Goal: Task Accomplishment & Management: Complete application form

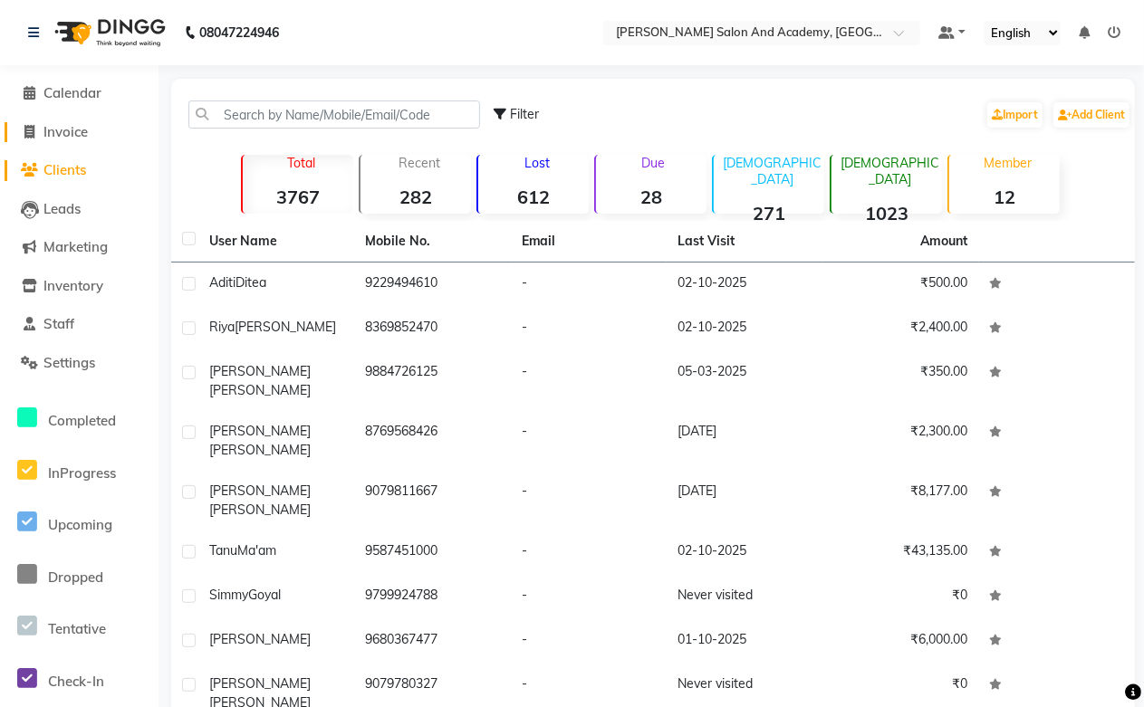
click at [80, 133] on span "Invoice" at bounding box center [65, 131] width 44 height 17
select select "service"
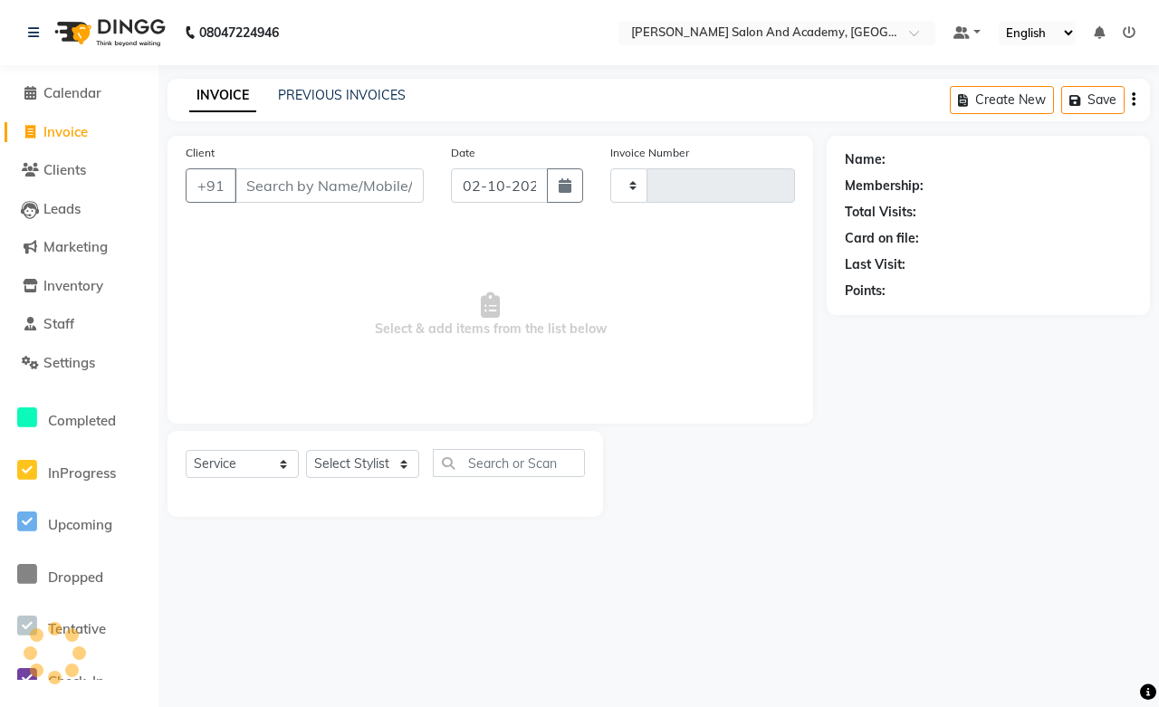
type input "0810"
select select "6453"
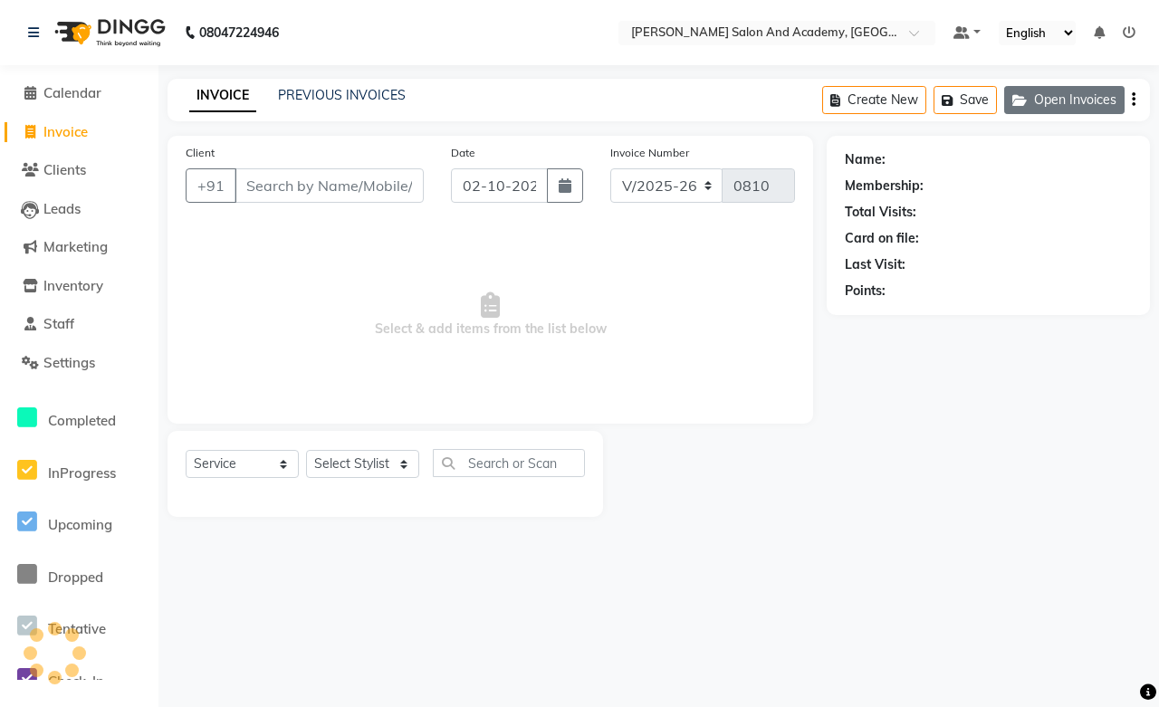
click at [1049, 101] on button "Open Invoices" at bounding box center [1065, 100] width 120 height 28
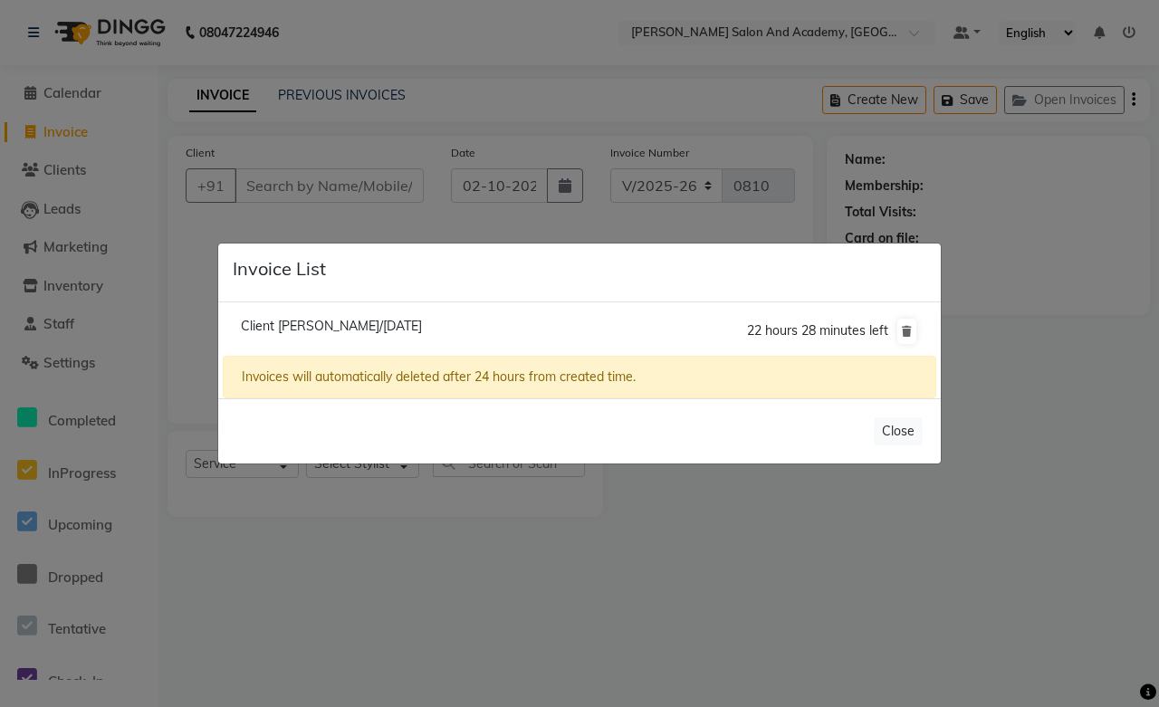
click at [310, 94] on ngb-modal-window "Invoice List Client Sapna Kaloti/02 October 2025 22 hours 28 minutes left Invoi…" at bounding box center [579, 353] width 1159 height 707
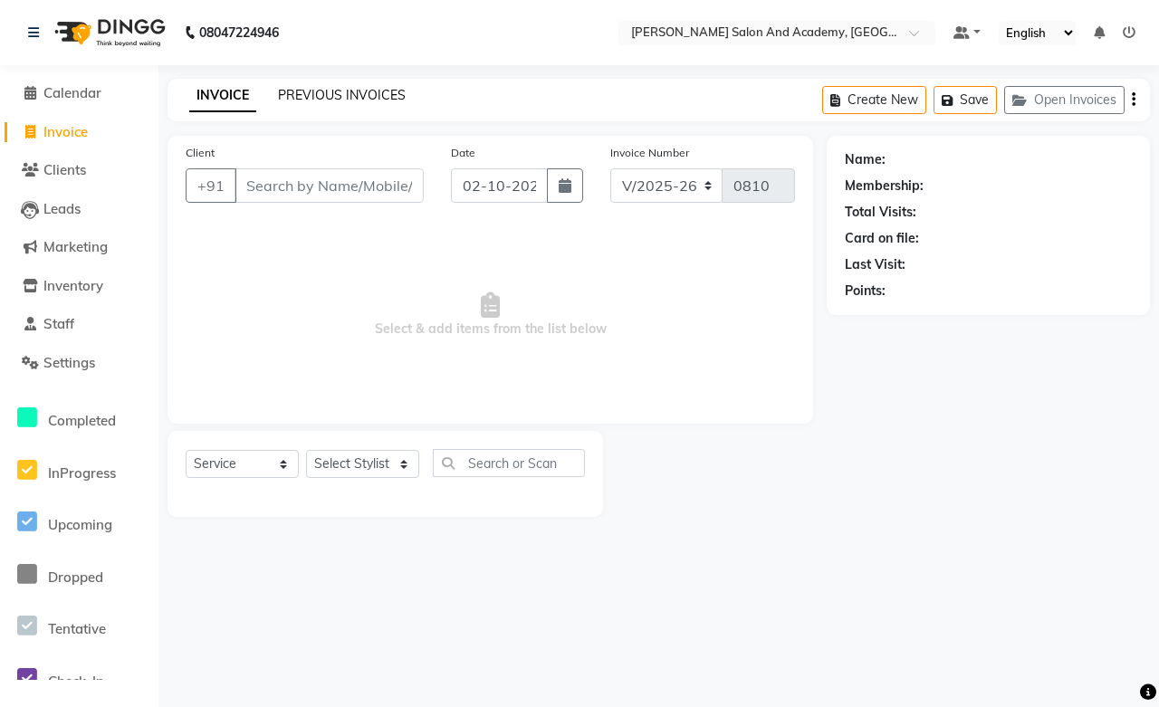
click at [310, 94] on link "PREVIOUS INVOICES" at bounding box center [342, 95] width 128 height 16
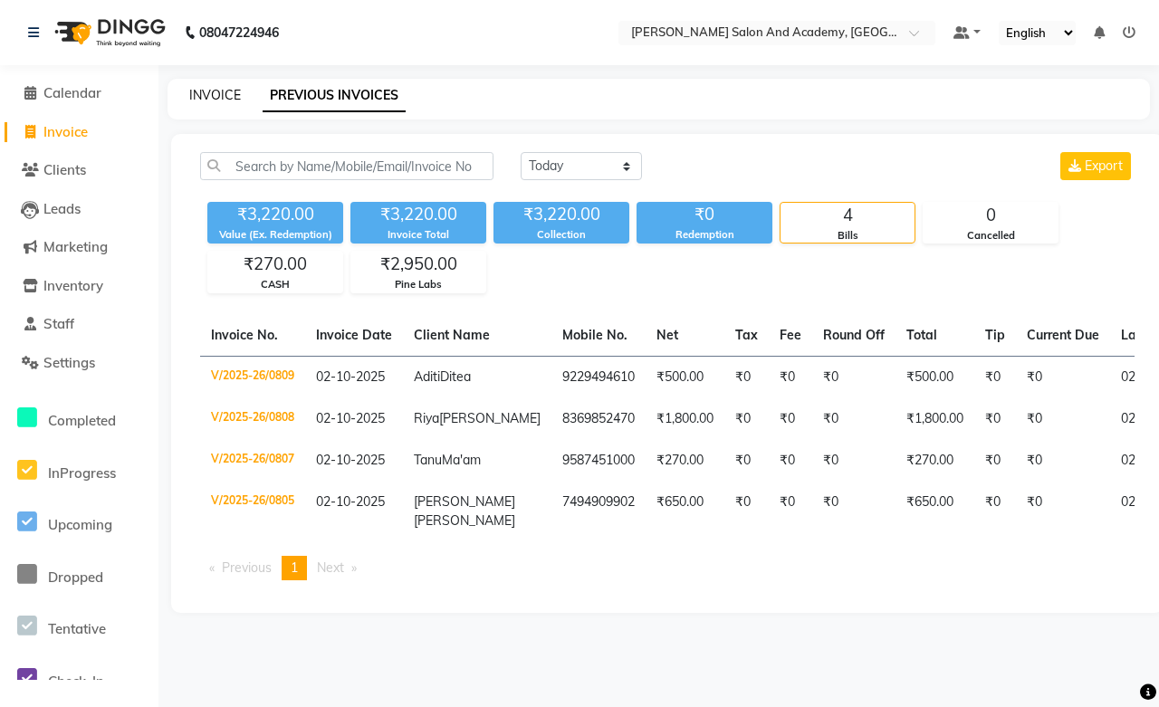
click at [227, 98] on link "INVOICE" at bounding box center [215, 95] width 52 height 16
select select "service"
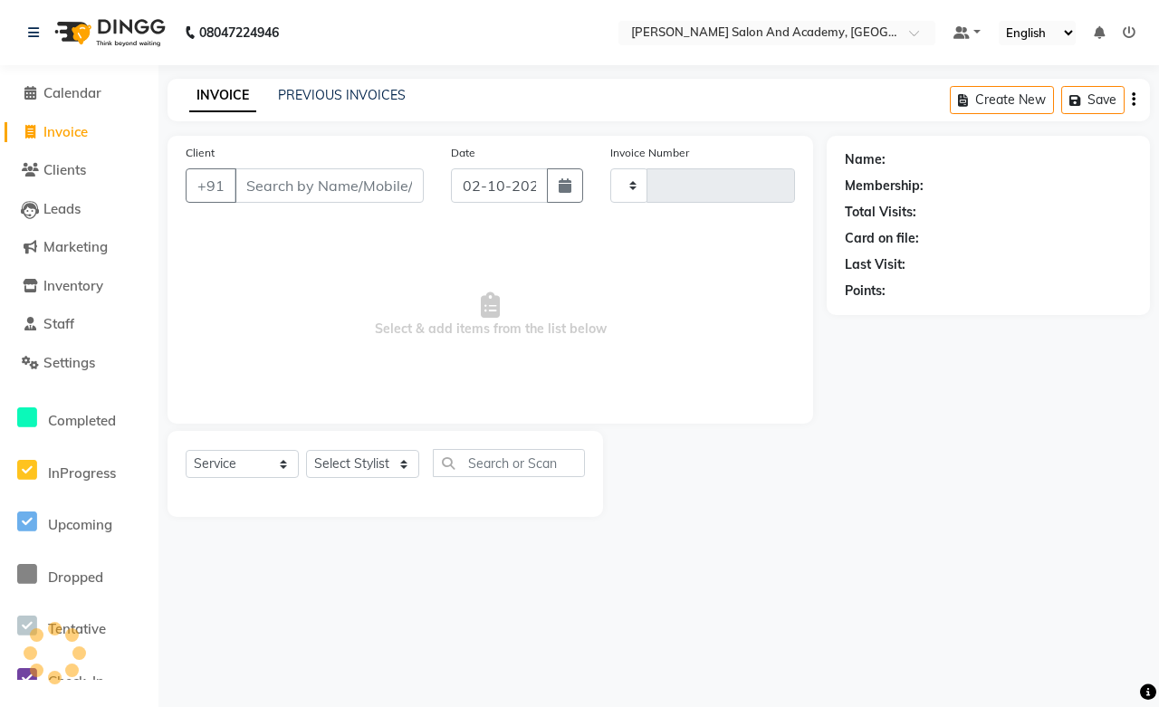
type input "0810"
select select "6453"
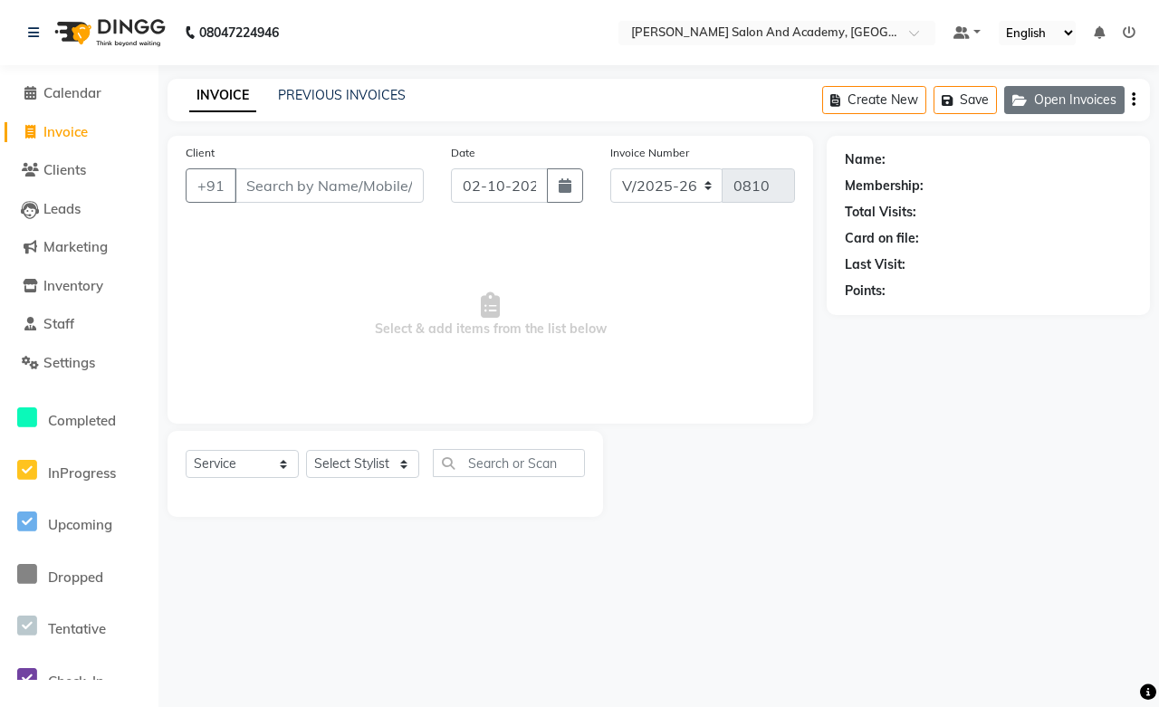
click at [1015, 106] on button "Open Invoices" at bounding box center [1065, 100] width 120 height 28
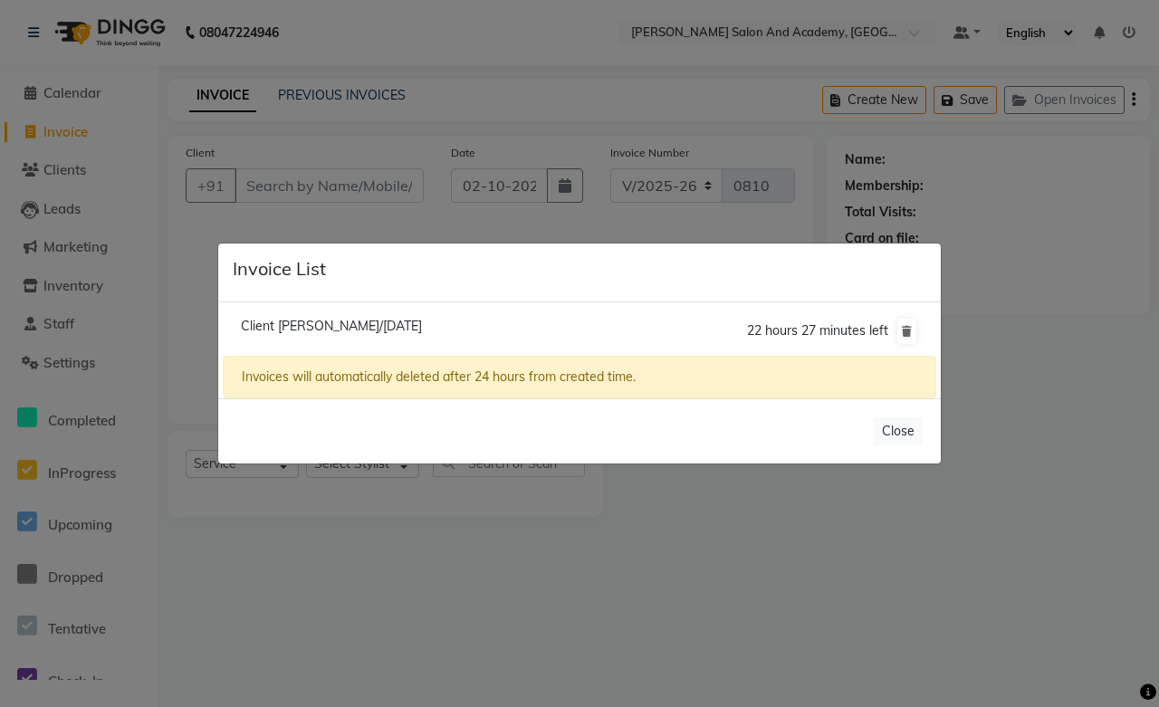
click at [277, 330] on span "Client Sapna Kaloti/02 October 2025" at bounding box center [331, 326] width 181 height 16
type input "6376781217"
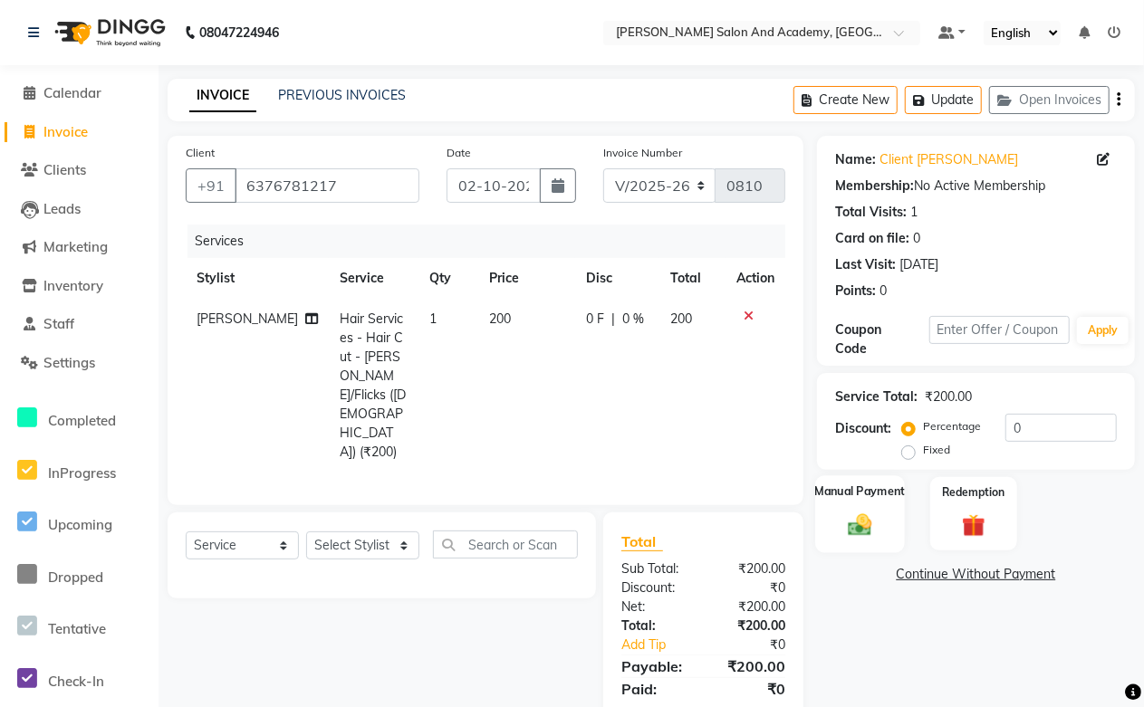
click at [877, 524] on img at bounding box center [860, 525] width 39 height 28
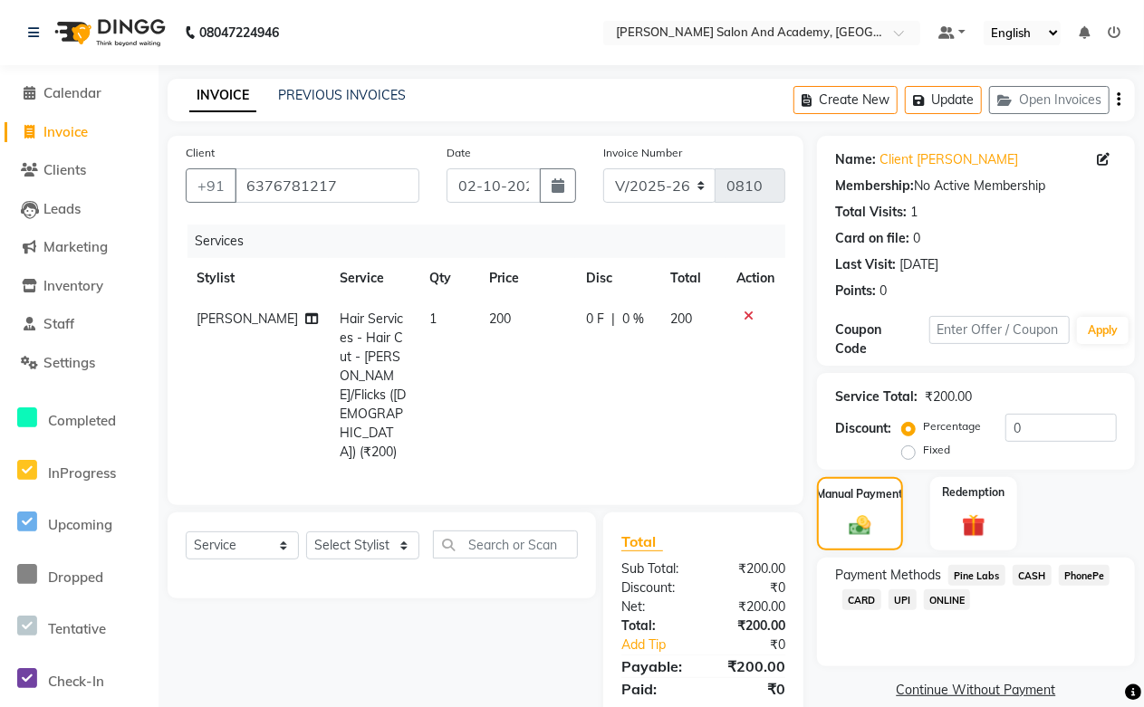
click at [969, 580] on span "Pine Labs" at bounding box center [976, 575] width 57 height 21
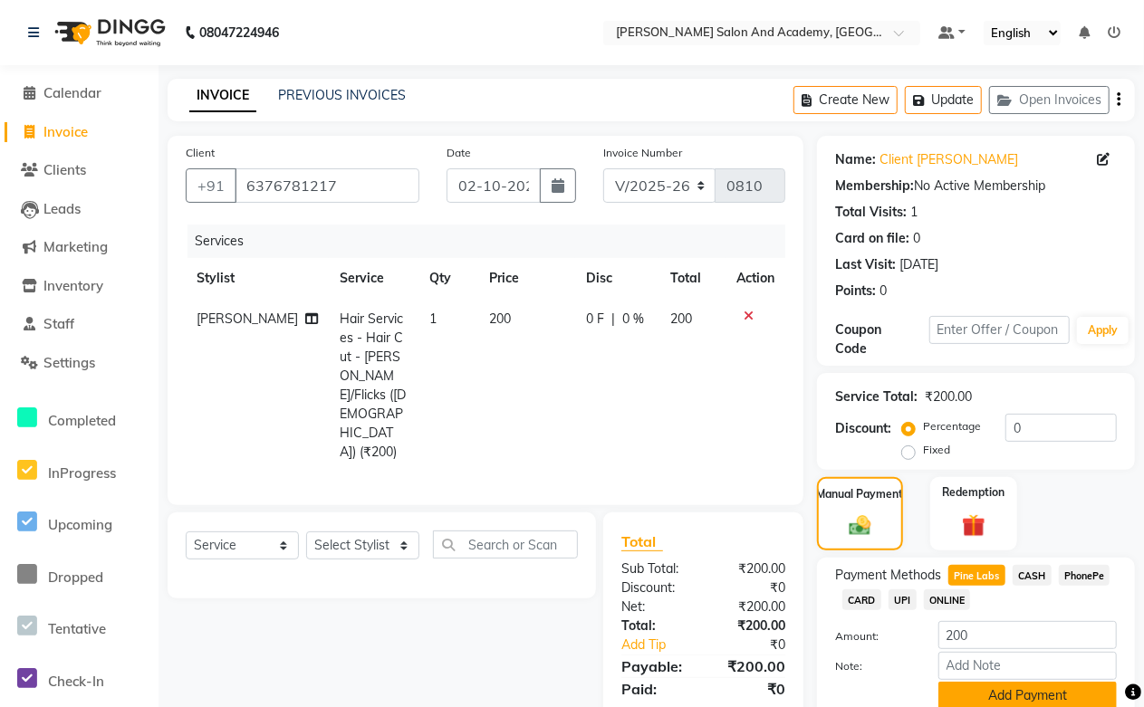
scroll to position [75, 0]
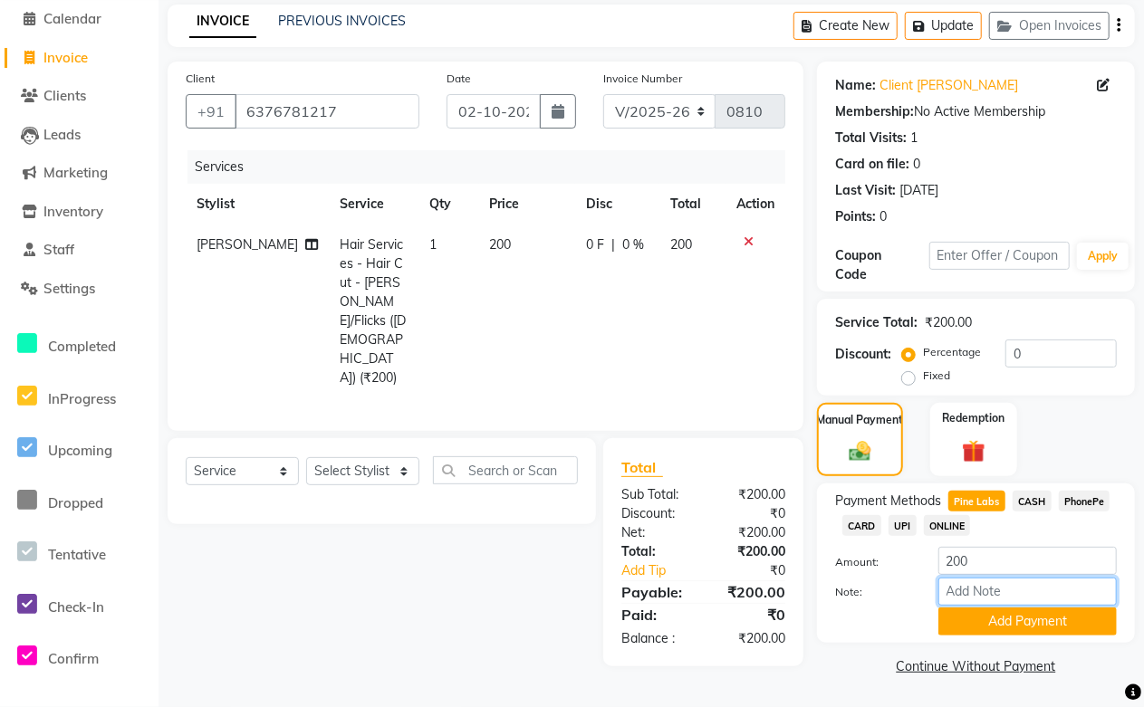
click at [986, 603] on input "Note:" at bounding box center [1027, 592] width 178 height 28
click at [986, 621] on button "Add Payment" at bounding box center [1027, 622] width 178 height 28
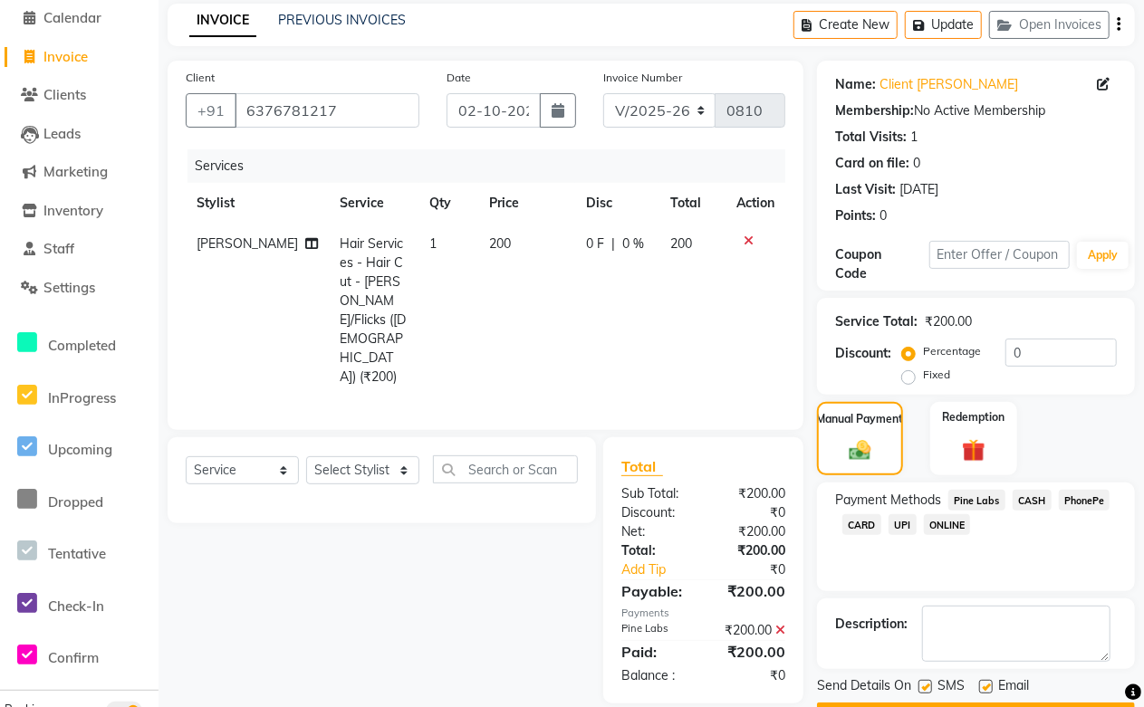
click at [992, 681] on div "Email" at bounding box center [1011, 688] width 64 height 23
click at [987, 688] on label at bounding box center [986, 687] width 14 height 14
click at [987, 688] on input "checkbox" at bounding box center [985, 688] width 12 height 12
checkbox input "false"
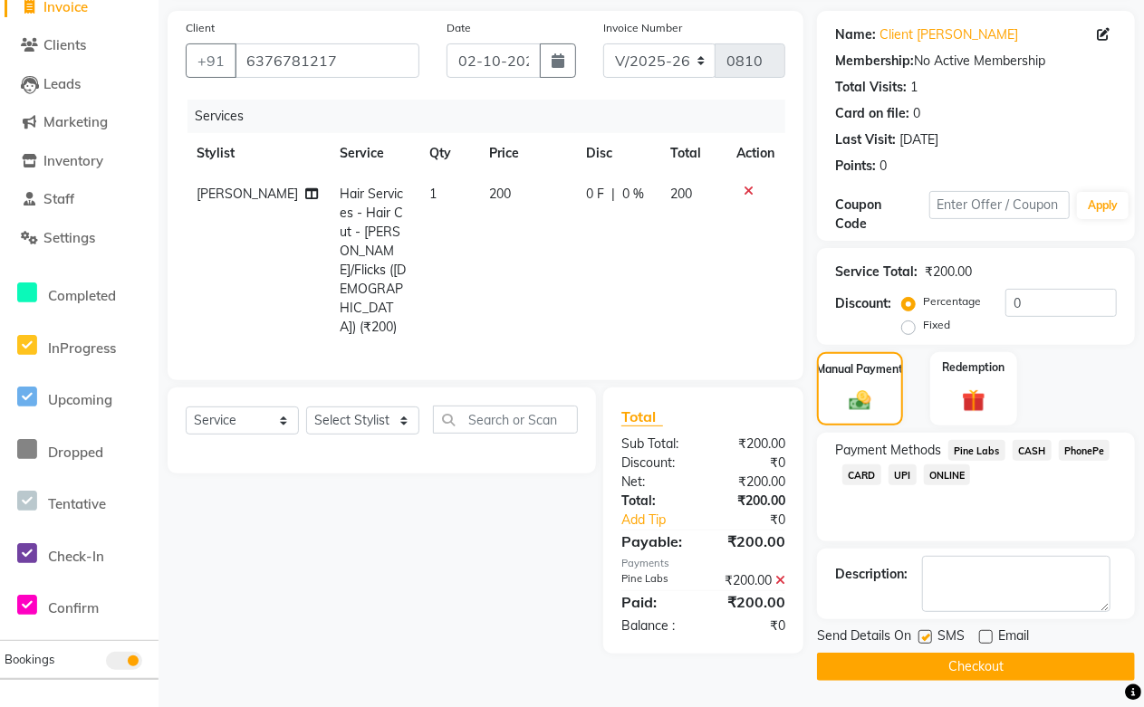
click at [981, 658] on button "Checkout" at bounding box center [976, 667] width 318 height 28
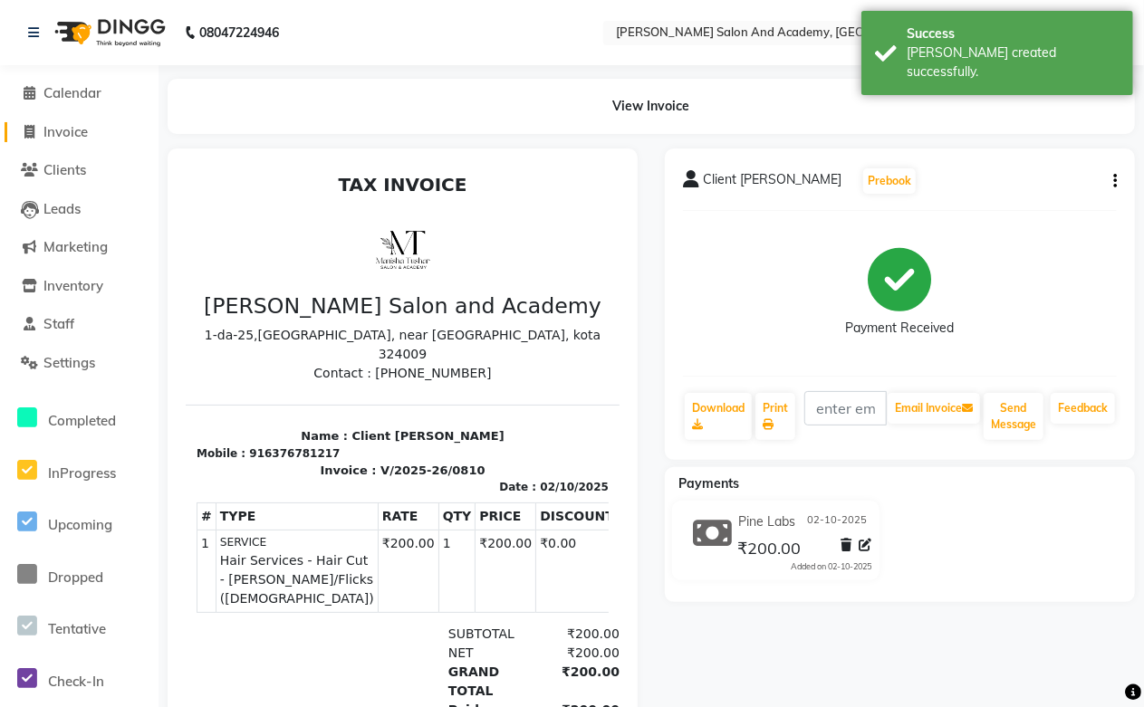
click at [62, 131] on span "Invoice" at bounding box center [65, 131] width 44 height 17
select select "service"
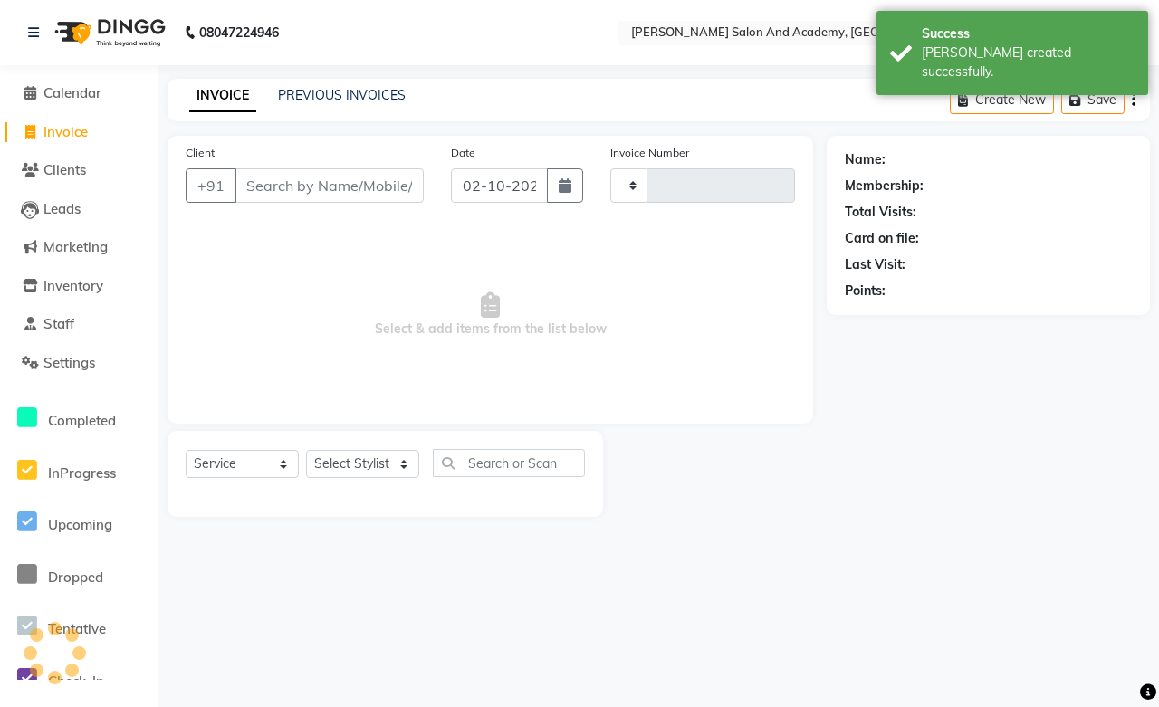
type input "0811"
select select "6453"
click at [297, 102] on link "PREVIOUS INVOICES" at bounding box center [342, 95] width 128 height 16
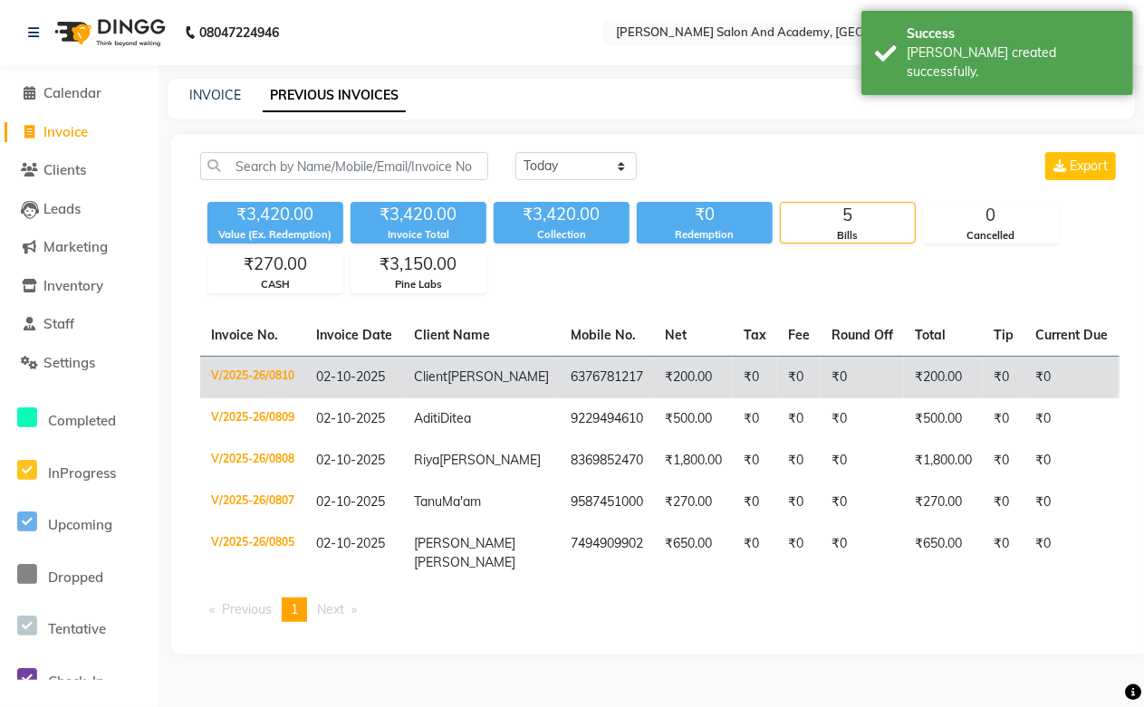
click at [455, 399] on td "Client Sapna Kaloti" at bounding box center [481, 377] width 157 height 43
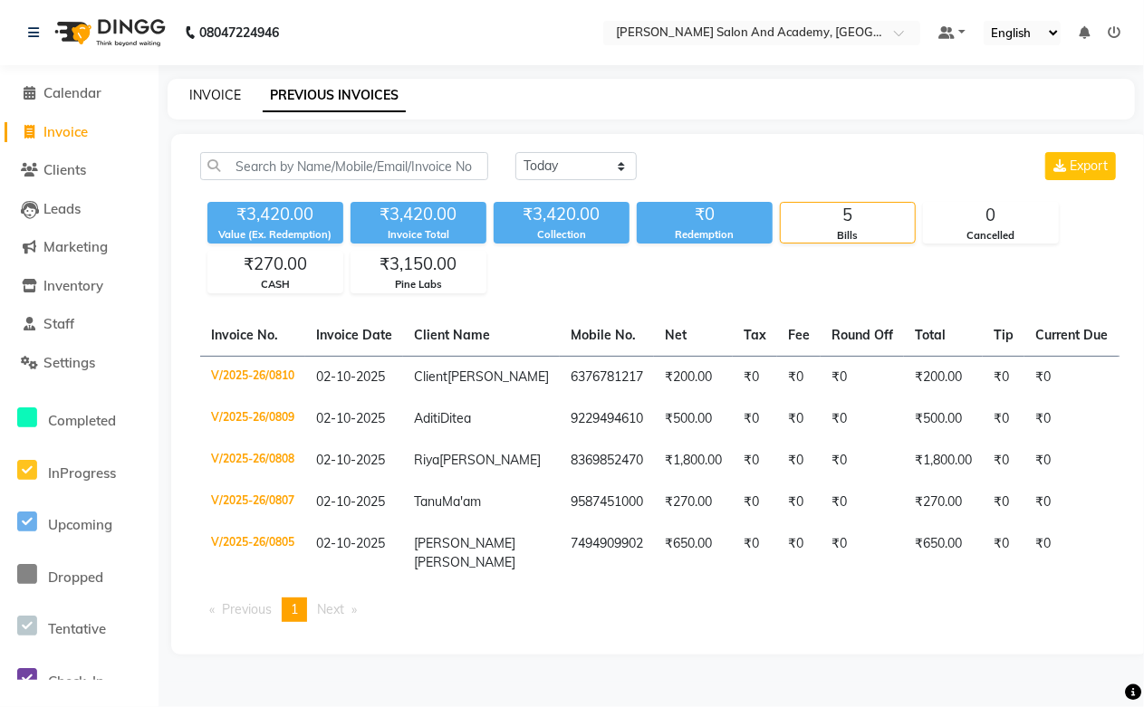
click at [217, 89] on link "INVOICE" at bounding box center [215, 95] width 52 height 16
select select "service"
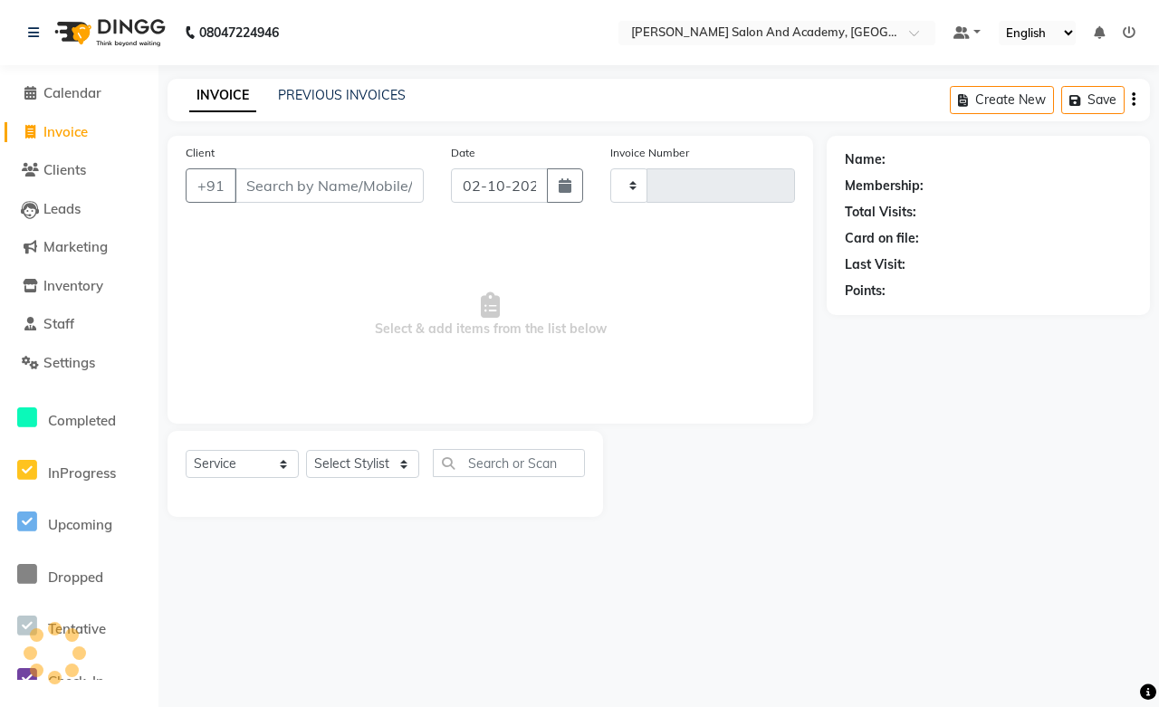
type input "0812"
select select "6453"
click at [58, 127] on span "Invoice" at bounding box center [65, 131] width 44 height 17
select select "service"
click at [58, 127] on span "Invoice" at bounding box center [65, 131] width 44 height 17
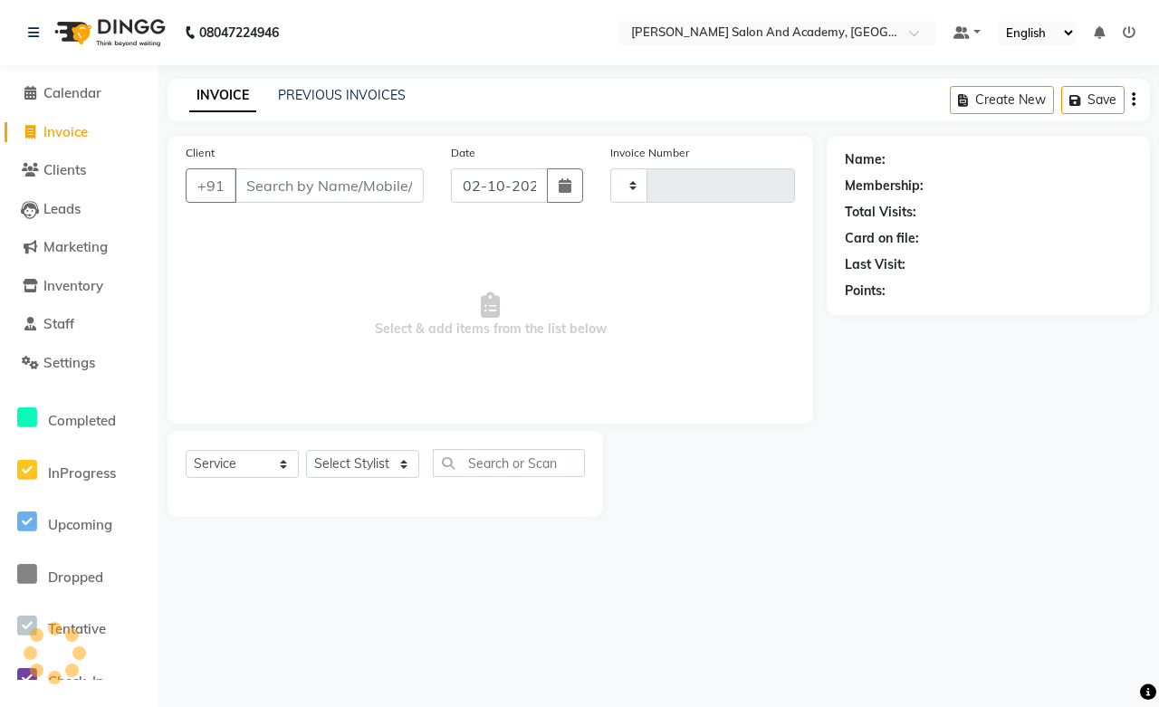
select select "service"
click at [58, 127] on span "Invoice" at bounding box center [65, 131] width 44 height 17
select select "service"
type input "0812"
select select "6453"
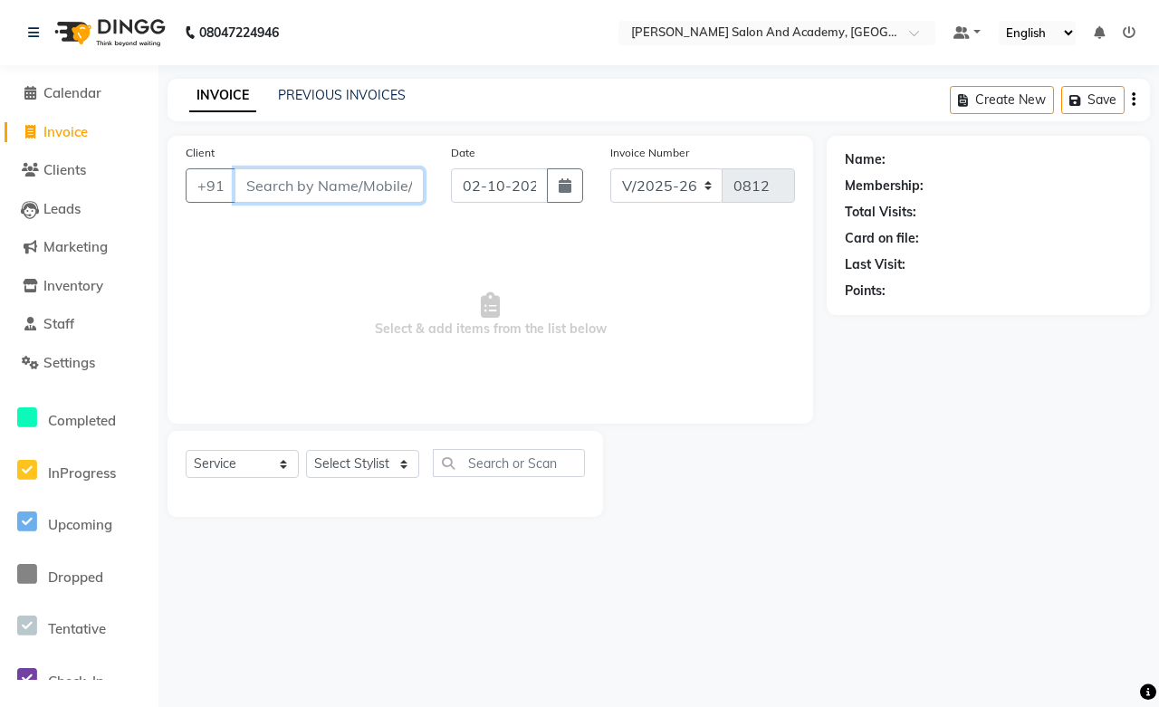
click at [309, 194] on input "Client" at bounding box center [329, 185] width 189 height 34
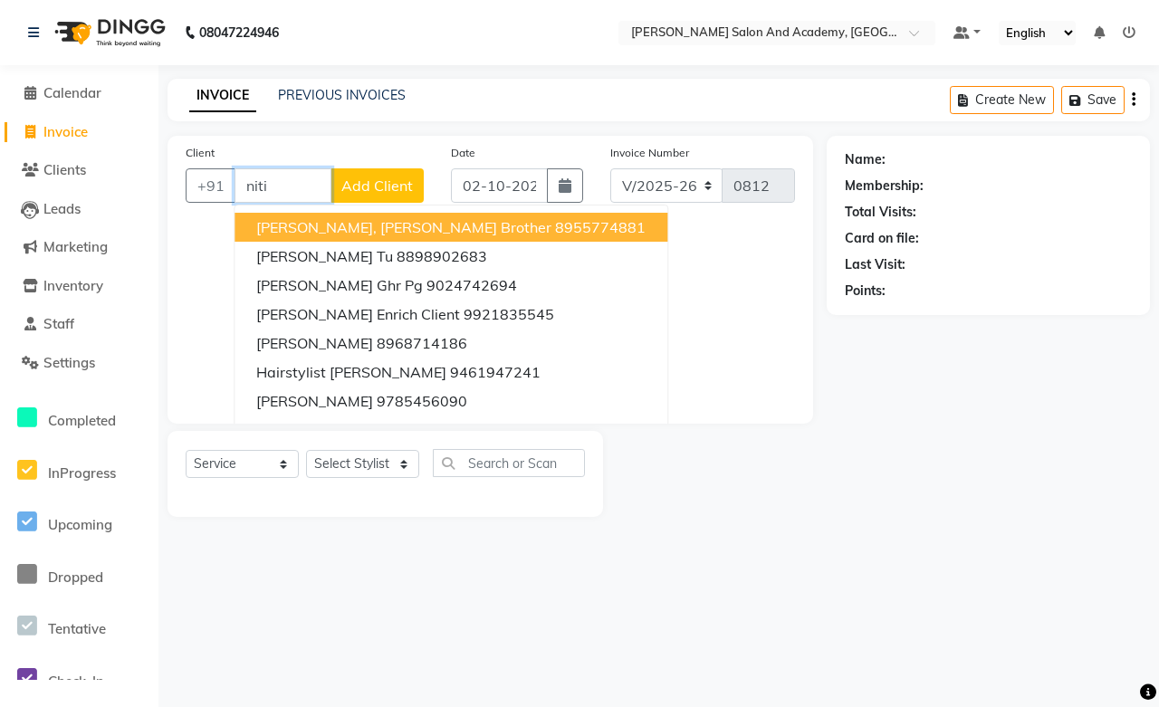
click at [323, 188] on input "niti" at bounding box center [283, 185] width 97 height 34
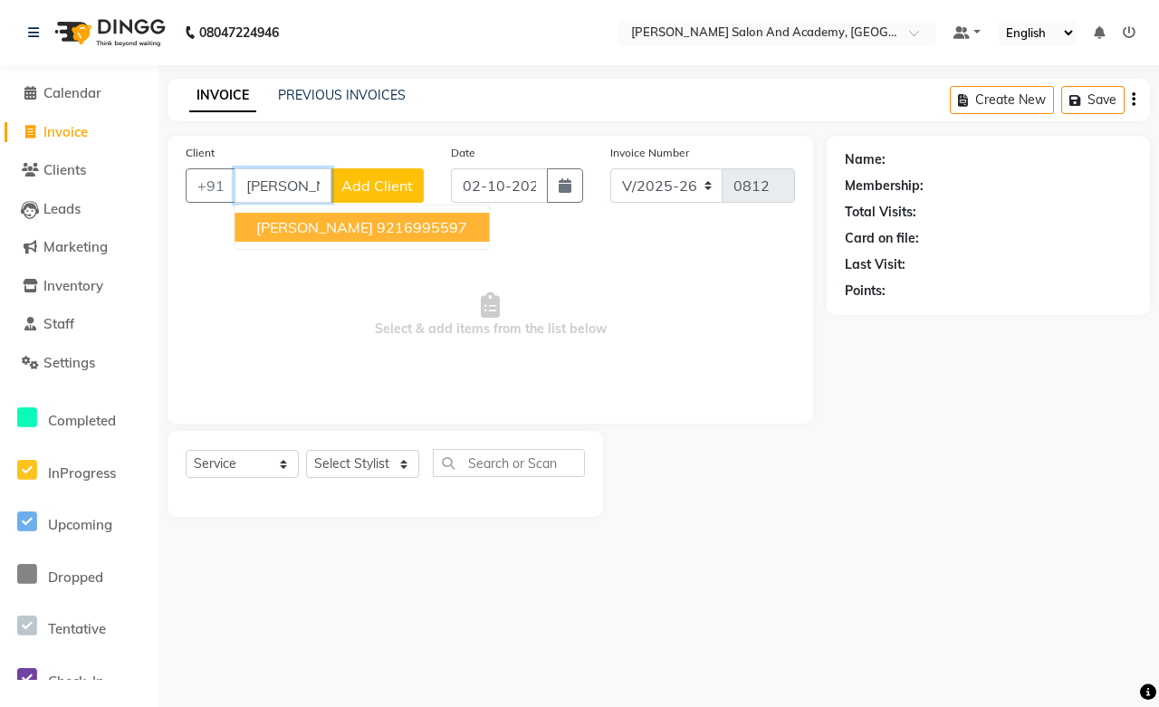
click at [401, 229] on ngb-highlight "9216995597" at bounding box center [422, 227] width 91 height 18
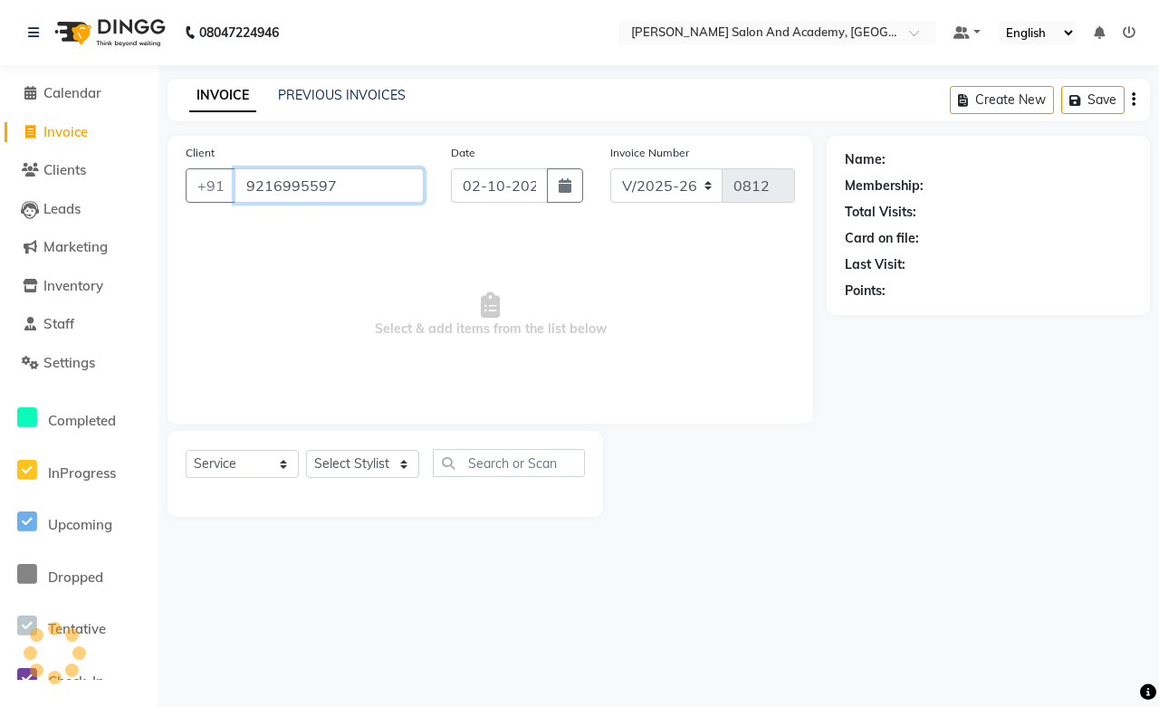
type input "9216995597"
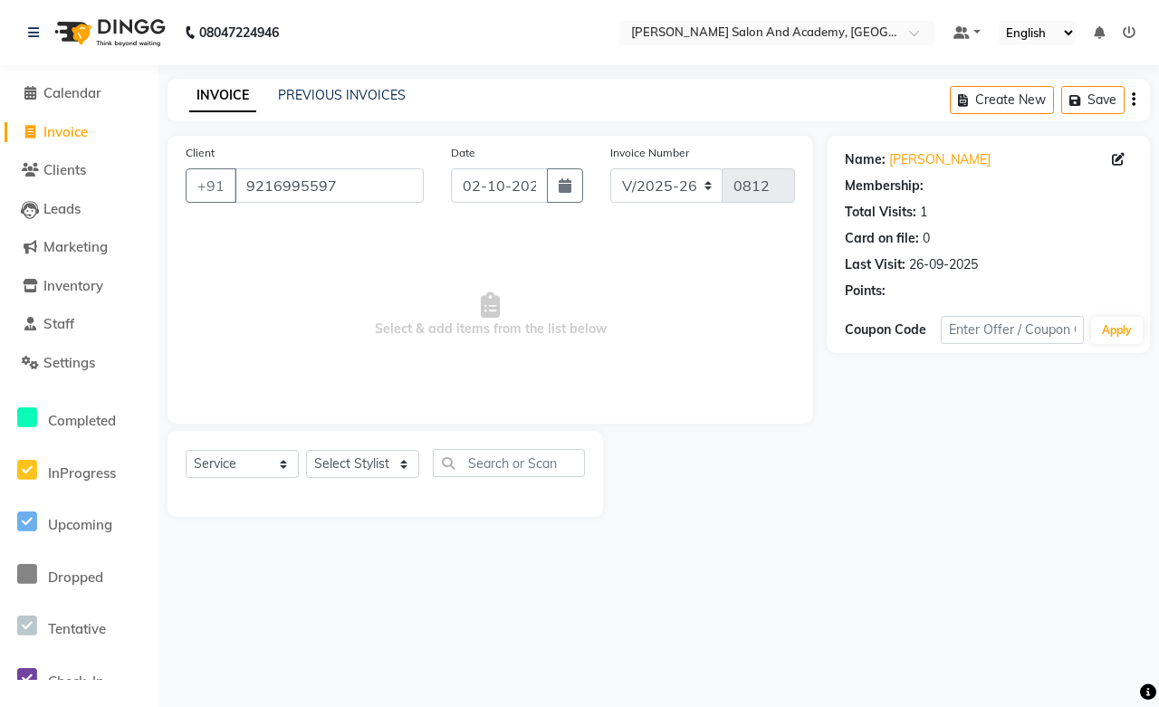
select select "1: Object"
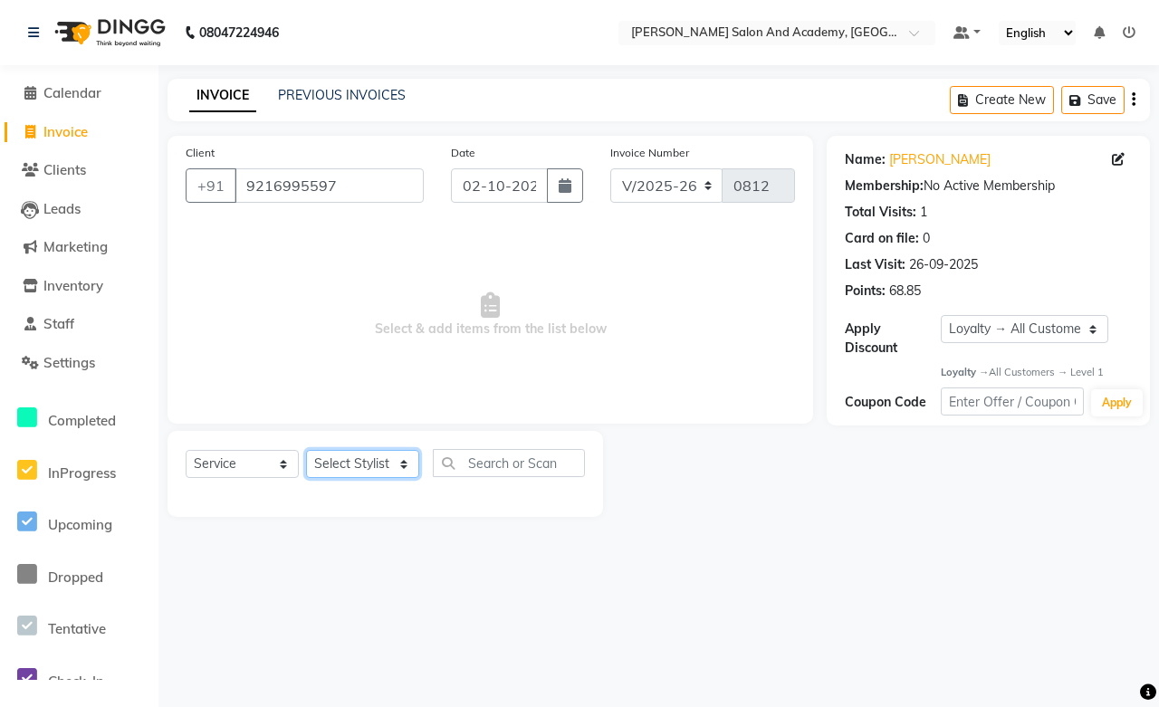
click at [358, 469] on select "Select Stylist [PERSON_NAME] [PERSON_NAME] [PERSON_NAME] [PERSON_NAME] [PERSON_…" at bounding box center [362, 464] width 113 height 28
drag, startPoint x: 657, startPoint y: 391, endPoint x: 639, endPoint y: 401, distance: 20.7
click at [657, 391] on span "Select & add items from the list below" at bounding box center [491, 315] width 610 height 181
click at [337, 460] on select "Select Stylist [PERSON_NAME] [PERSON_NAME] [PERSON_NAME] [PERSON_NAME] [PERSON_…" at bounding box center [362, 464] width 113 height 28
select select "88177"
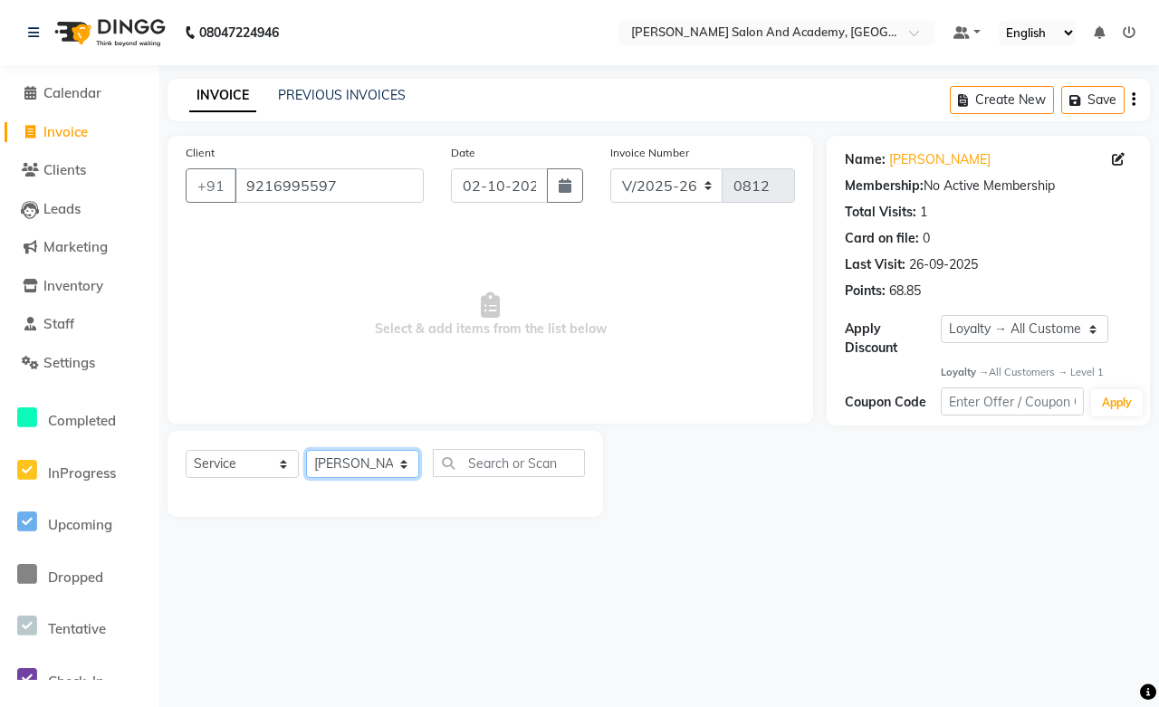
click at [306, 451] on select "Select Stylist [PERSON_NAME] [PERSON_NAME] [PERSON_NAME] [PERSON_NAME] [PERSON_…" at bounding box center [362, 464] width 113 height 28
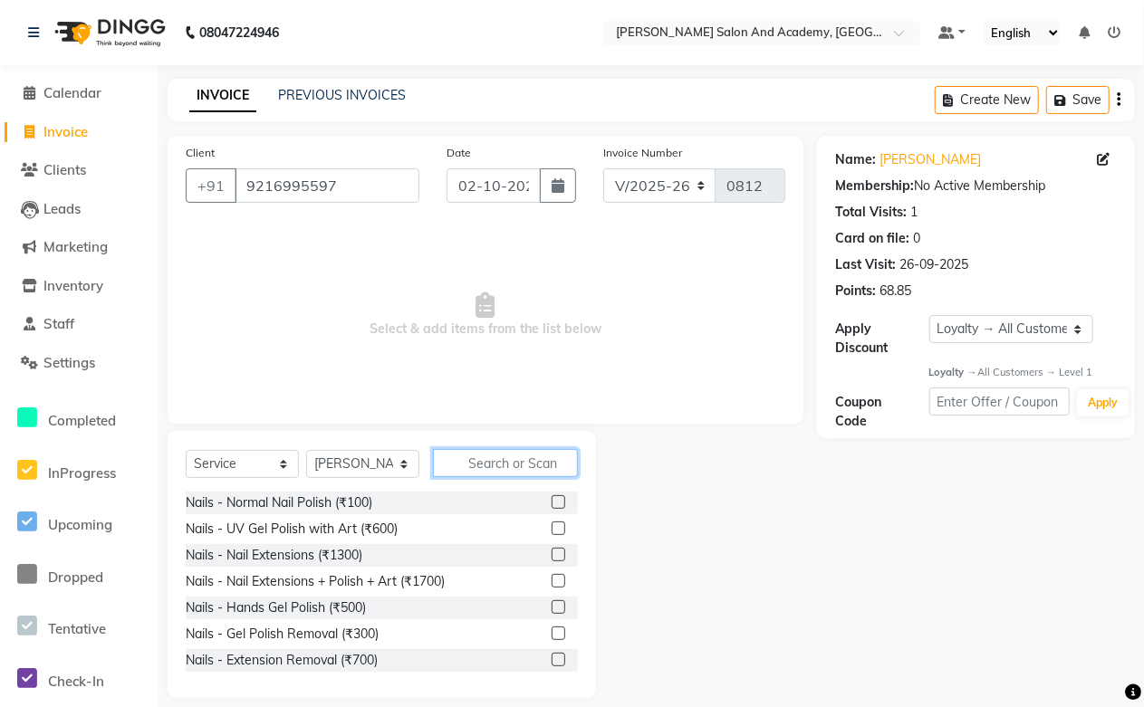
click at [508, 474] on input "text" at bounding box center [505, 463] width 145 height 28
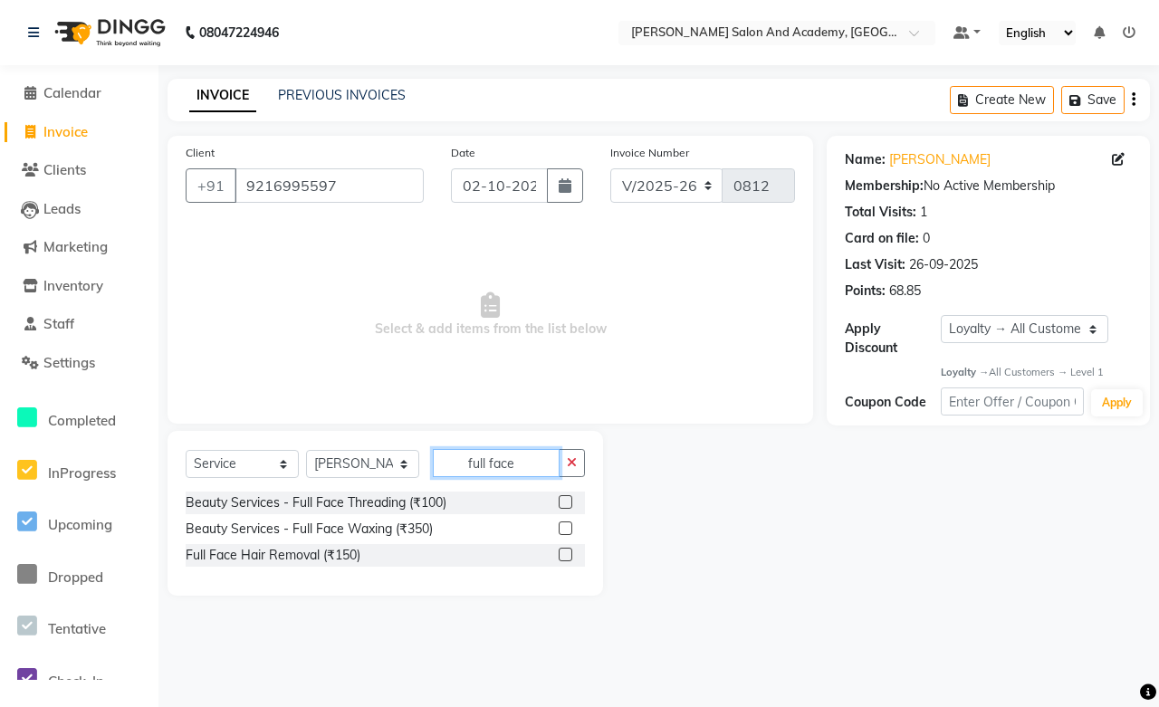
type input "full face"
click at [563, 516] on div "Beauty Services - Full Face Threading (₹100) Beauty Services - Full Face Waxing…" at bounding box center [385, 531] width 399 height 79
click at [562, 529] on label at bounding box center [566, 529] width 14 height 14
click at [562, 529] on input "checkbox" at bounding box center [565, 530] width 12 height 12
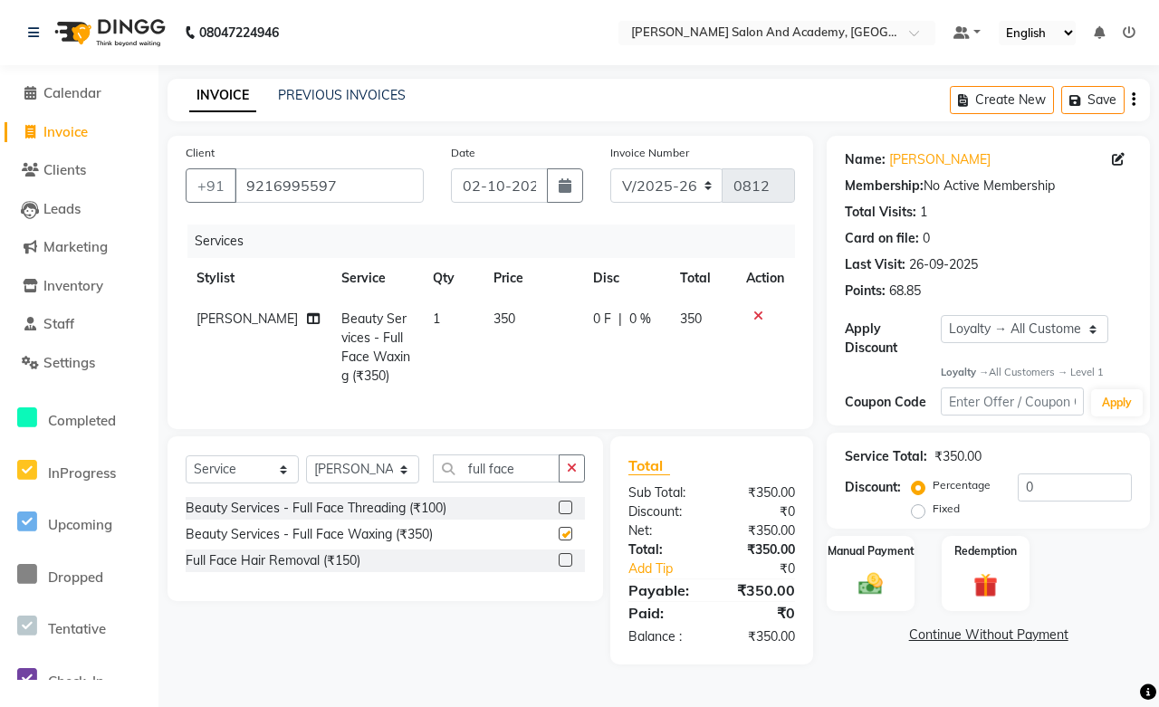
checkbox input "false"
click at [534, 483] on input "full face" at bounding box center [496, 469] width 127 height 28
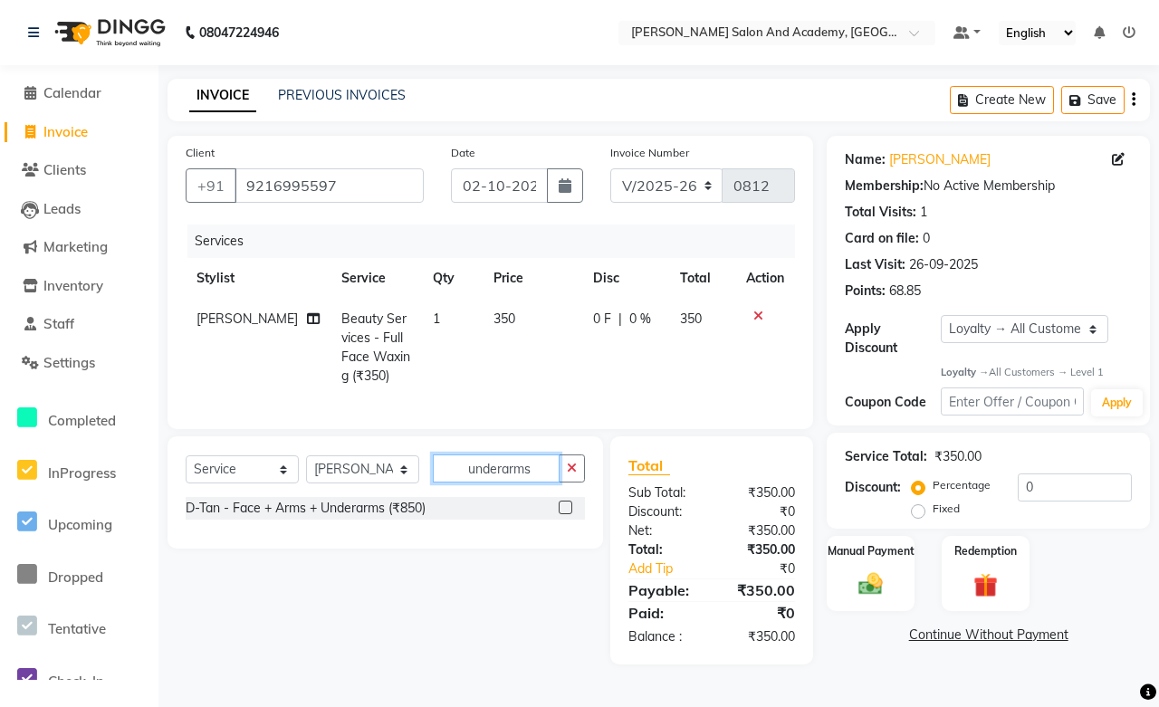
click at [524, 483] on input "underarms" at bounding box center [496, 469] width 127 height 28
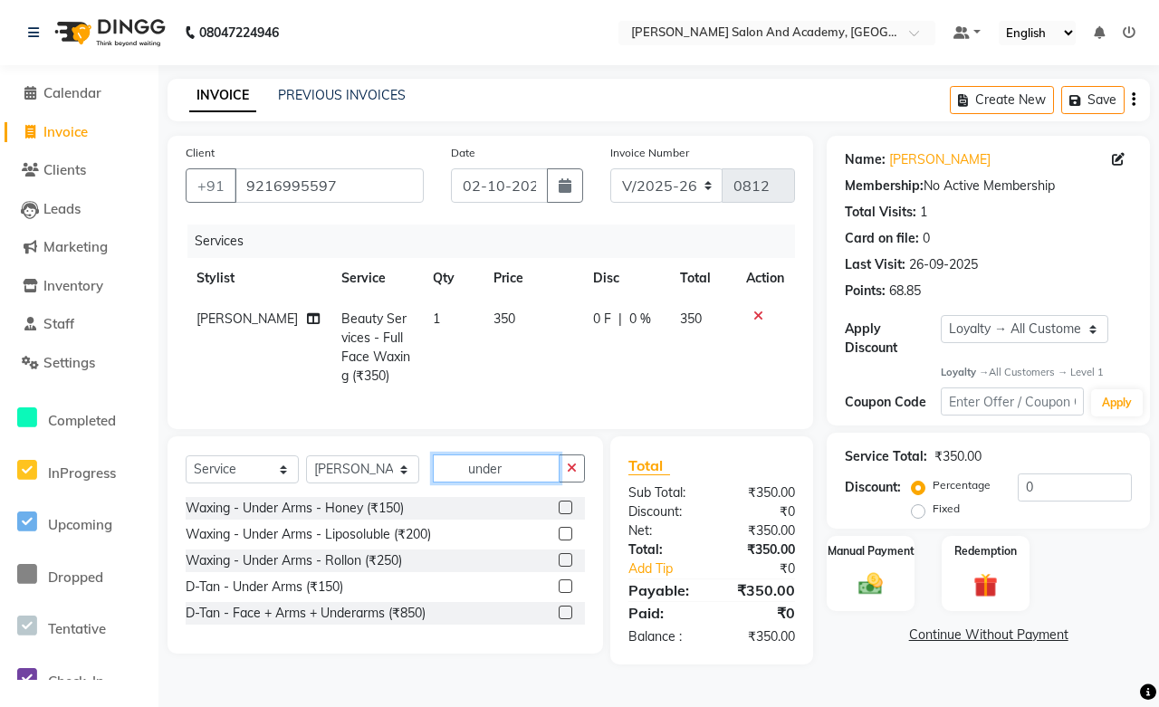
type input "under"
click at [560, 541] on label at bounding box center [566, 534] width 14 height 14
click at [560, 541] on input "checkbox" at bounding box center [565, 535] width 12 height 12
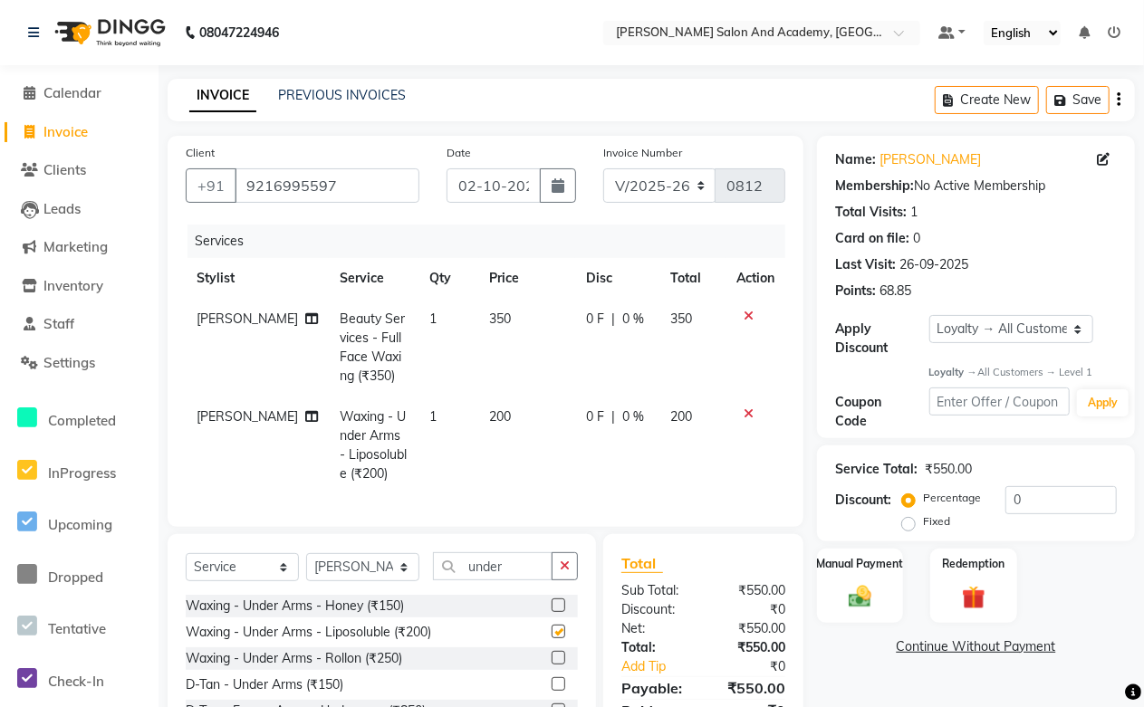
checkbox input "false"
click at [1076, 105] on button "Save" at bounding box center [1077, 100] width 63 height 28
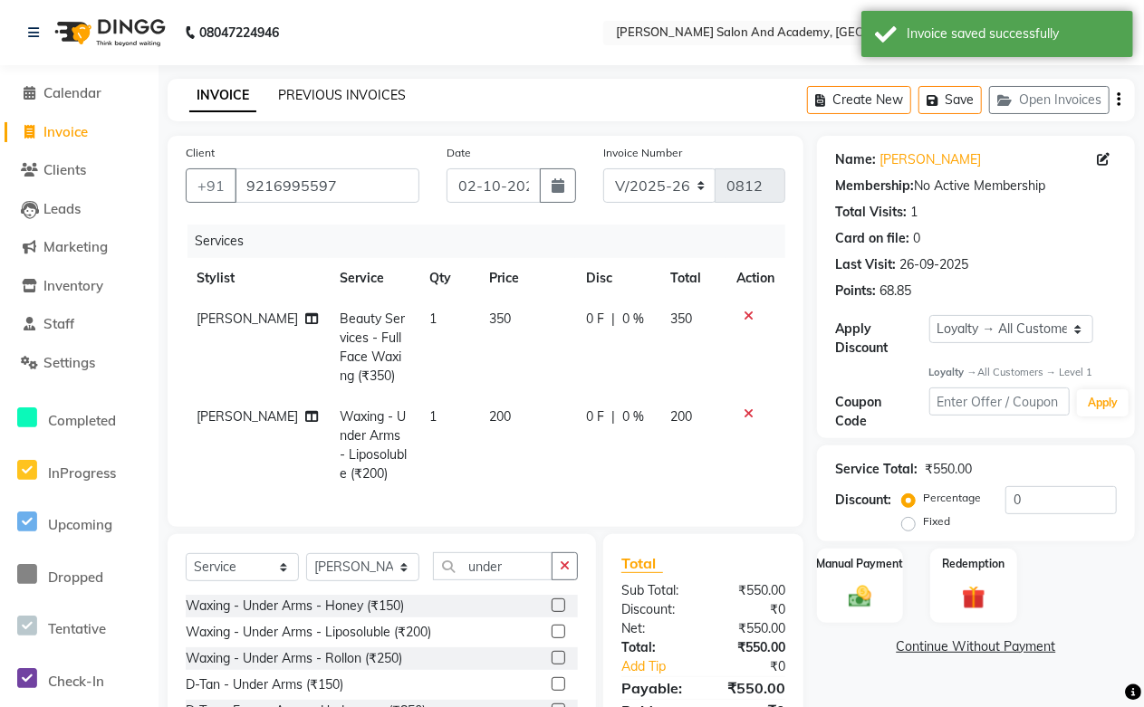
click at [303, 92] on link "PREVIOUS INVOICES" at bounding box center [342, 95] width 128 height 16
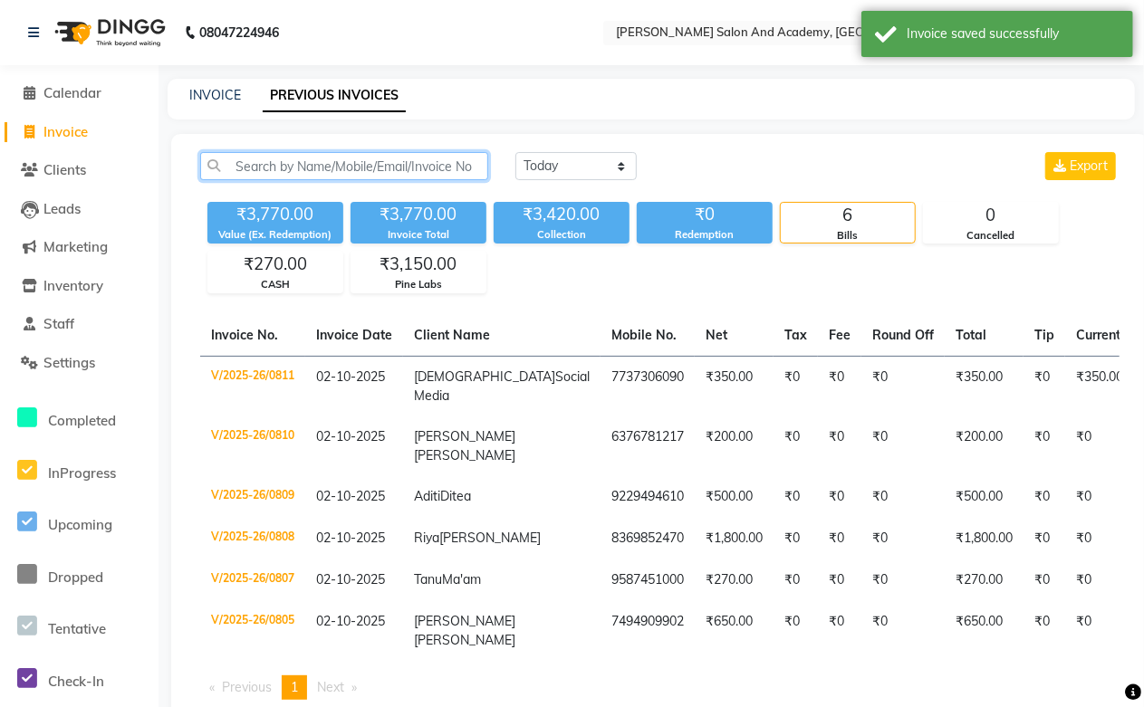
click at [340, 165] on input "text" at bounding box center [344, 166] width 288 height 28
type input "niti"
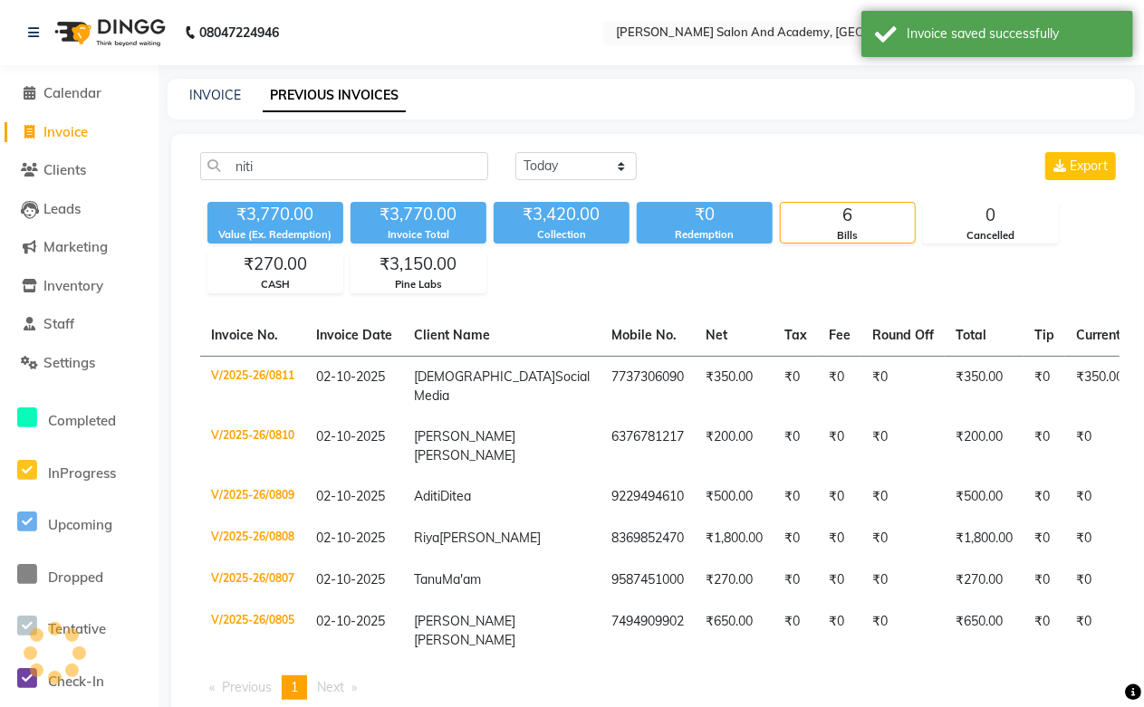
click at [89, 118] on li "Invoice" at bounding box center [79, 132] width 159 height 39
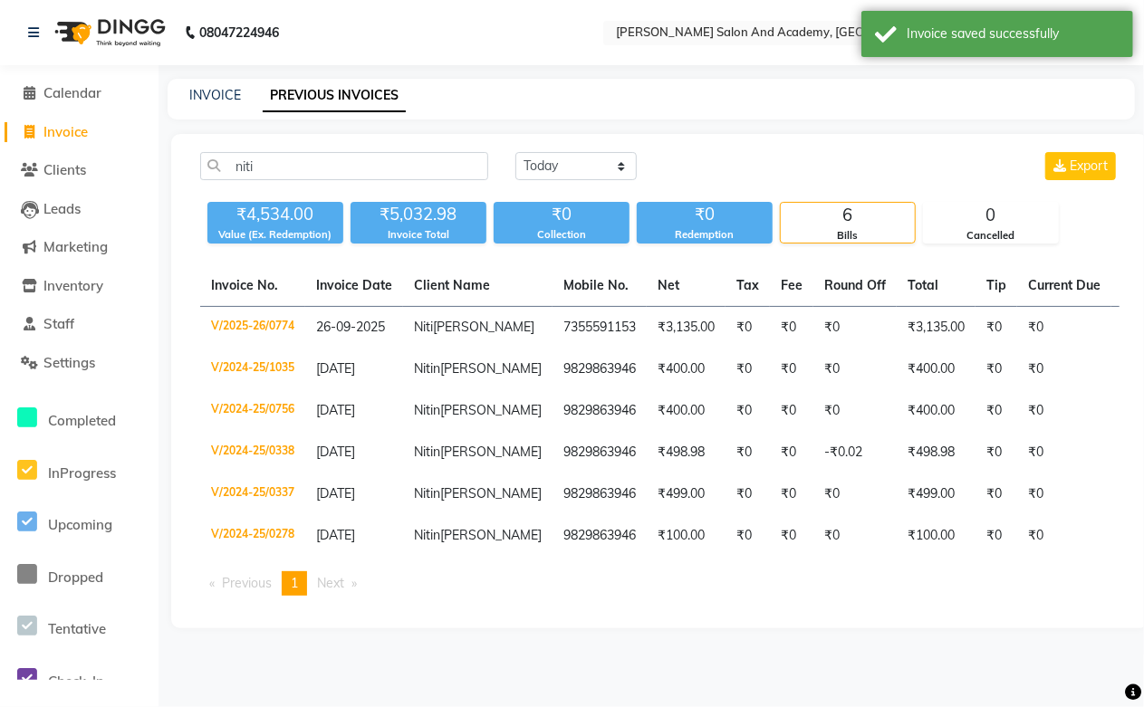
click at [103, 142] on li "Invoice" at bounding box center [79, 132] width 159 height 39
click at [224, 97] on link "INVOICE" at bounding box center [215, 95] width 52 height 16
select select "service"
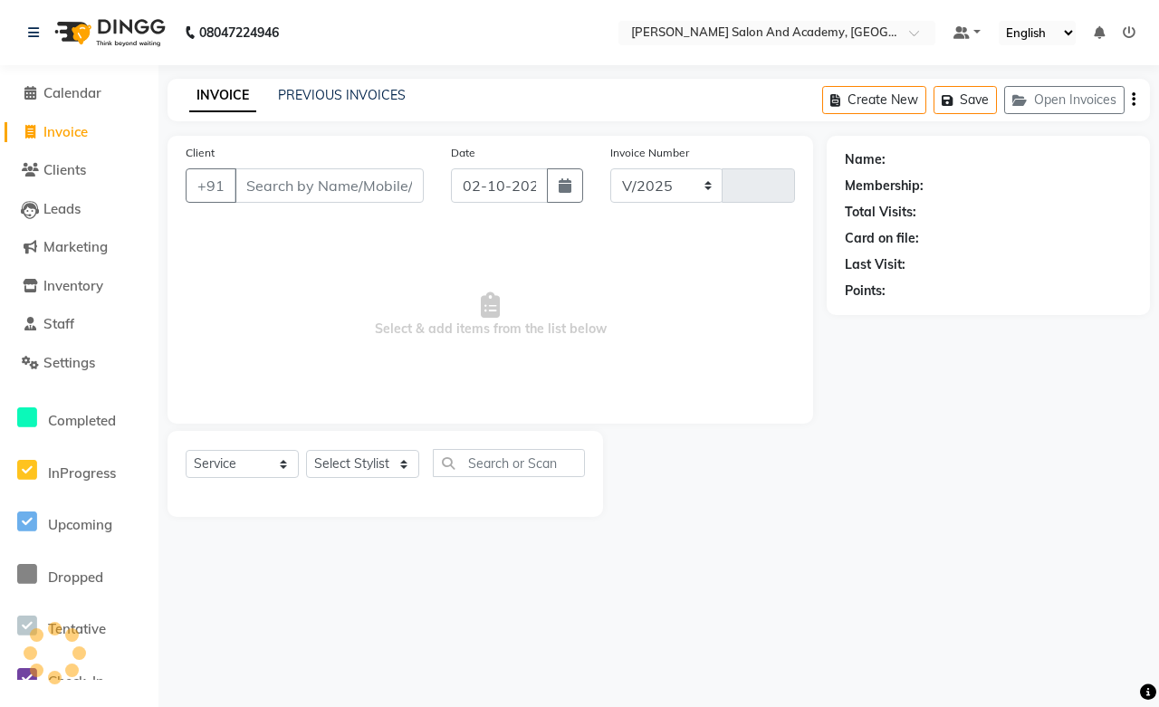
select select "6453"
type input "0812"
type input "7355591153"
click at [376, 460] on select "Select Stylist [PERSON_NAME] [PERSON_NAME] [PERSON_NAME] [PERSON_NAME] [PERSON_…" at bounding box center [362, 464] width 113 height 28
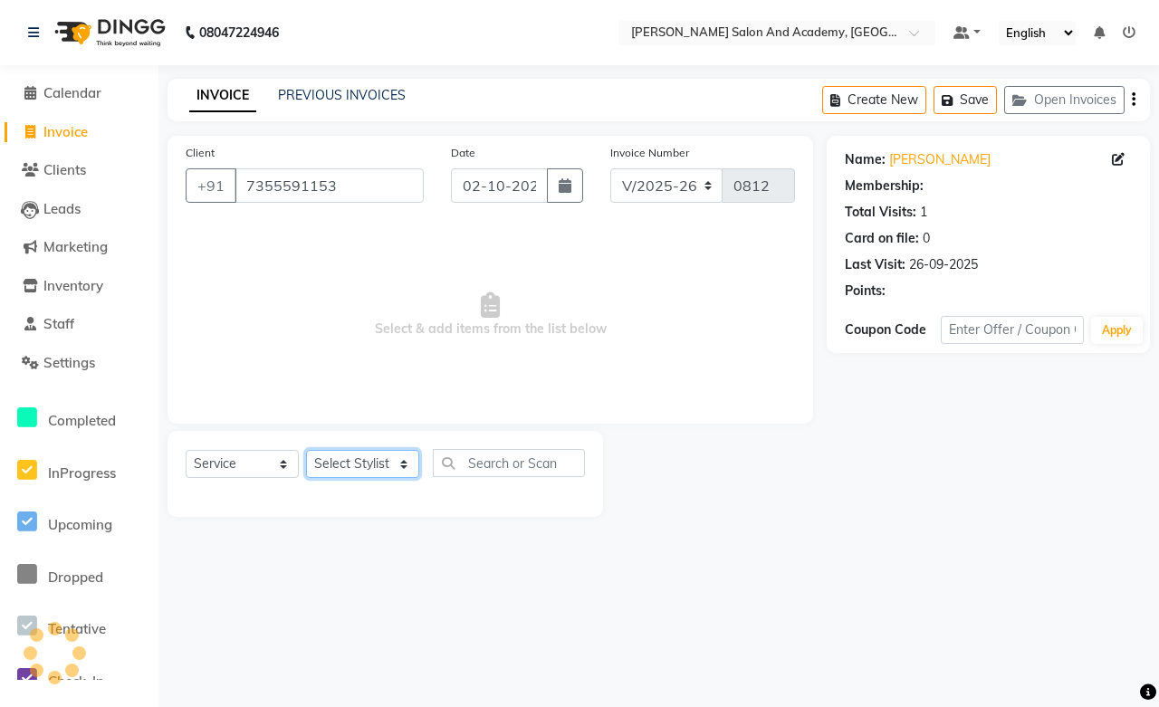
select select "1: Object"
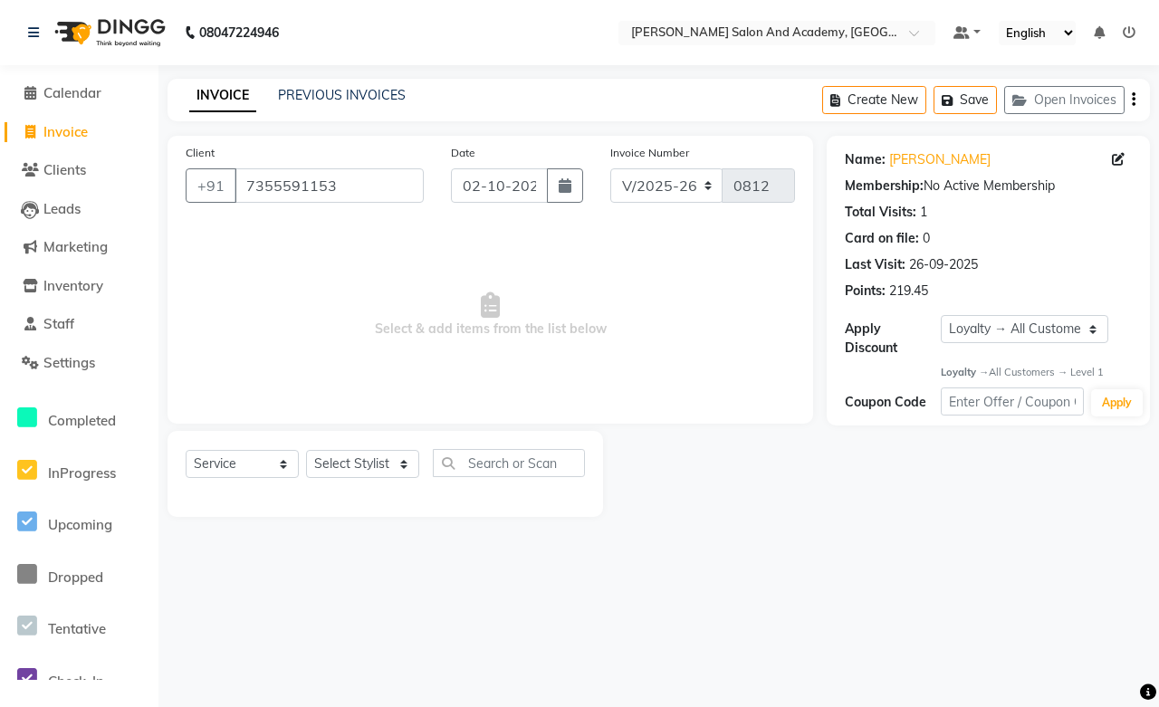
click at [534, 347] on span "Select & add items from the list below" at bounding box center [491, 315] width 610 height 181
click at [357, 464] on select "Select Stylist [PERSON_NAME] [PERSON_NAME] [PERSON_NAME] [PERSON_NAME] [PERSON_…" at bounding box center [362, 464] width 113 height 28
select select "49047"
click at [306, 451] on select "Select Stylist [PERSON_NAME] [PERSON_NAME] [PERSON_NAME] [PERSON_NAME] [PERSON_…" at bounding box center [362, 464] width 113 height 28
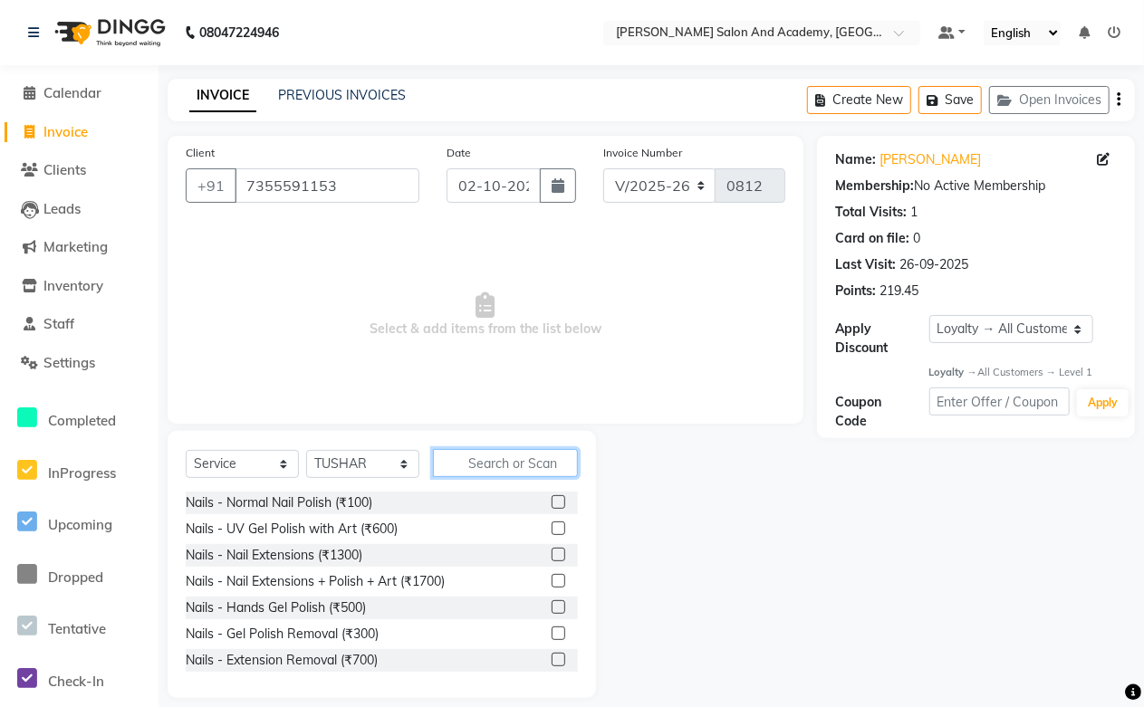
click at [530, 464] on input "text" at bounding box center [505, 463] width 145 height 28
click at [513, 466] on input "text" at bounding box center [505, 463] width 145 height 28
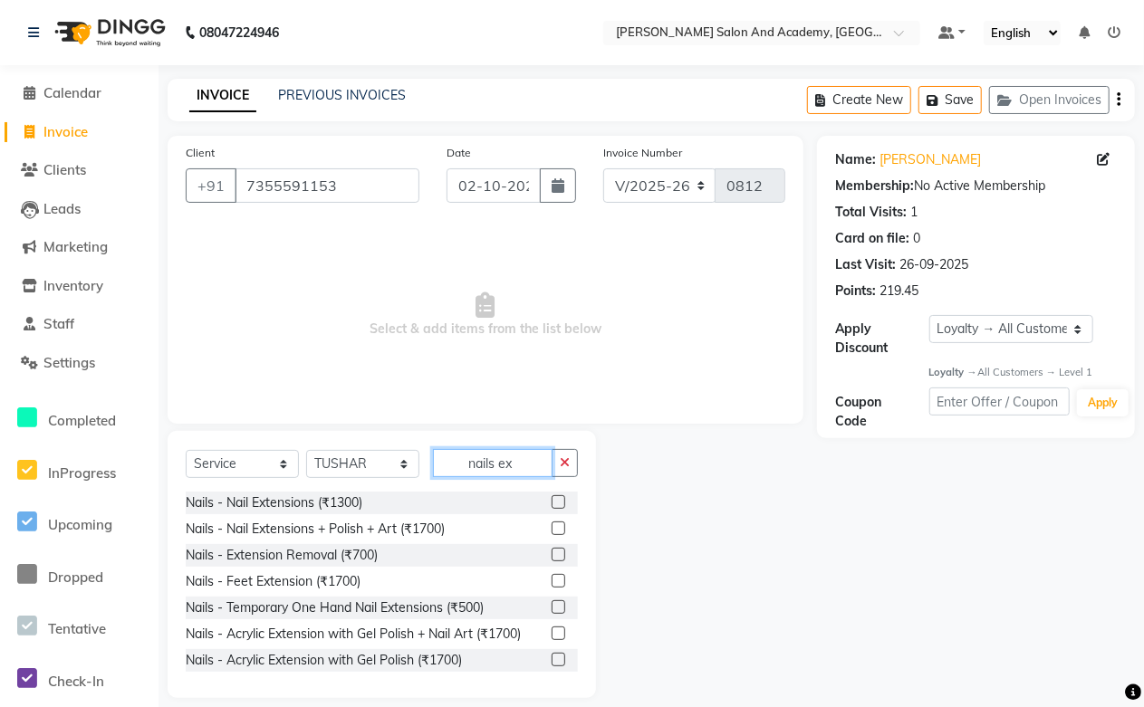
type input "nails ex"
click at [552, 528] on label at bounding box center [559, 529] width 14 height 14
click at [552, 528] on input "checkbox" at bounding box center [558, 530] width 12 height 12
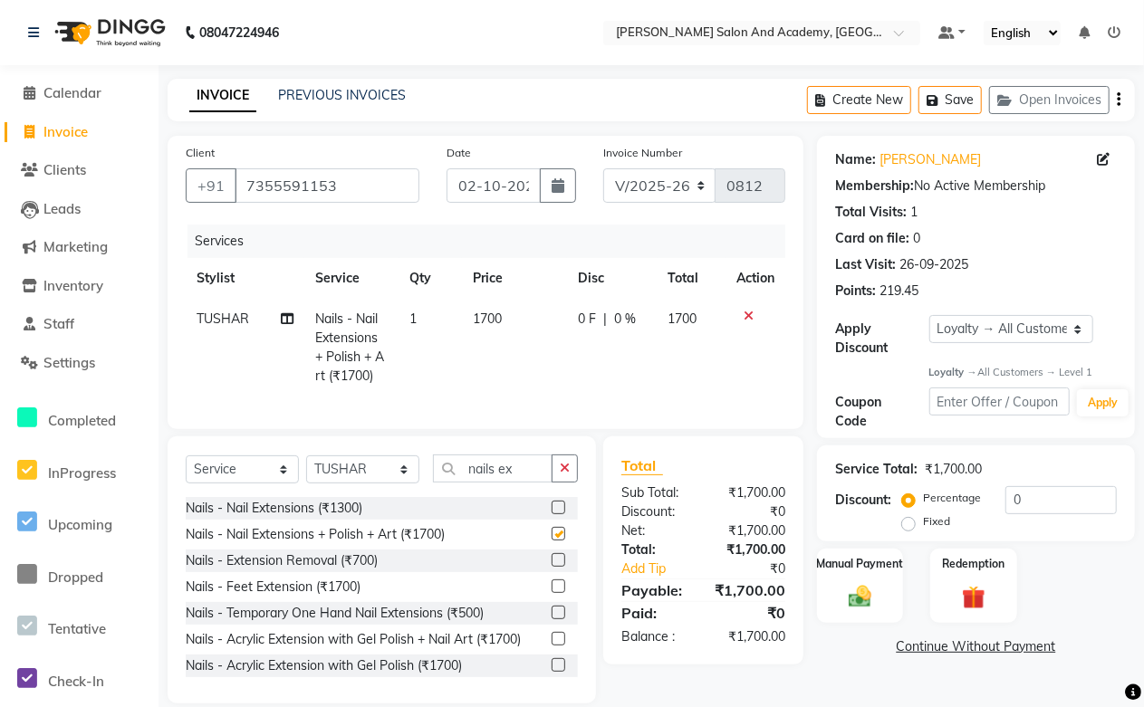
checkbox input "false"
click at [498, 324] on span "1700" at bounding box center [487, 319] width 29 height 16
select select "49047"
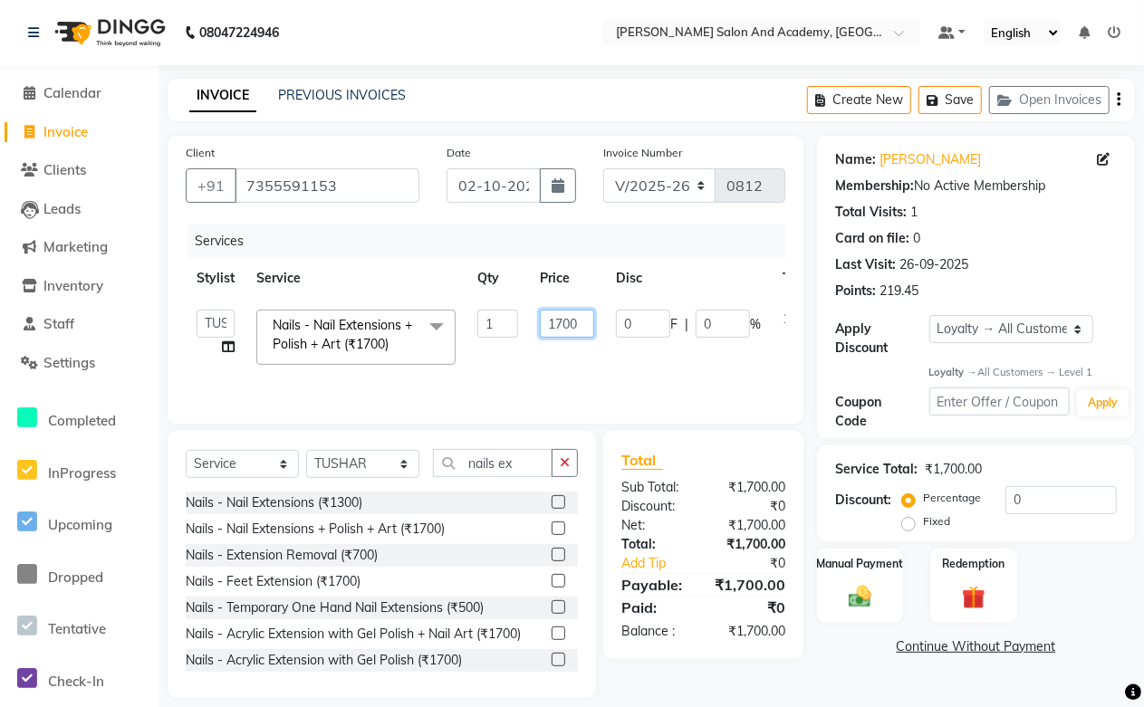
click at [559, 313] on input "1700" at bounding box center [567, 324] width 54 height 28
type input "150"
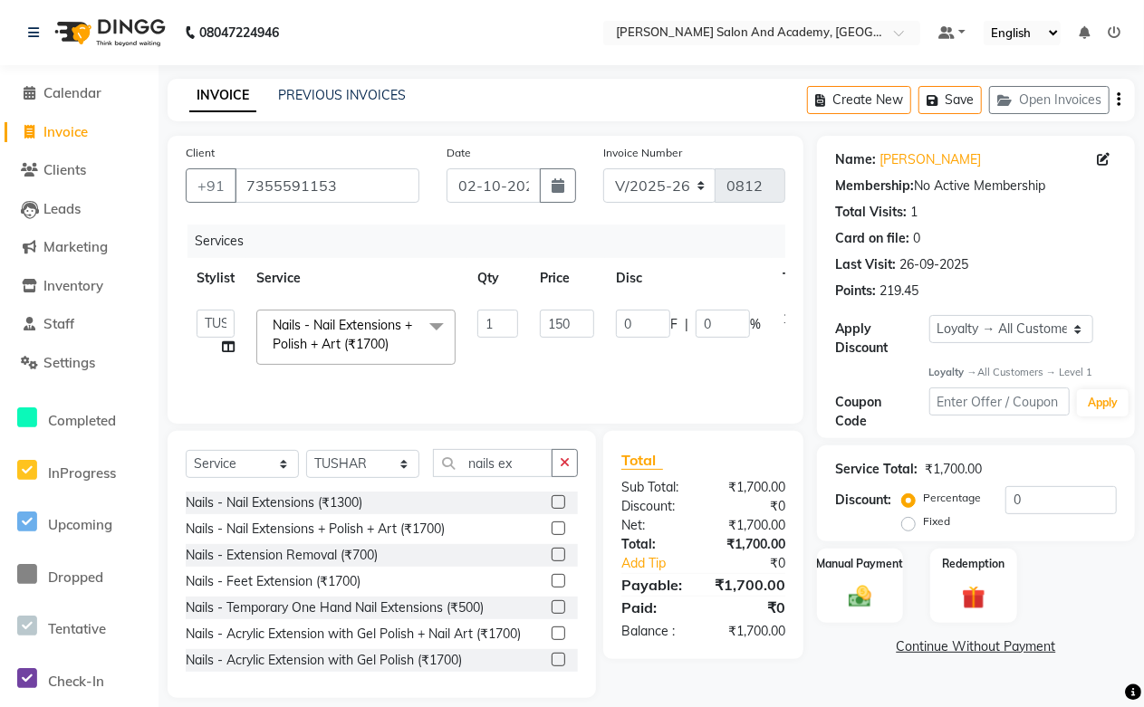
click at [849, 648] on link "Continue Without Payment" at bounding box center [976, 647] width 311 height 19
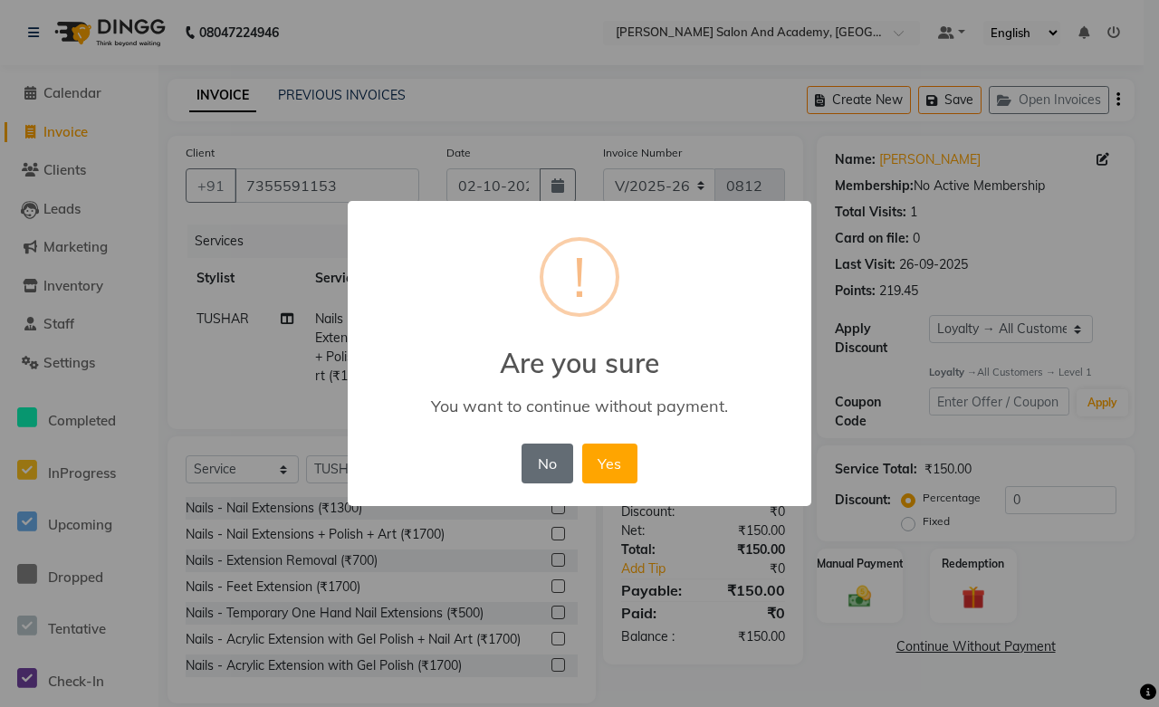
click at [558, 456] on button "No" at bounding box center [547, 464] width 51 height 40
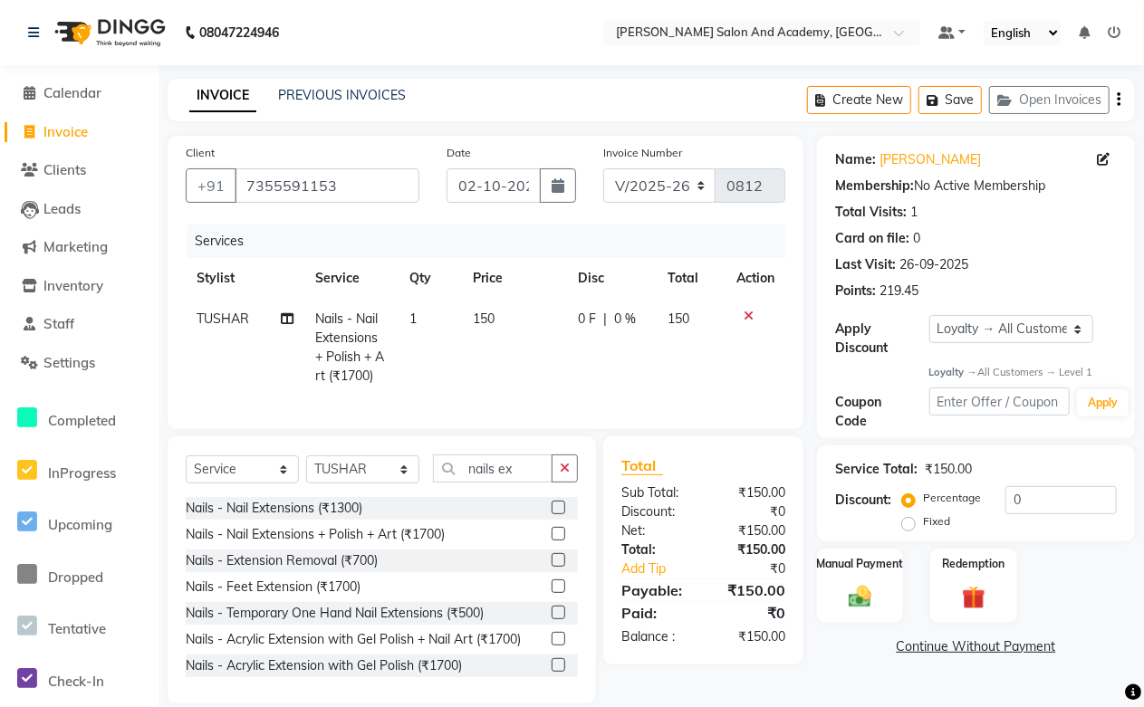
scroll to position [39, 0]
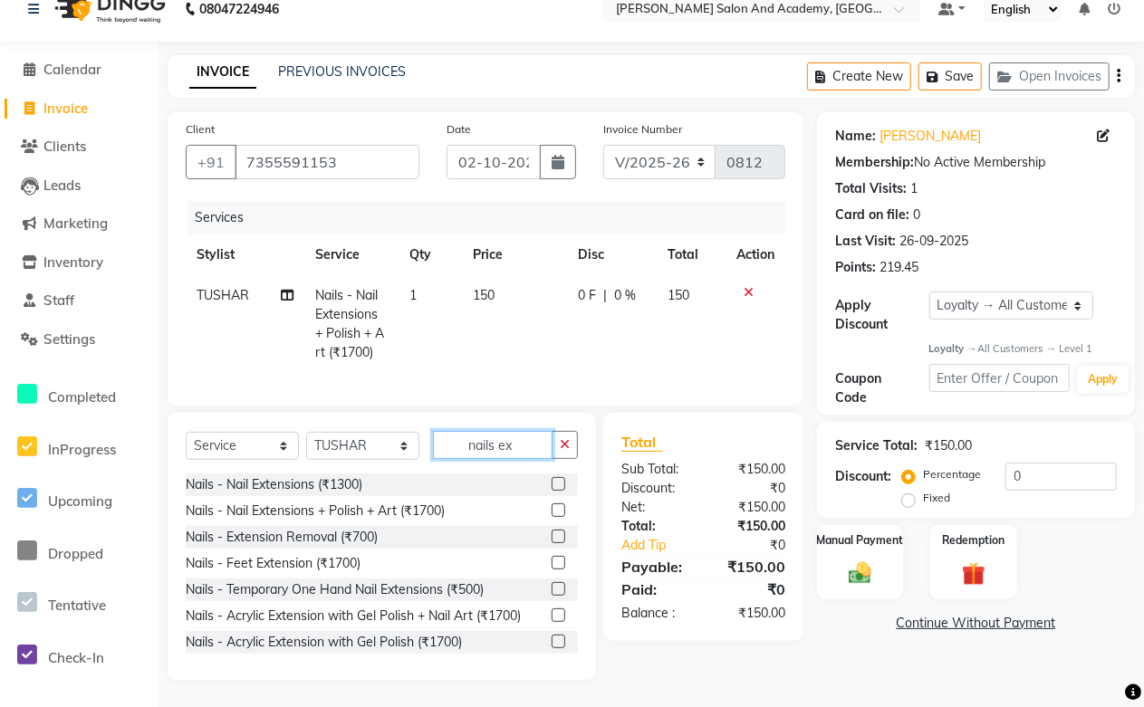
click at [516, 446] on input "nails ex" at bounding box center [493, 445] width 120 height 28
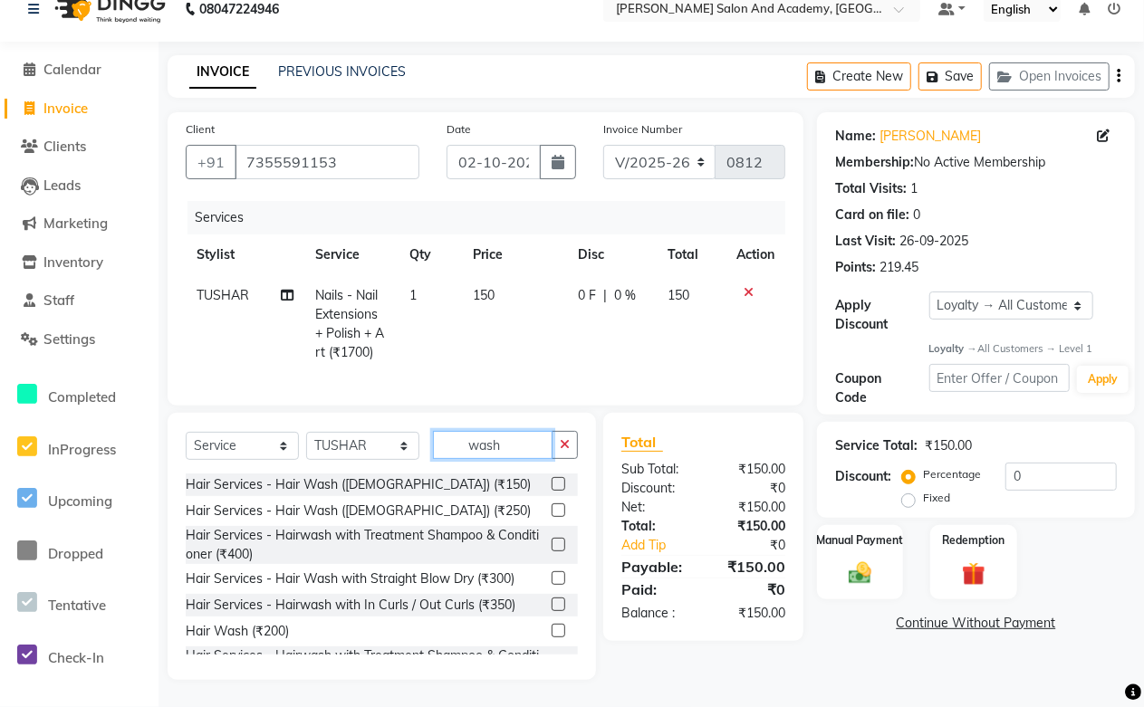
type input "wash"
click at [552, 629] on label at bounding box center [559, 631] width 14 height 14
click at [552, 629] on input "checkbox" at bounding box center [558, 632] width 12 height 12
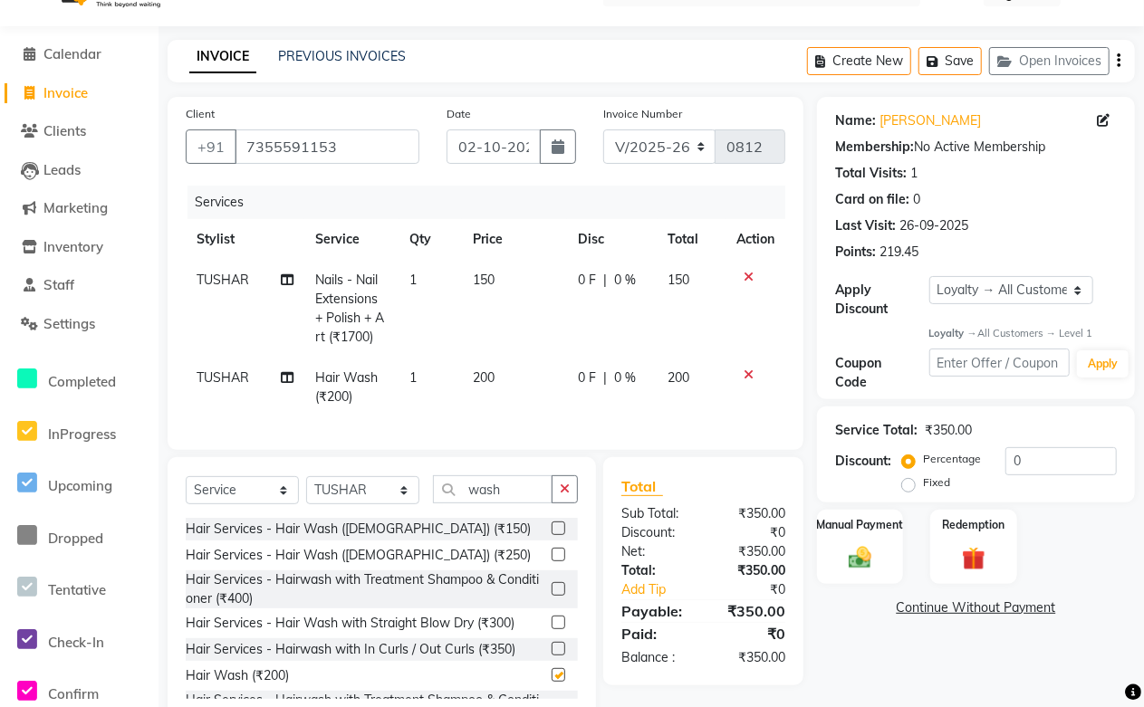
checkbox input "false"
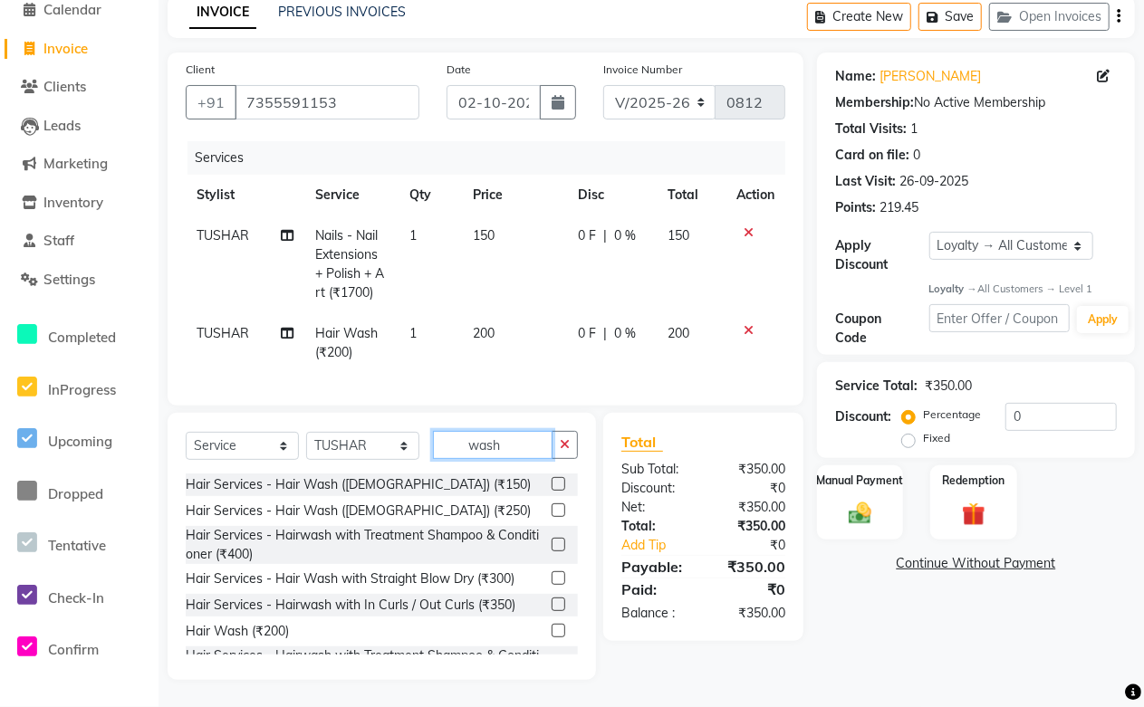
click at [517, 457] on input "wash" at bounding box center [493, 445] width 120 height 28
click at [517, 456] on input "wash" at bounding box center [493, 445] width 120 height 28
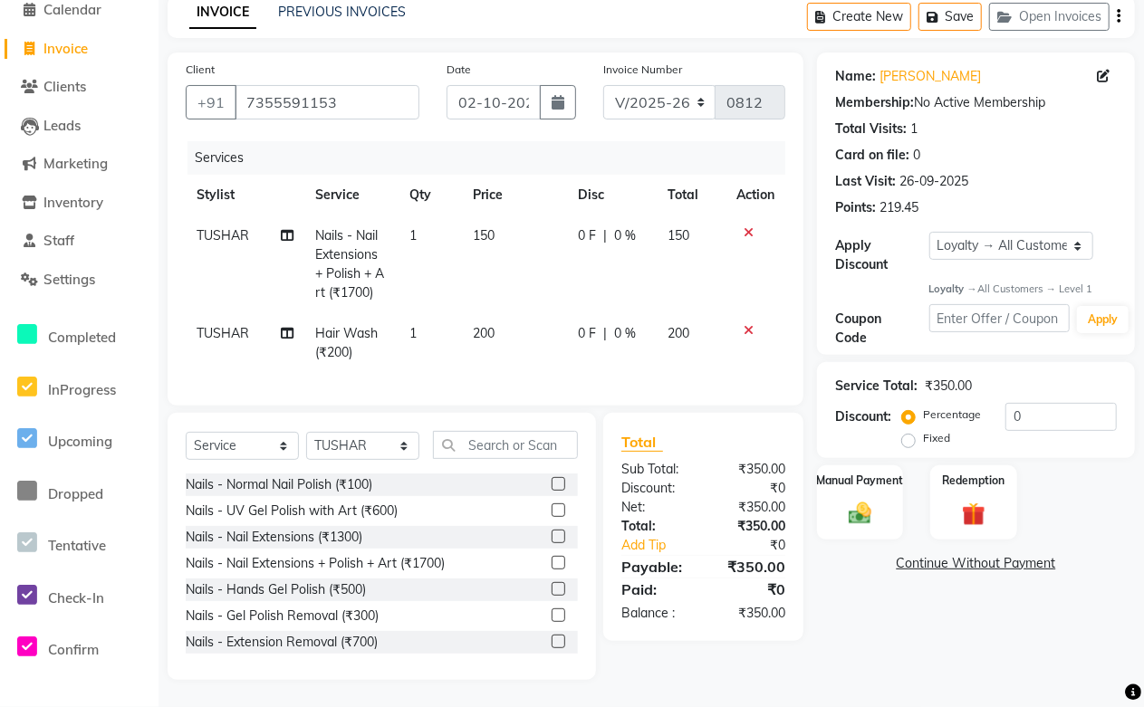
click at [816, 657] on div "Total Sub Total: ₹350.00 Discount: ₹0 Net: ₹350.00 Total: ₹350.00 Add Tip ₹0 Pa…" at bounding box center [706, 546] width 221 height 267
click at [944, 3] on button "Save" at bounding box center [949, 17] width 63 height 28
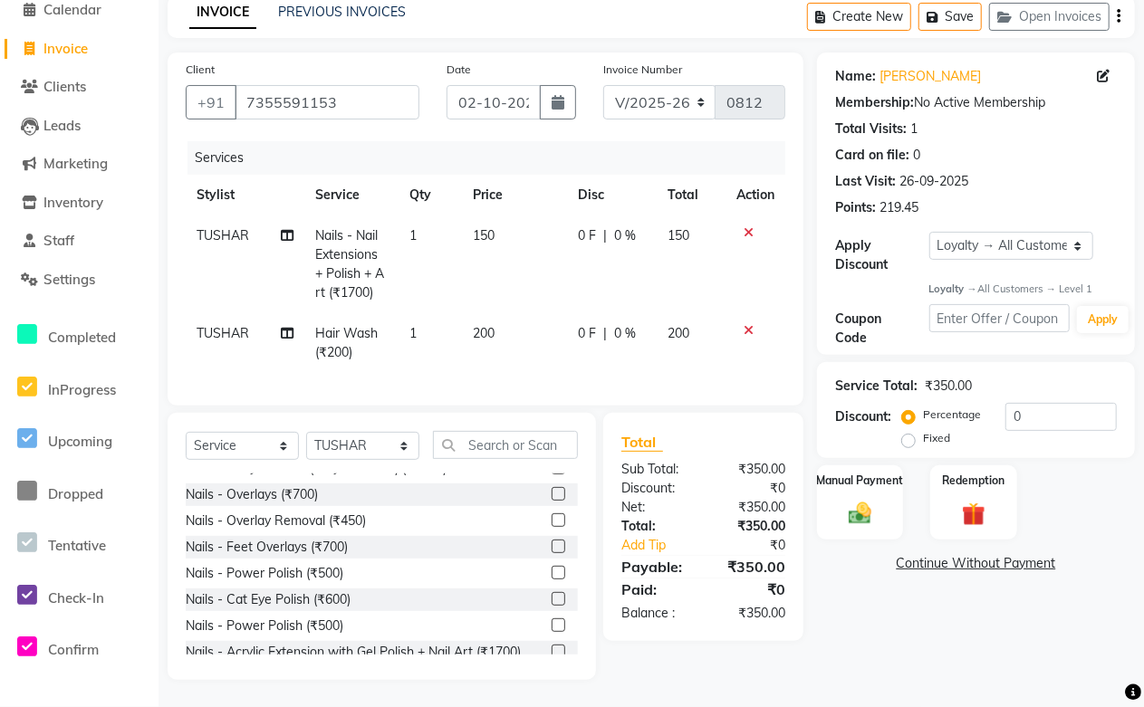
scroll to position [503, 0]
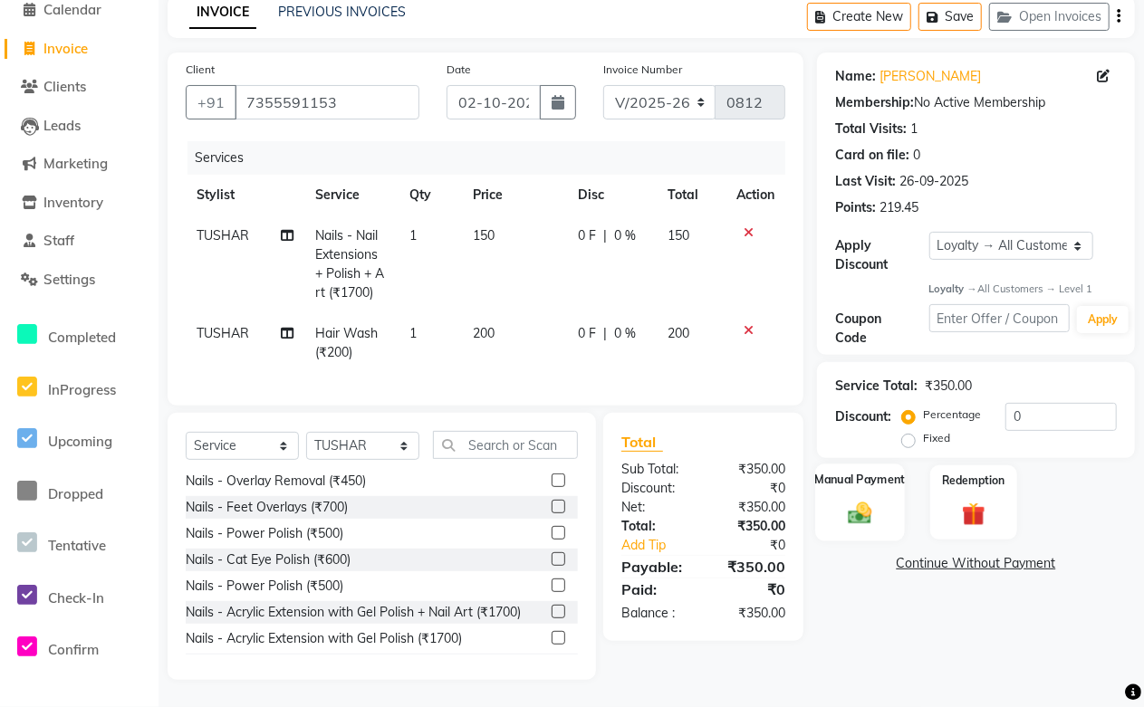
click at [894, 505] on div "Manual Payment" at bounding box center [860, 503] width 90 height 77
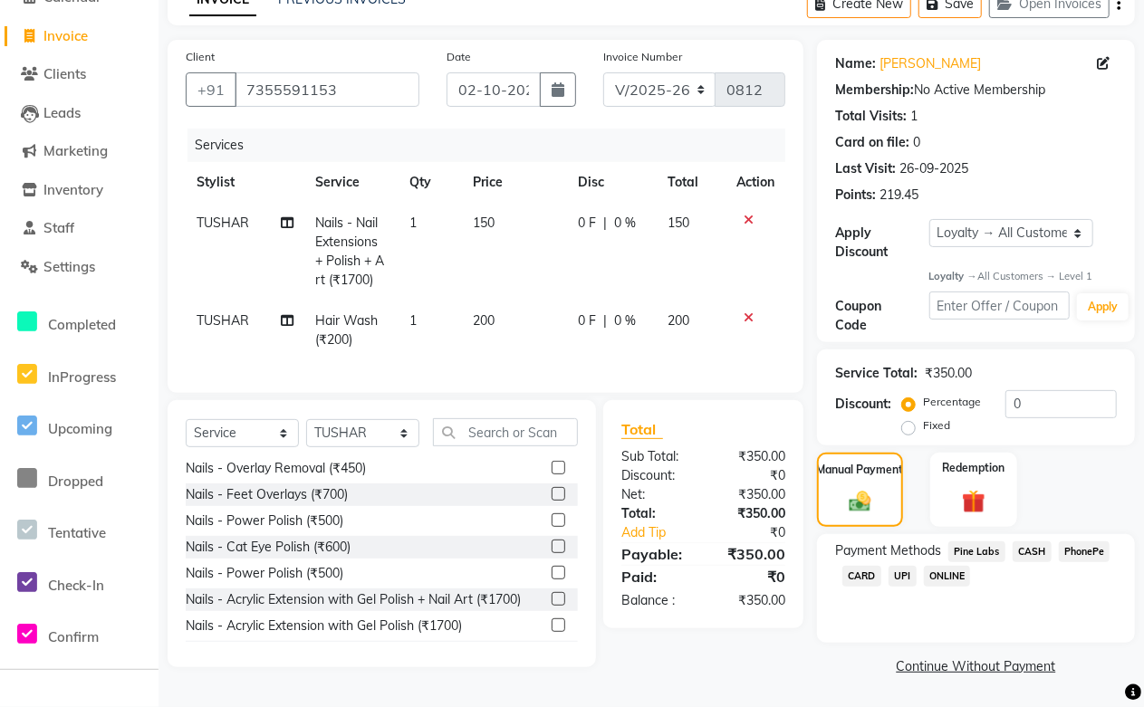
click at [973, 546] on span "Pine Labs" at bounding box center [976, 552] width 57 height 21
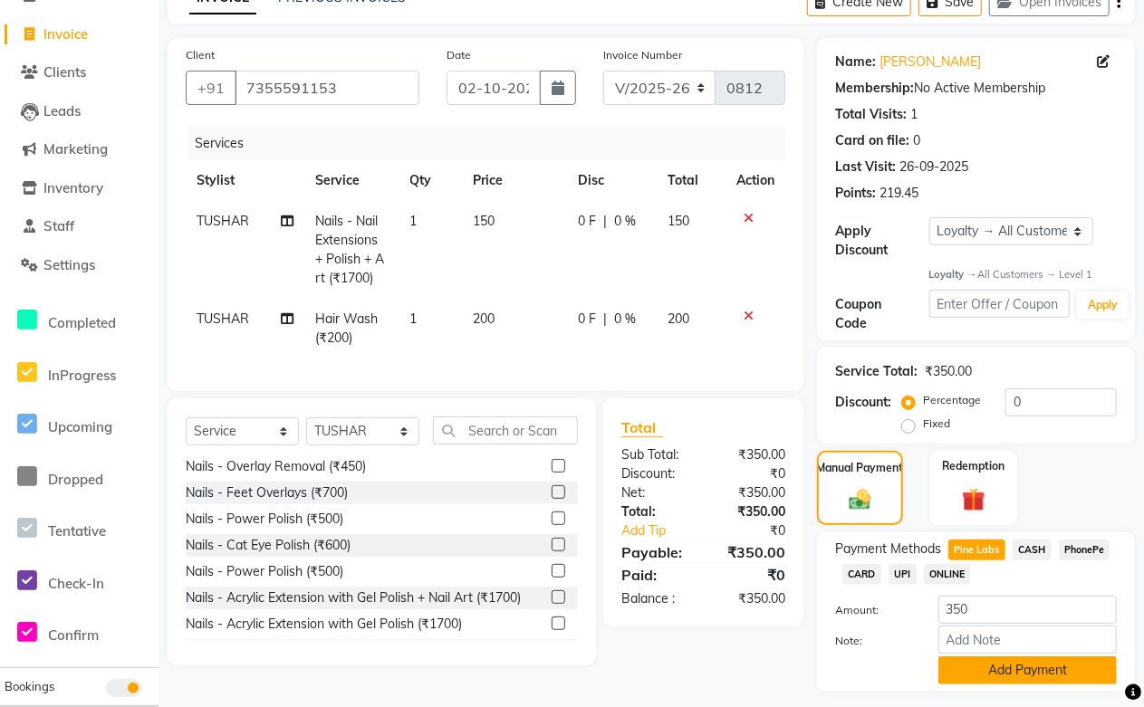
click at [1010, 675] on button "Add Payment" at bounding box center [1027, 671] width 178 height 28
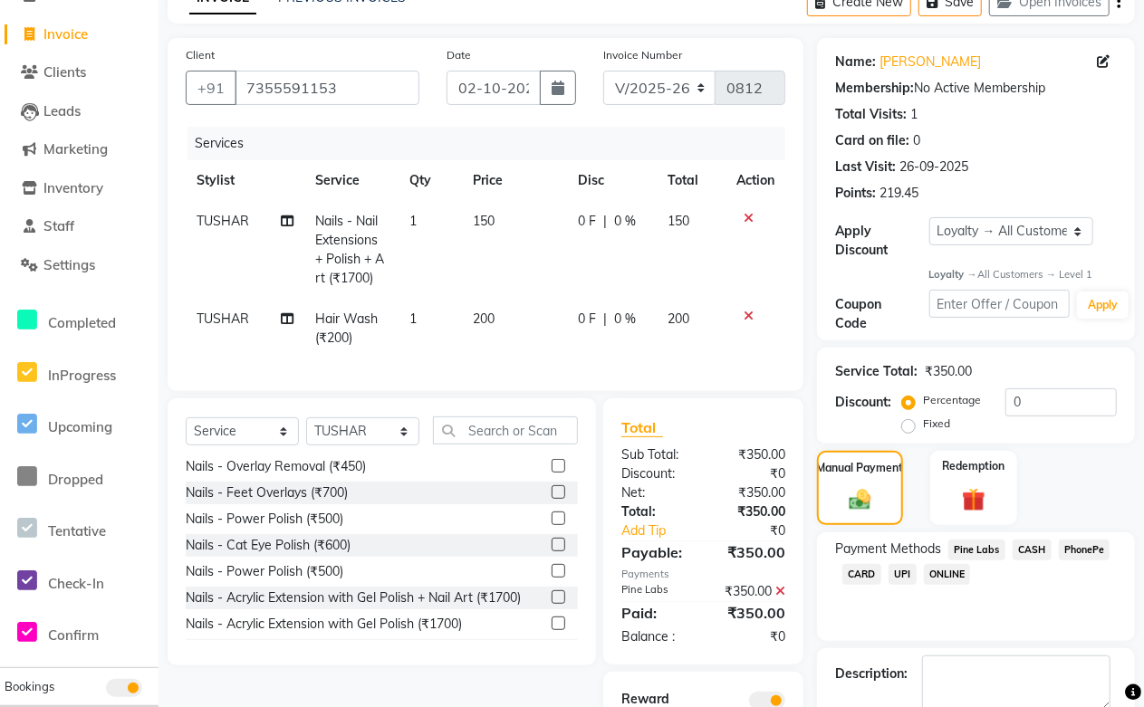
scroll to position [243, 0]
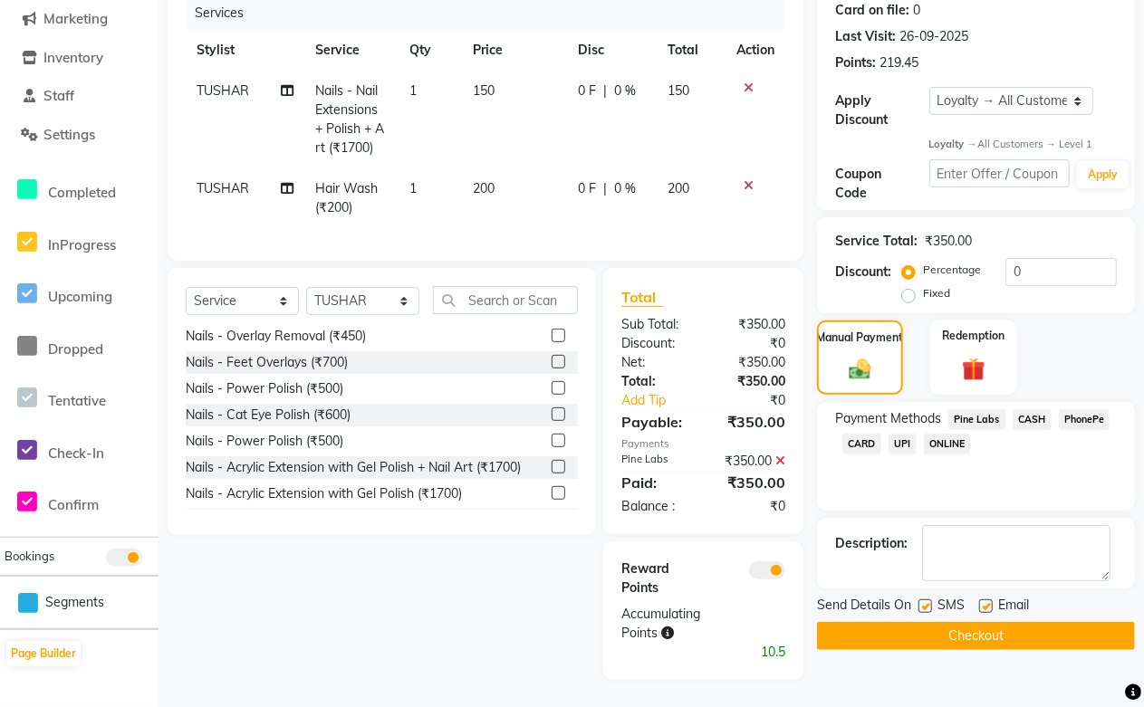
click at [948, 622] on button "Checkout" at bounding box center [976, 636] width 318 height 28
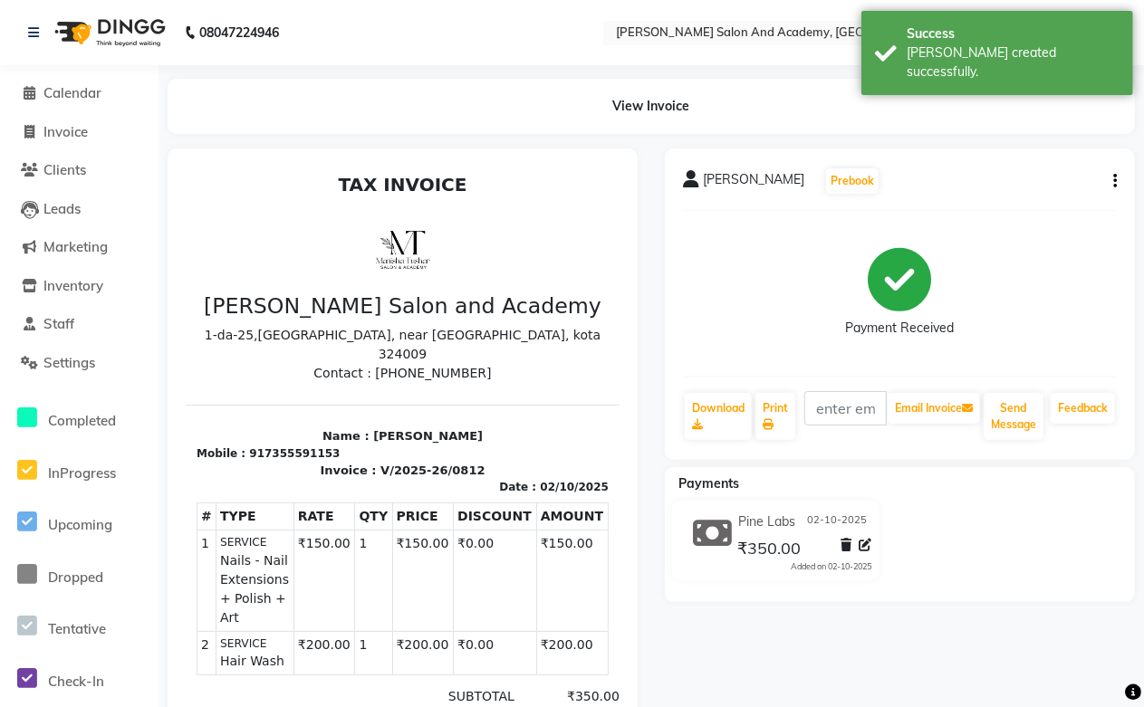
click at [43, 142] on li "Invoice" at bounding box center [79, 132] width 159 height 39
click at [65, 134] on span "Invoice" at bounding box center [65, 131] width 44 height 17
select select "service"
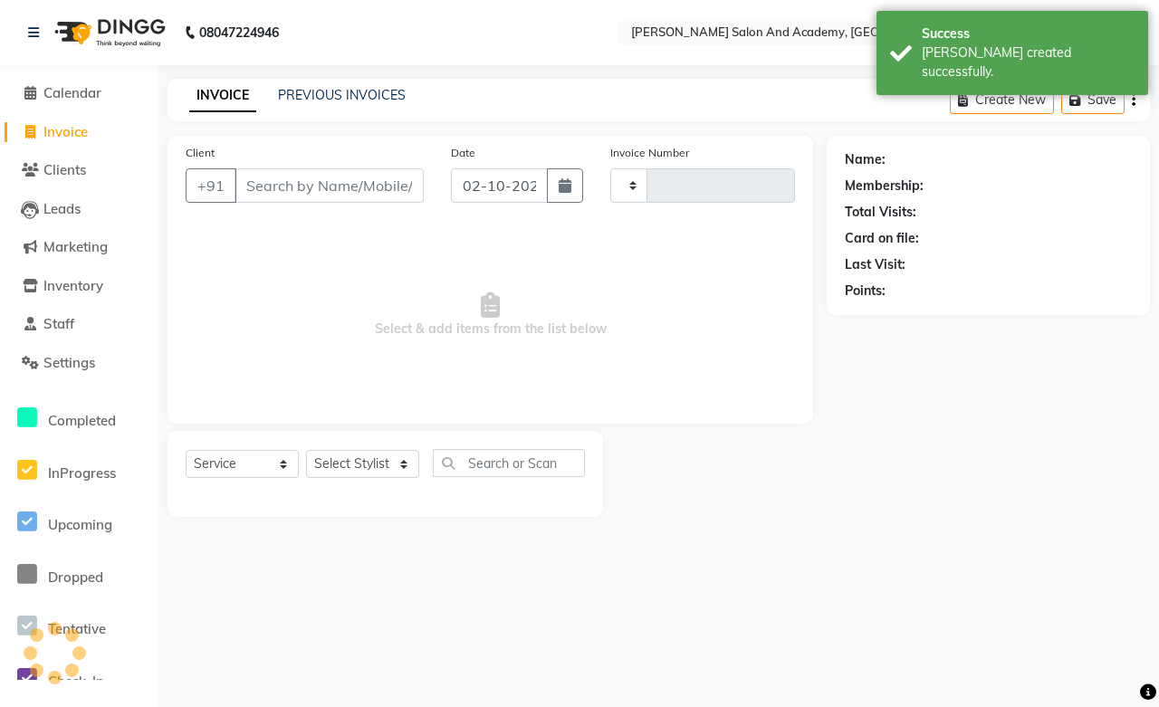
type input "0813"
select select "6453"
click at [323, 88] on link "PREVIOUS INVOICES" at bounding box center [342, 95] width 128 height 16
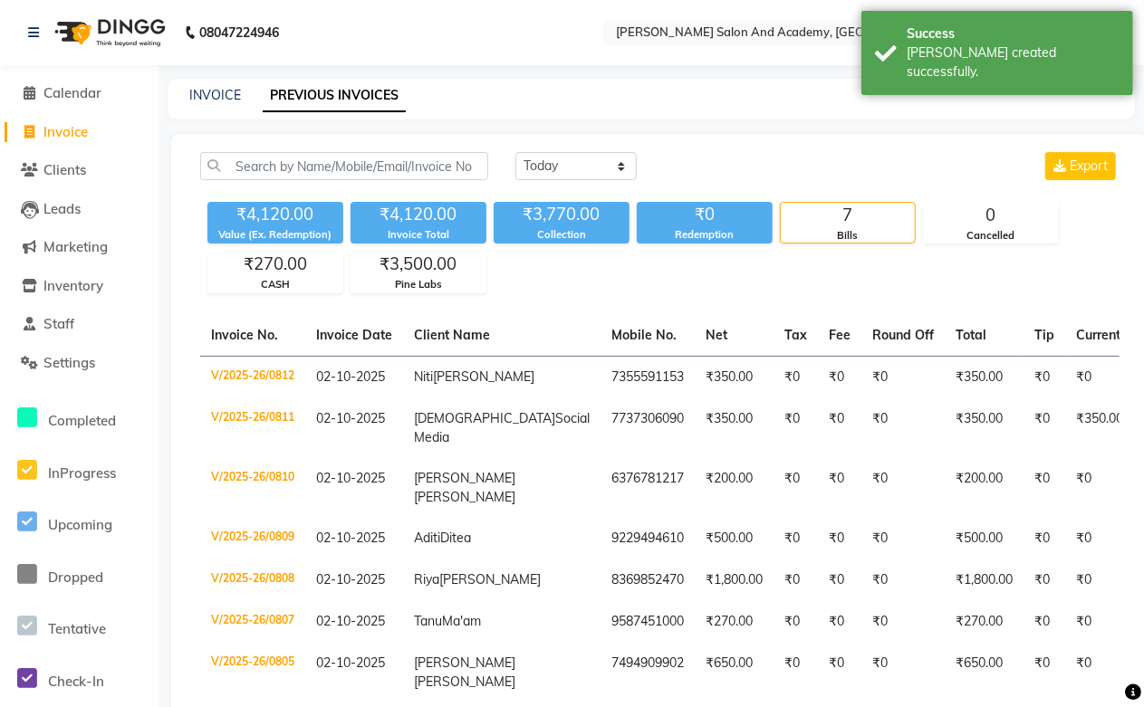
click at [212, 79] on div "INVOICE PREVIOUS INVOICES" at bounding box center [651, 99] width 967 height 41
click at [221, 92] on link "INVOICE" at bounding box center [215, 95] width 52 height 16
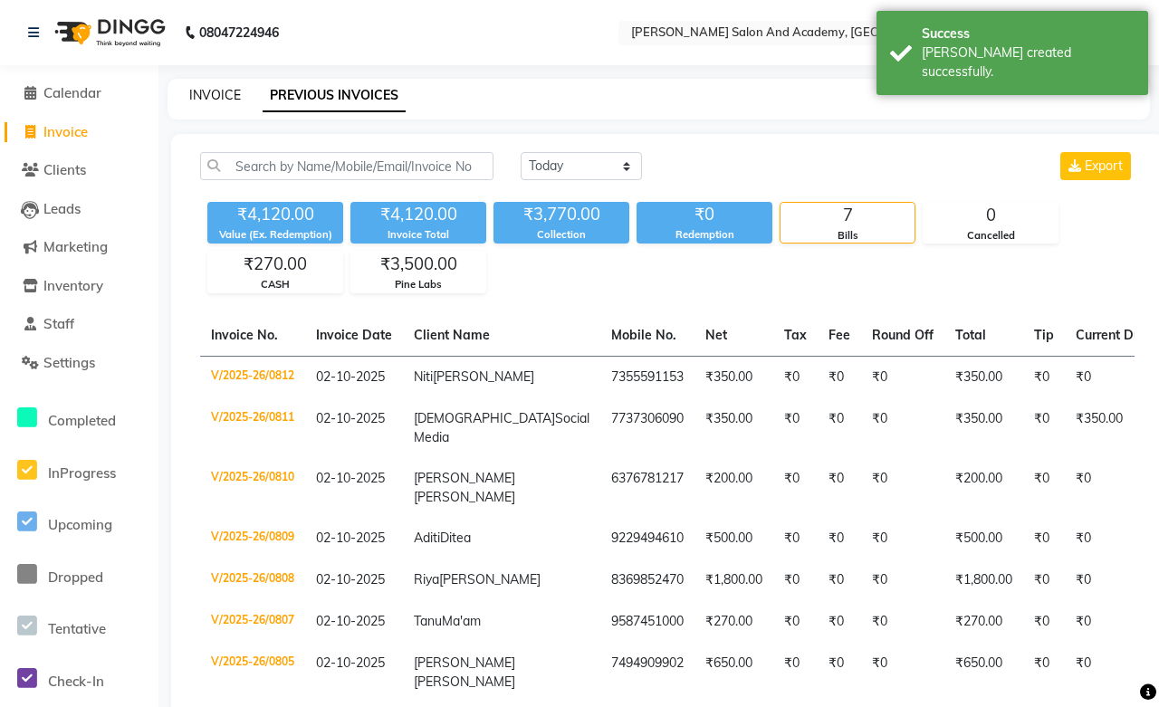
select select "6453"
select select "service"
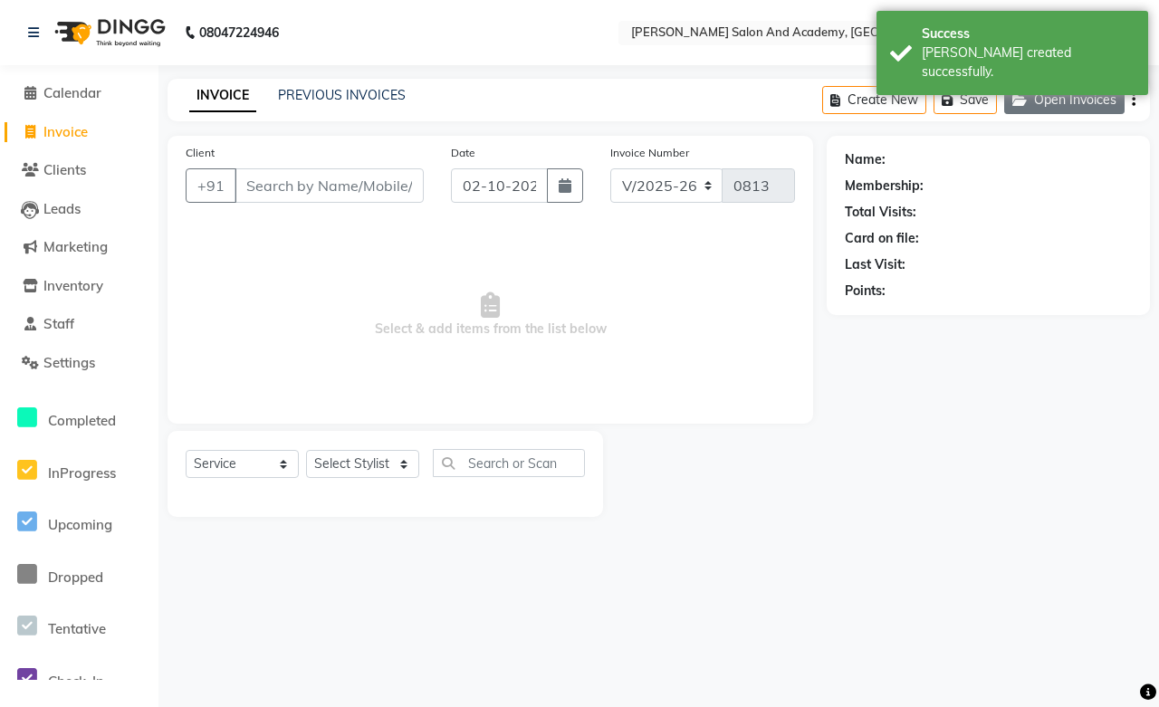
click at [1100, 111] on button "Open Invoices" at bounding box center [1065, 100] width 120 height 28
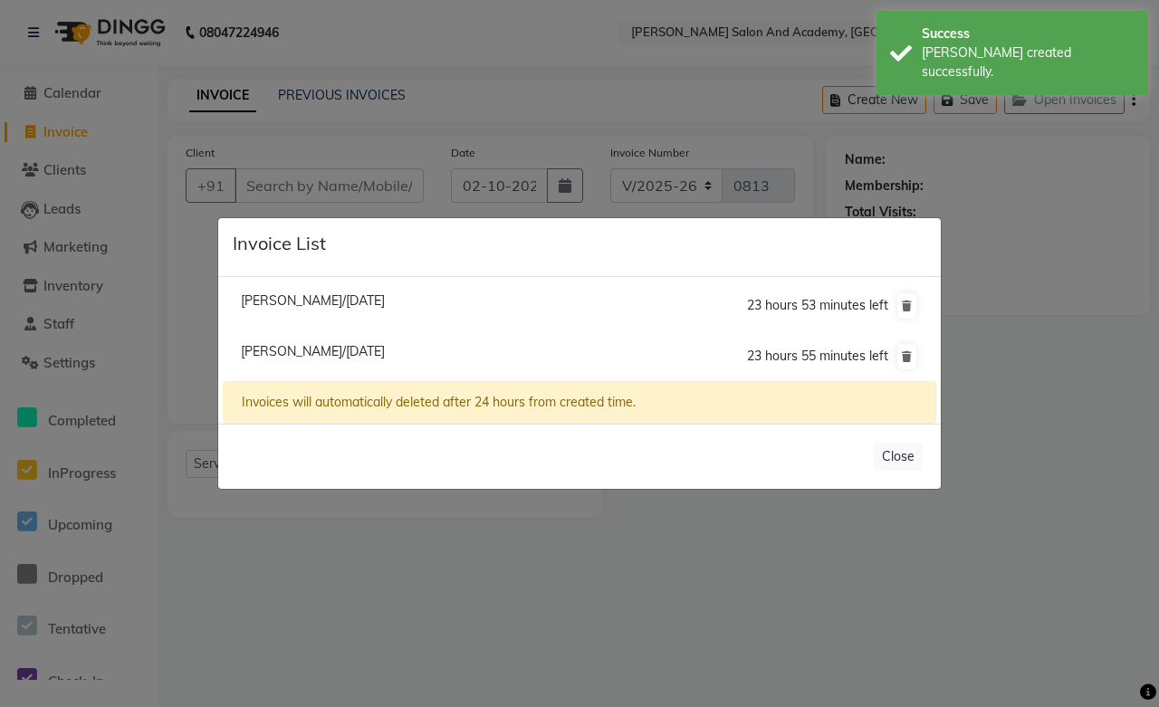
click at [335, 312] on li "Vishakha Nayak/02 October 2025 23 hours 53 minutes left" at bounding box center [580, 307] width 714 height 52
click at [369, 296] on span "Vishakha Nayak/02 October 2025" at bounding box center [313, 301] width 144 height 16
type input "9216995597"
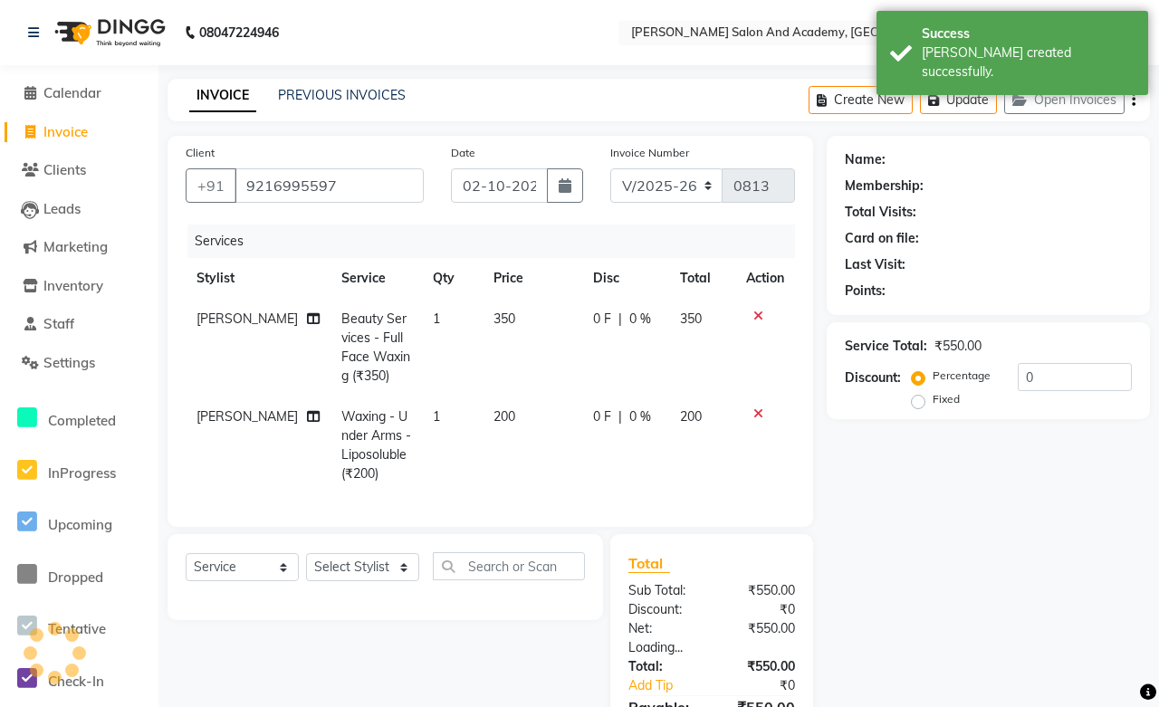
select select "1: Object"
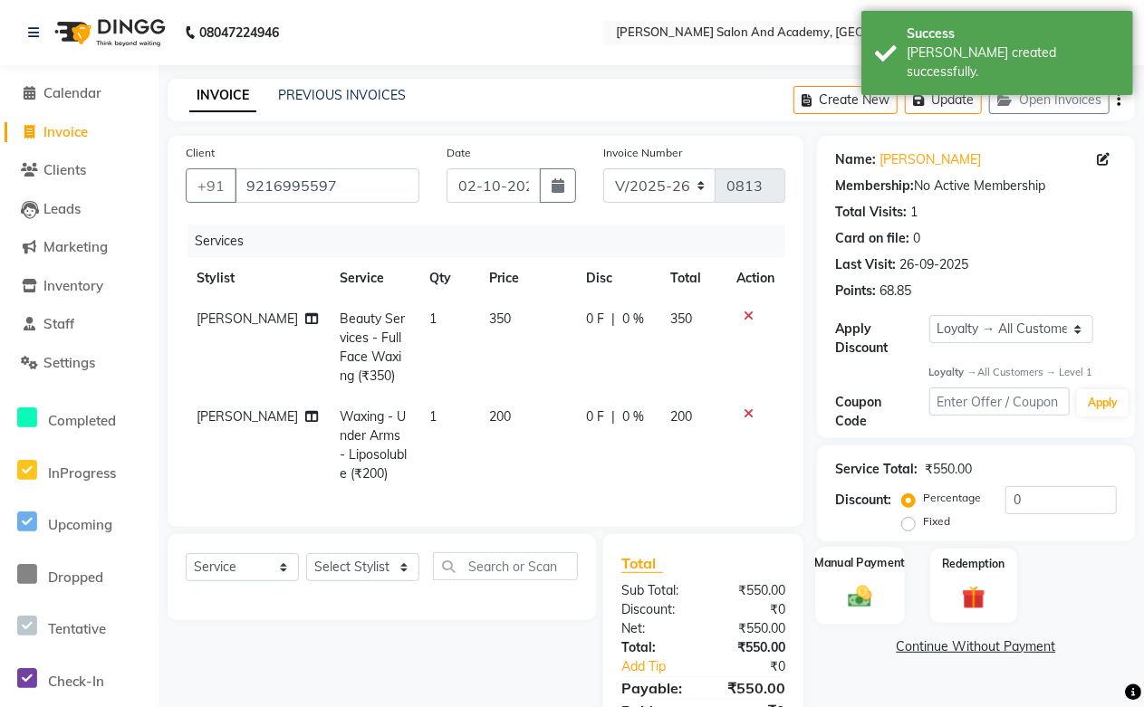
click at [861, 590] on img at bounding box center [860, 597] width 39 height 28
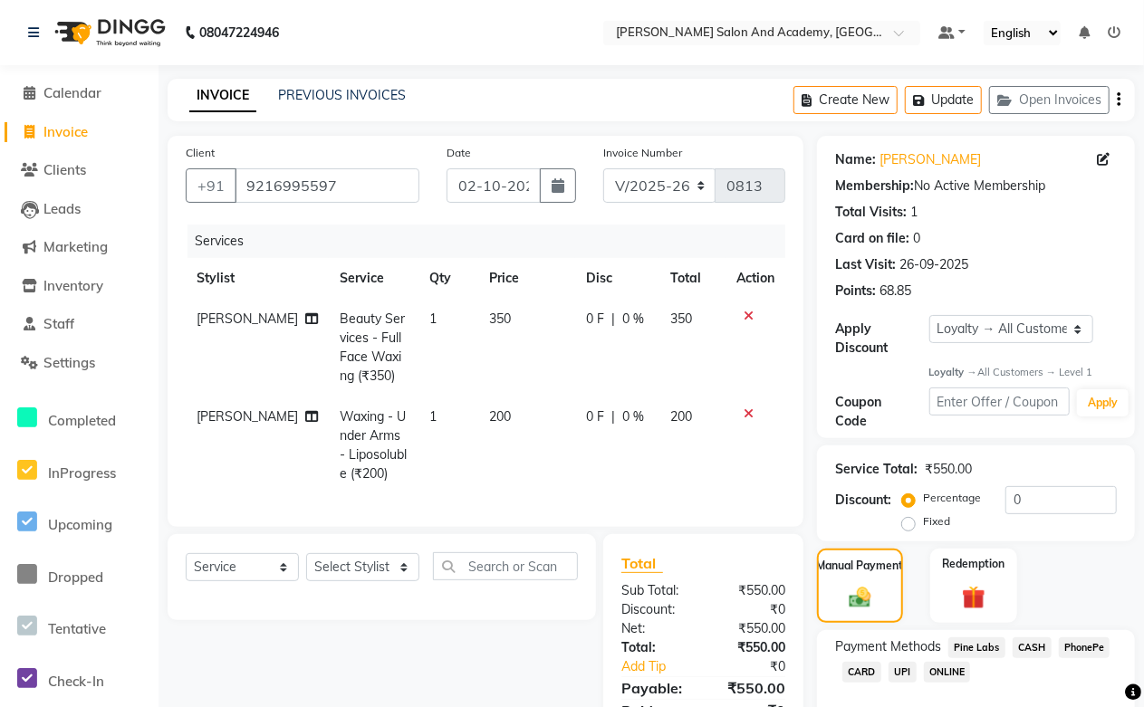
click at [1026, 649] on span "CASH" at bounding box center [1032, 648] width 39 height 21
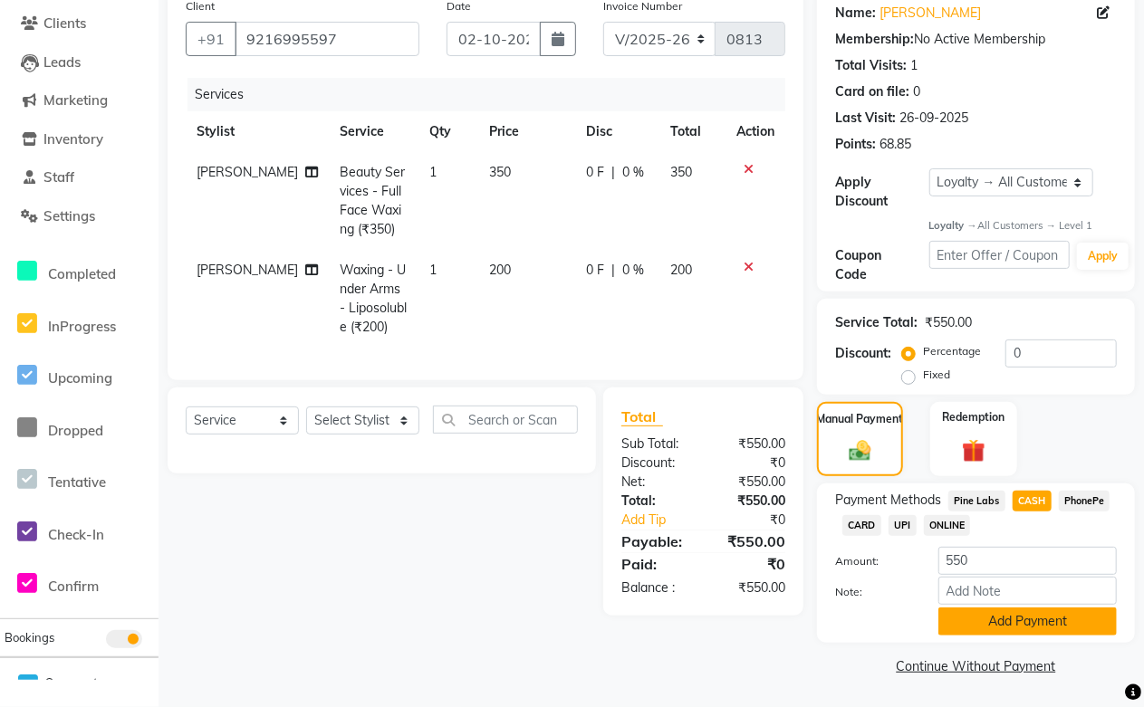
click at [1024, 629] on button "Add Payment" at bounding box center [1027, 622] width 178 height 28
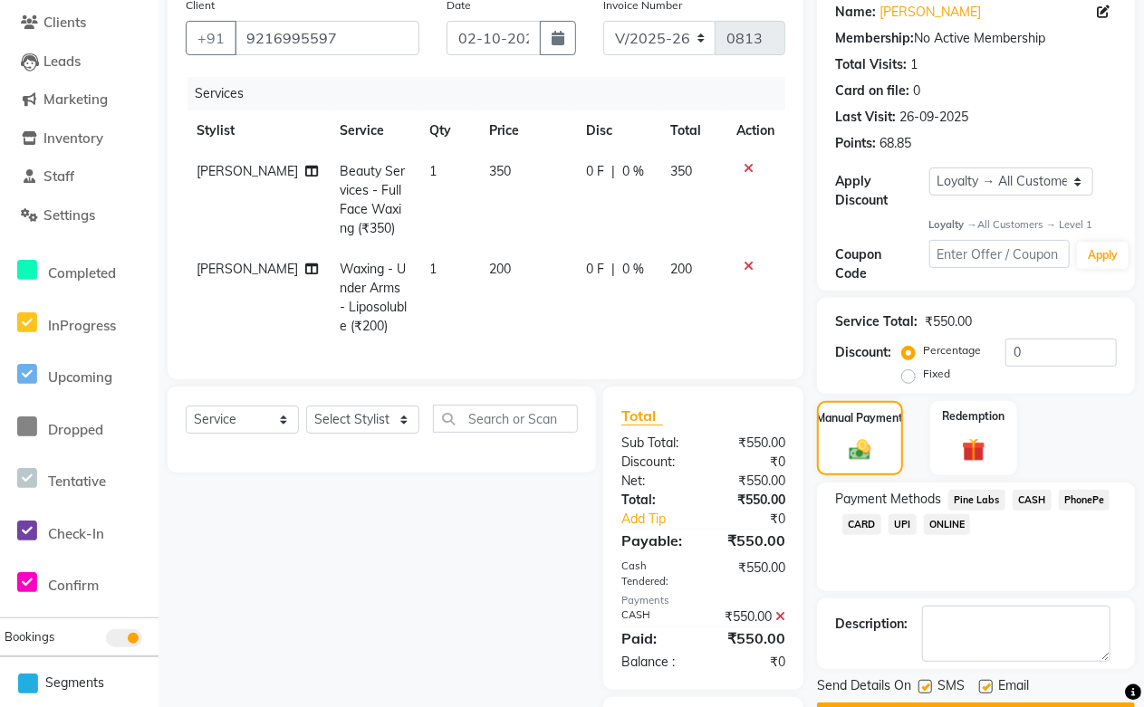
scroll to position [319, 0]
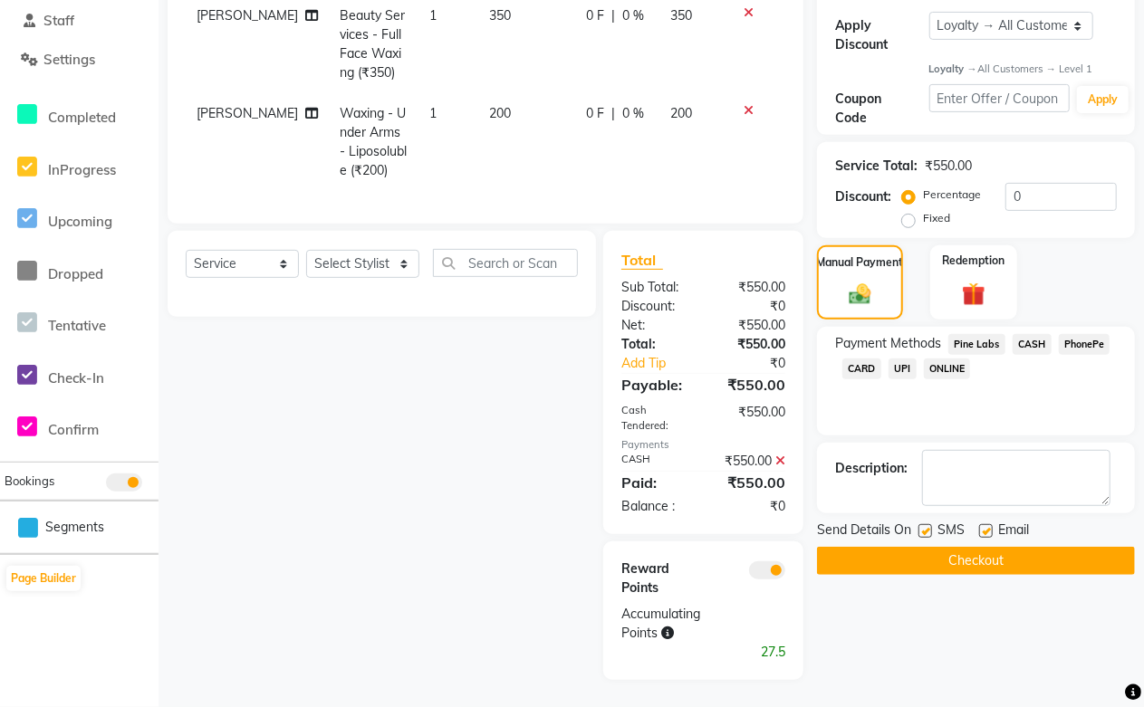
click at [980, 547] on button "Checkout" at bounding box center [976, 561] width 318 height 28
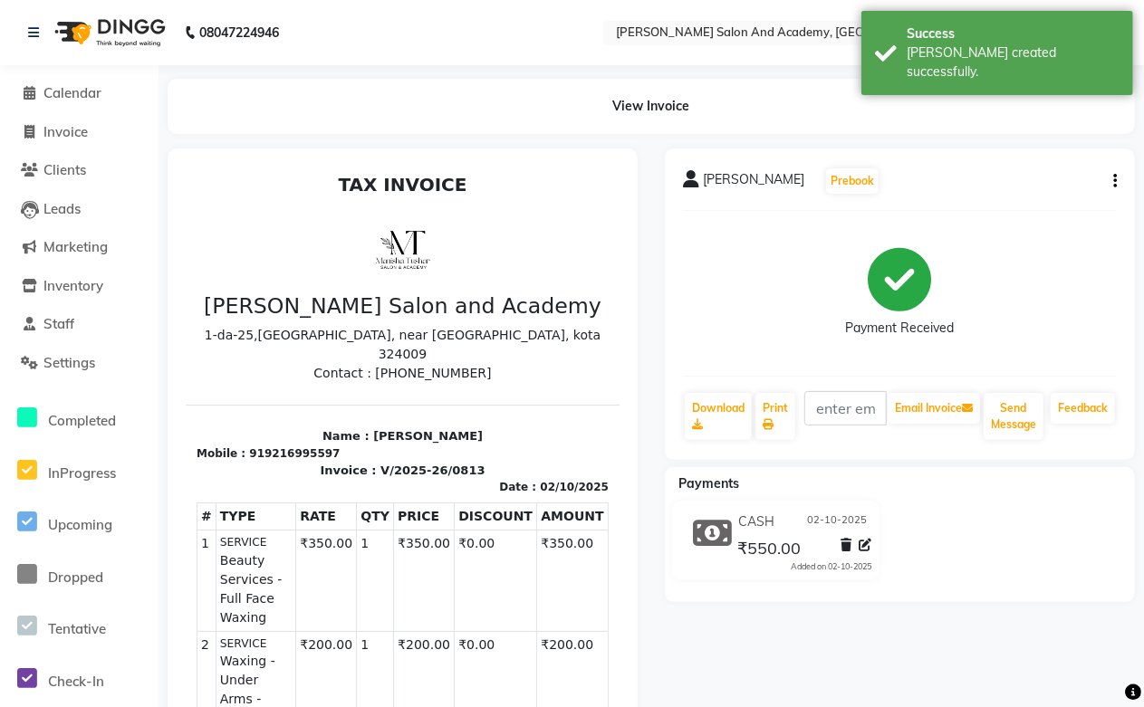
scroll to position [14, 0]
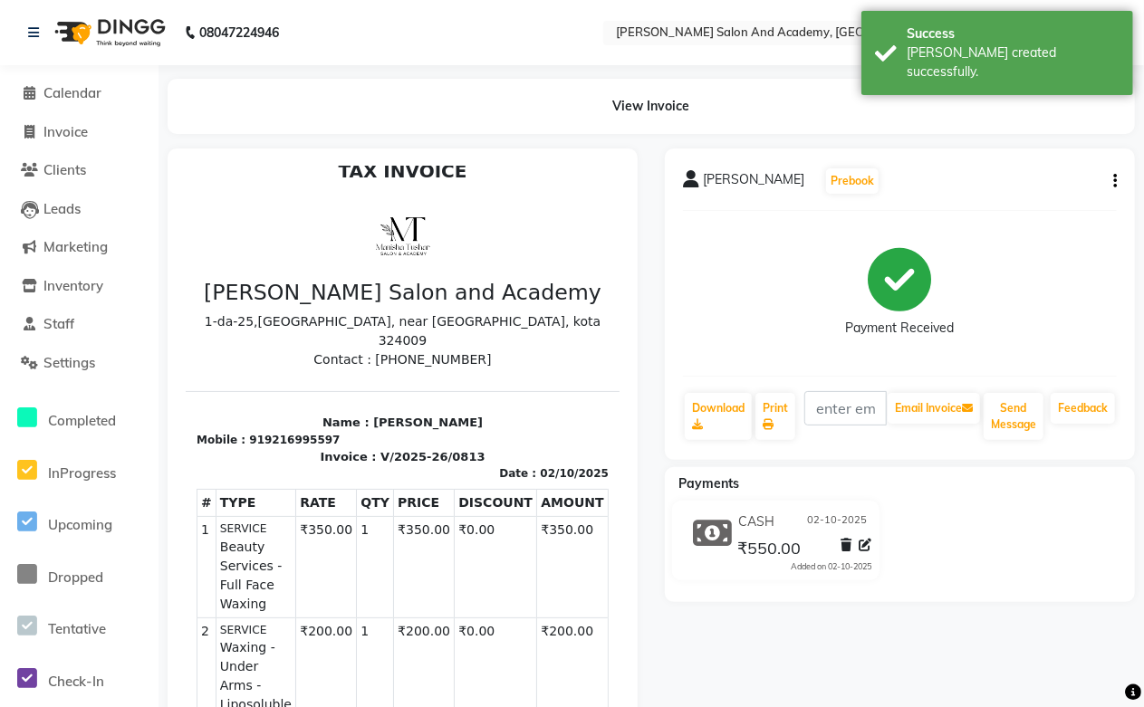
click at [100, 116] on li "Invoice" at bounding box center [79, 132] width 159 height 39
click at [112, 132] on link "Invoice" at bounding box center [79, 132] width 149 height 21
select select "service"
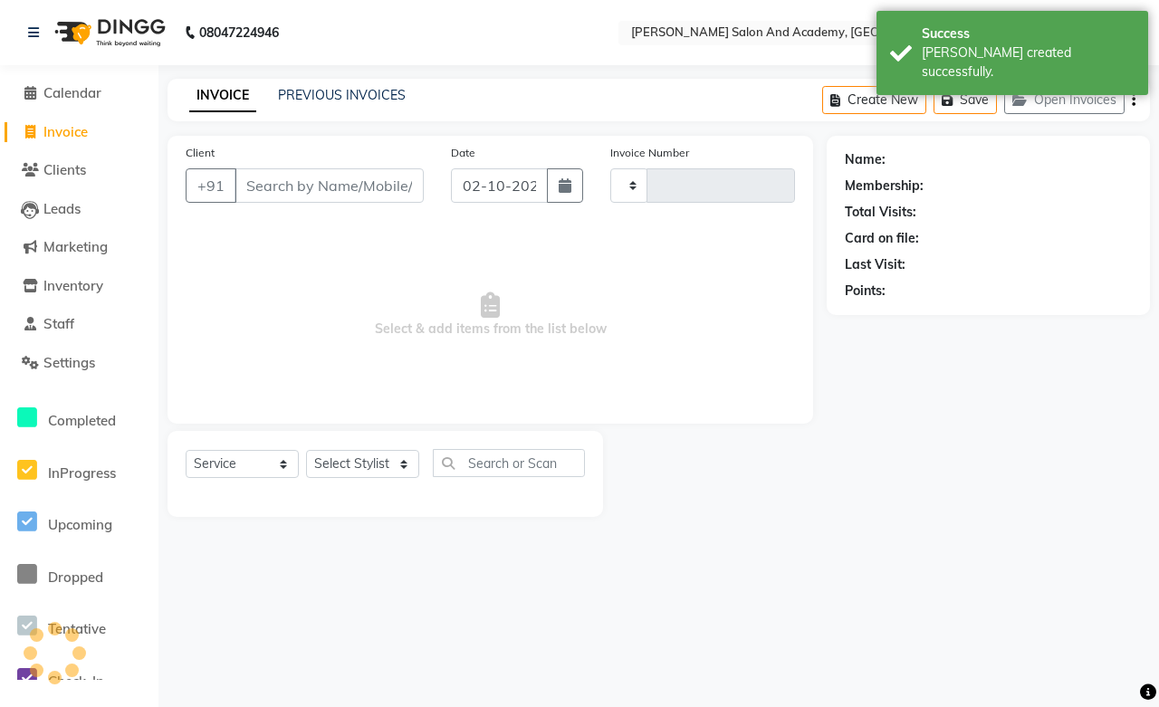
type input "0814"
select select "6453"
click at [62, 97] on span "Calendar" at bounding box center [72, 92] width 58 height 17
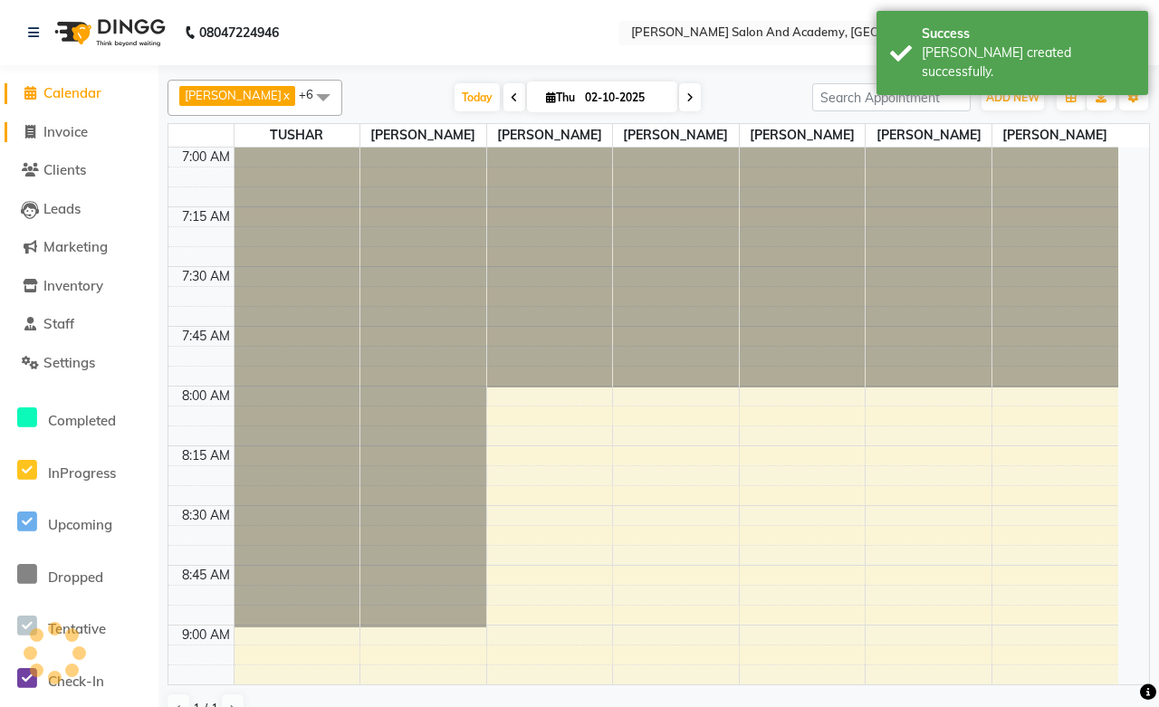
click at [74, 128] on span "Invoice" at bounding box center [65, 131] width 44 height 17
select select "service"
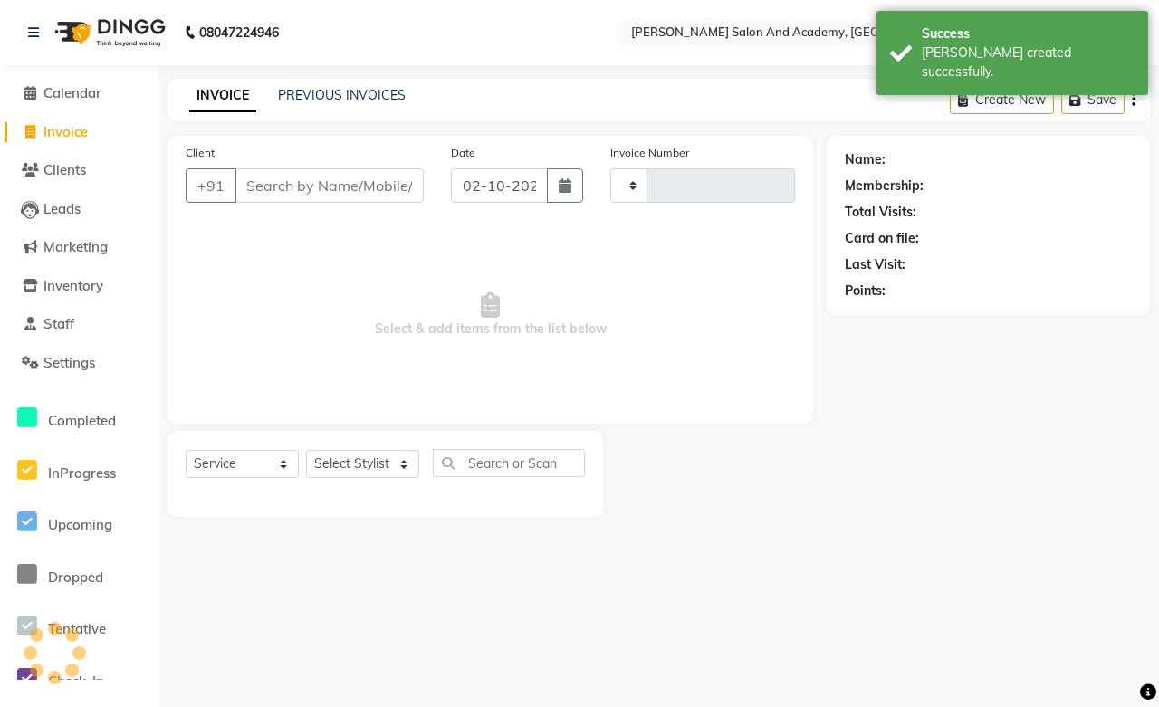
type input "0814"
select select "6453"
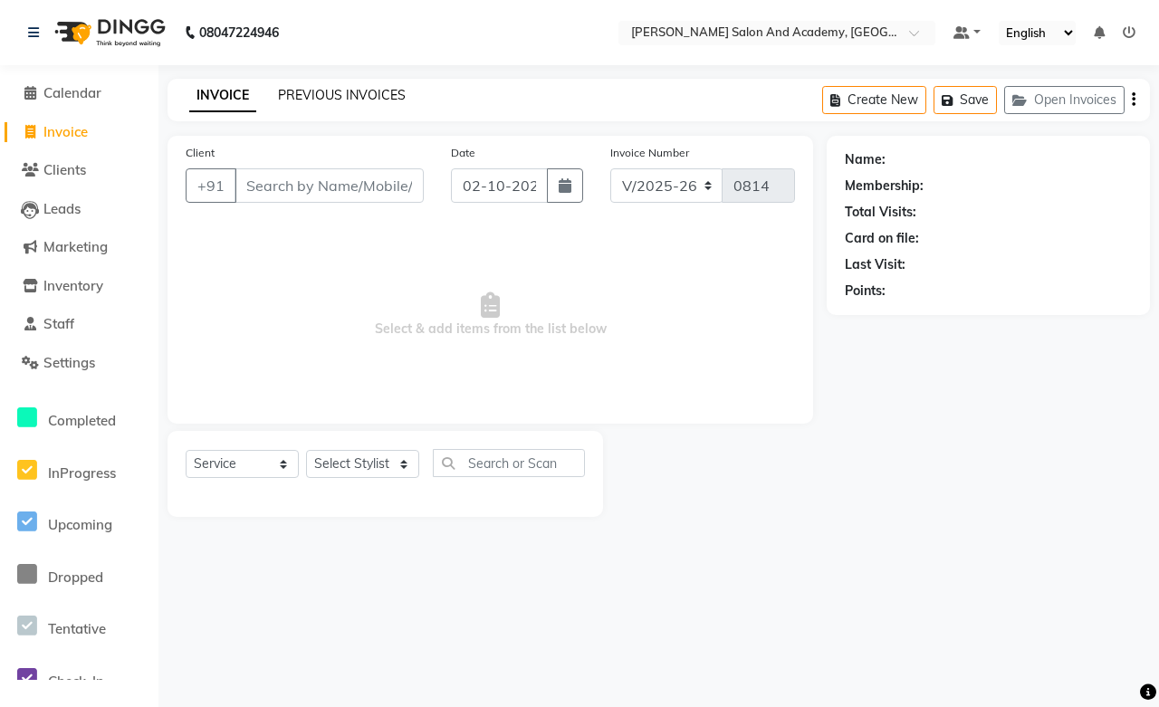
click at [313, 91] on link "PREVIOUS INVOICES" at bounding box center [342, 95] width 128 height 16
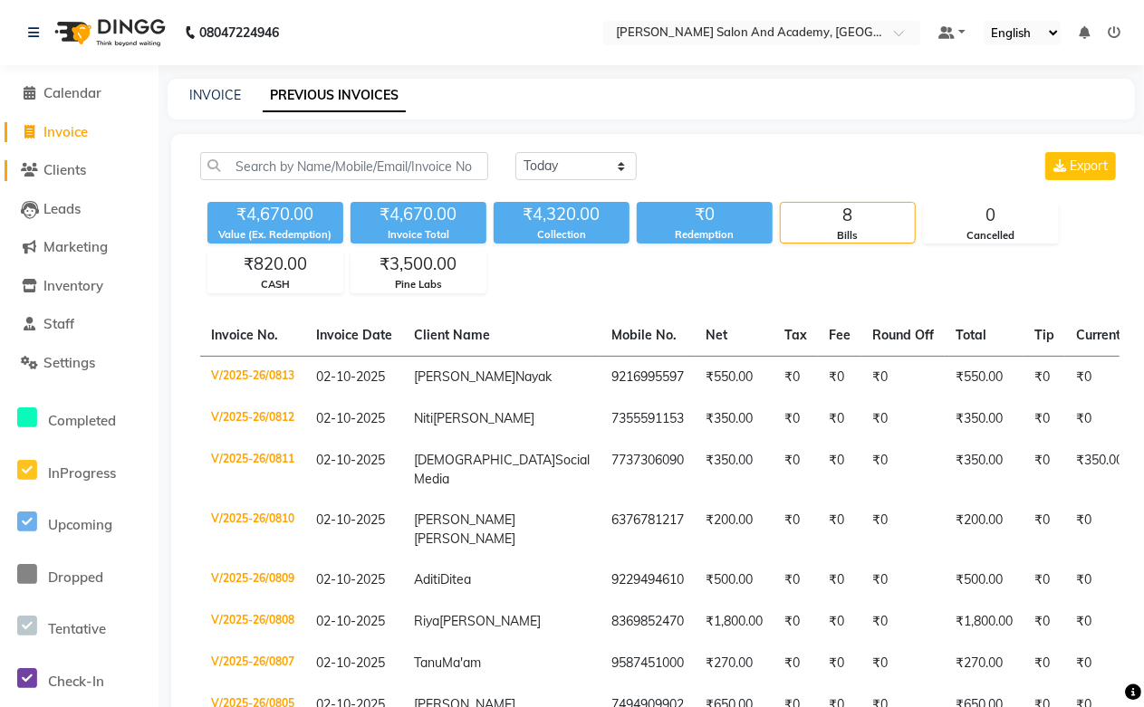
click at [86, 174] on span "Clients" at bounding box center [64, 169] width 43 height 17
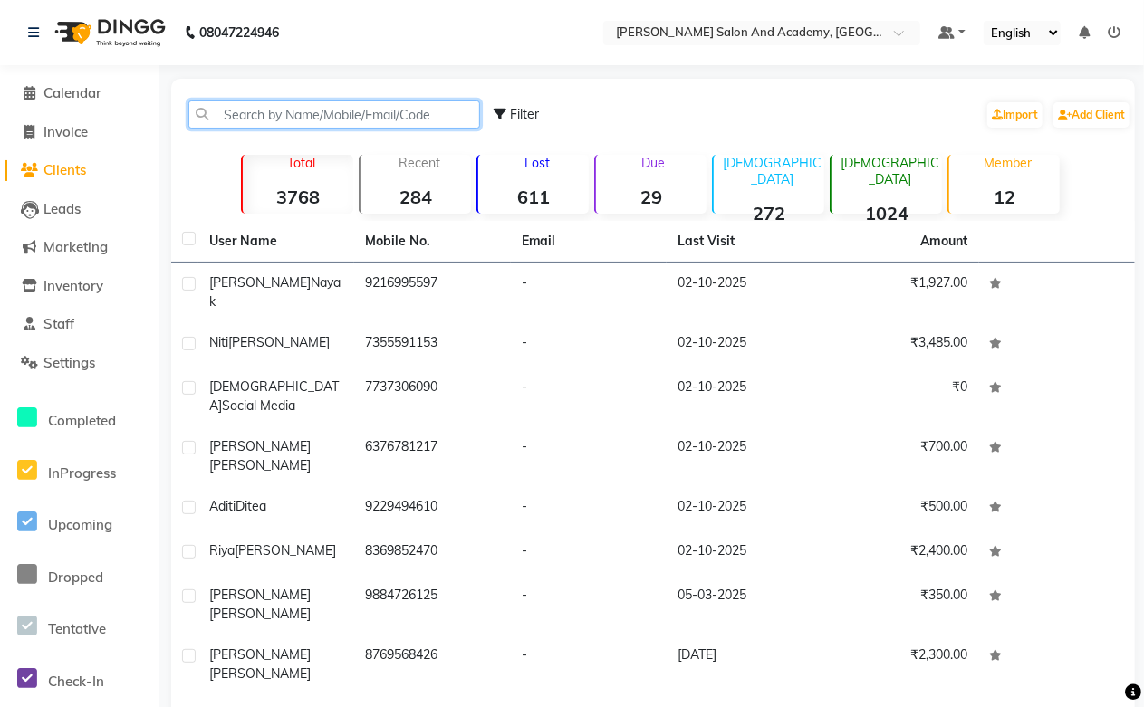
click at [333, 123] on input "text" at bounding box center [334, 115] width 292 height 28
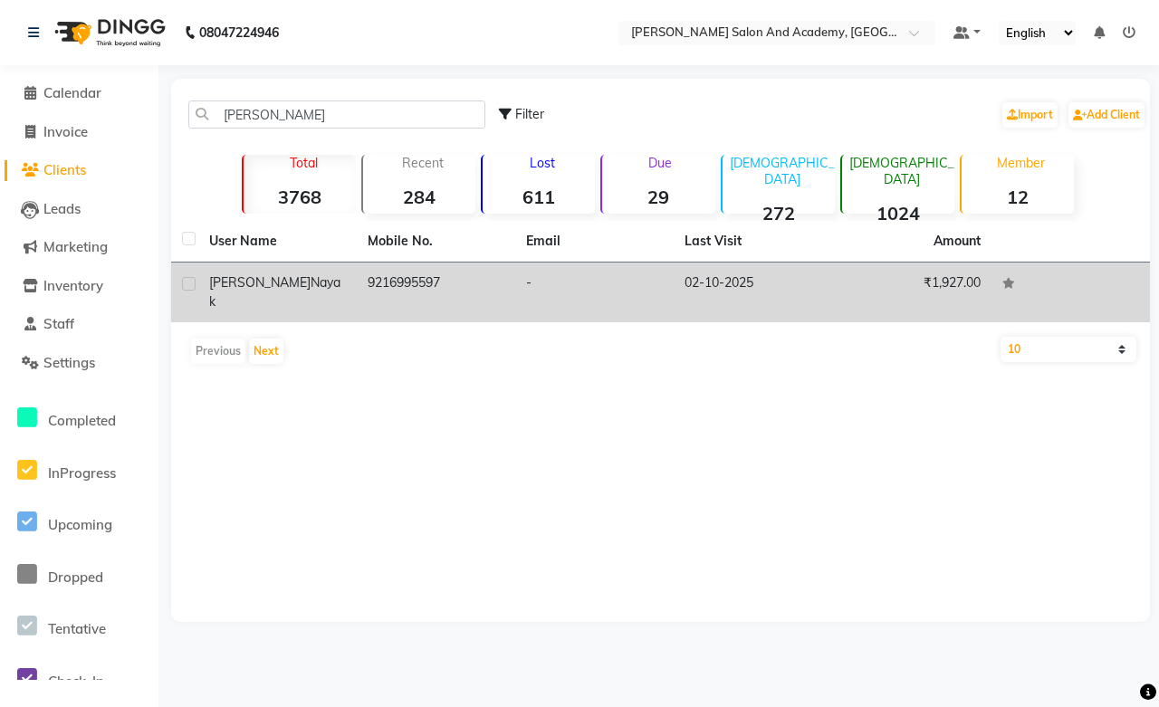
click at [505, 279] on td "9216995597" at bounding box center [436, 293] width 159 height 60
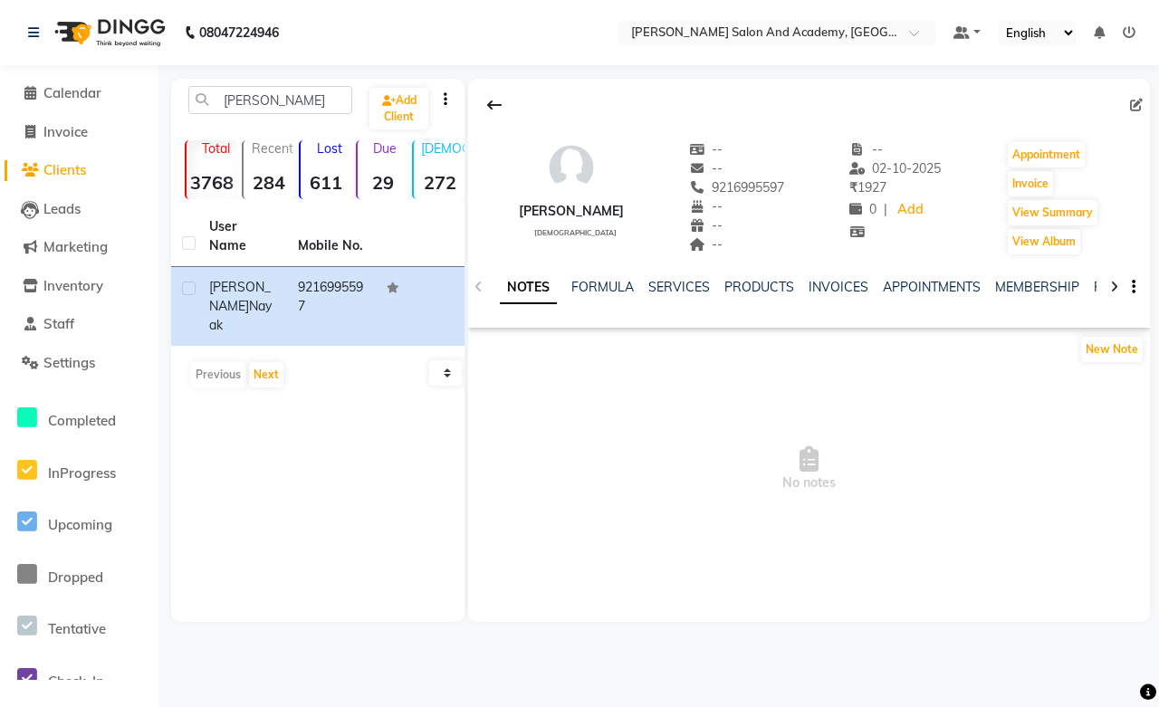
click at [1112, 283] on icon at bounding box center [1115, 287] width 8 height 13
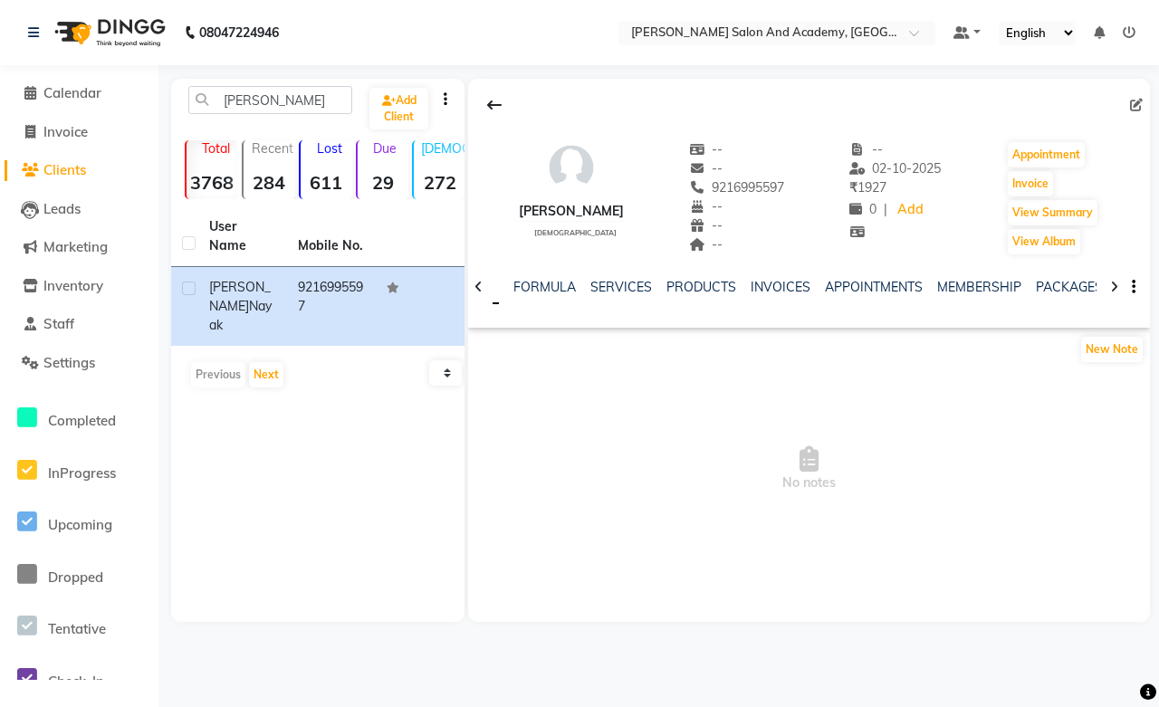
click at [1112, 283] on icon at bounding box center [1115, 287] width 8 height 13
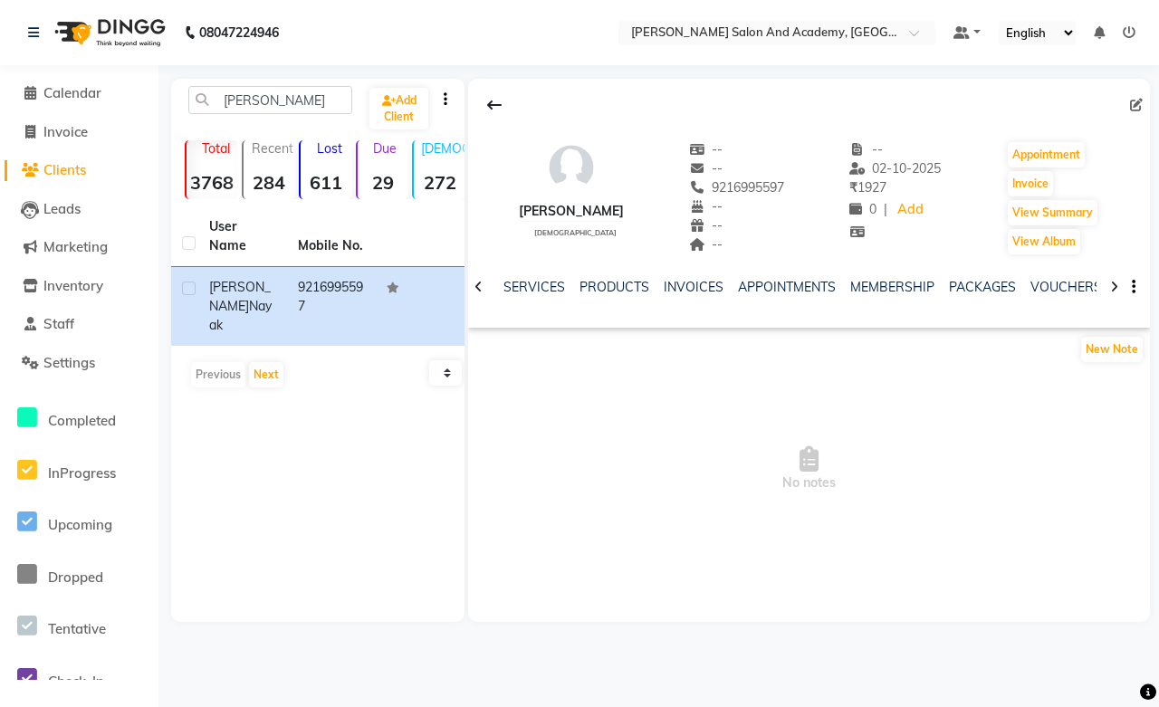
click at [1112, 283] on icon at bounding box center [1115, 287] width 8 height 13
click at [1112, 283] on div "NOTES FORMULA SERVICES PRODUCTS INVOICES APPOINTMENTS MEMBERSHIP PACKAGES VOUCH…" at bounding box center [809, 287] width 682 height 63
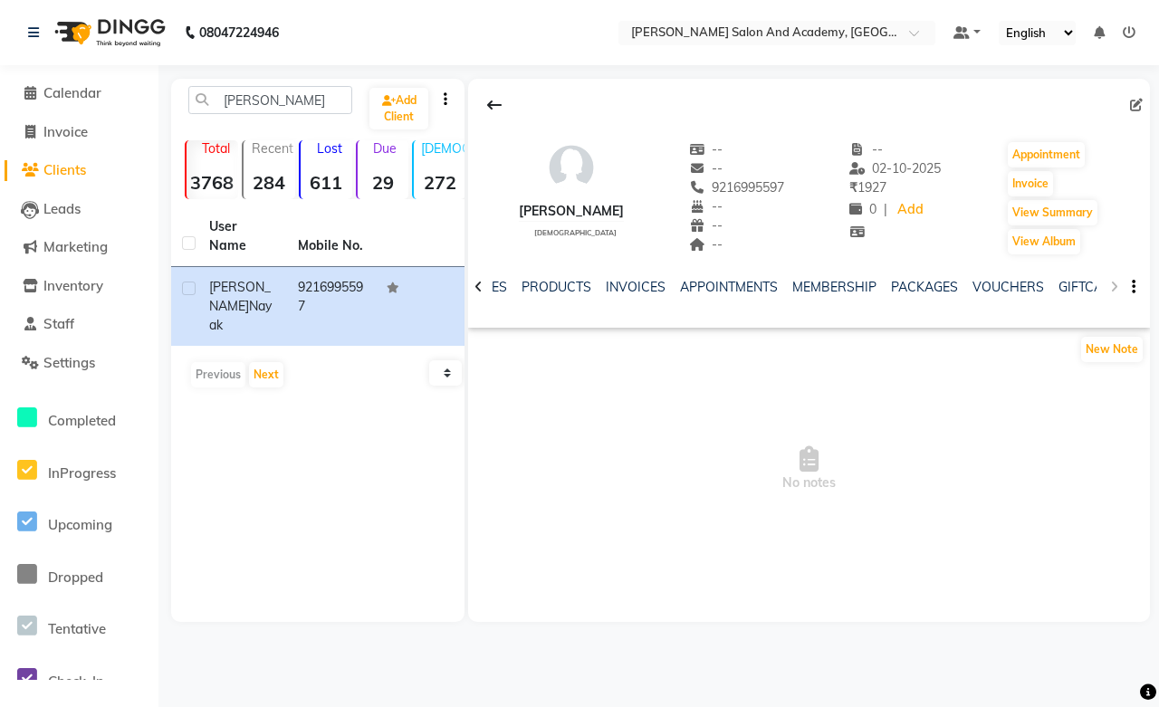
click at [1112, 283] on div "NOTES FORMULA SERVICES PRODUCTS INVOICES APPOINTMENTS MEMBERSHIP PACKAGES VOUCH…" at bounding box center [809, 287] width 682 height 63
click at [243, 100] on input "vishakha" at bounding box center [270, 100] width 164 height 28
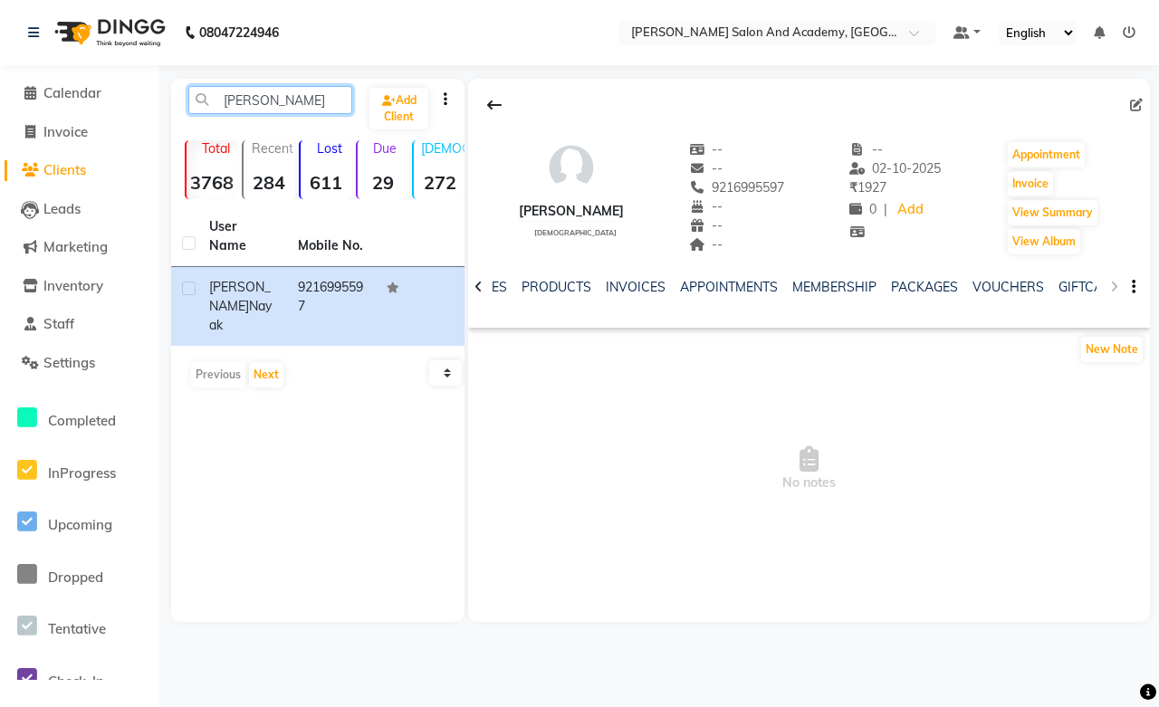
click at [243, 100] on input "vishakha" at bounding box center [270, 100] width 164 height 28
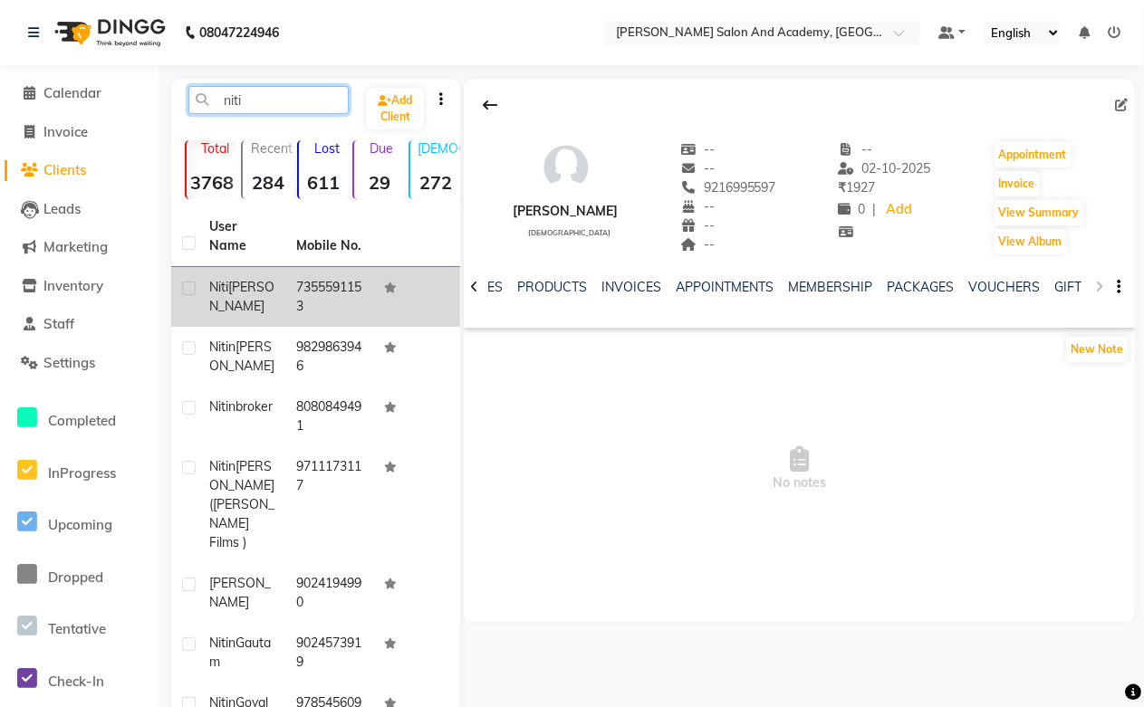
type input "niti"
click at [293, 276] on td "7355591153" at bounding box center [328, 297] width 87 height 60
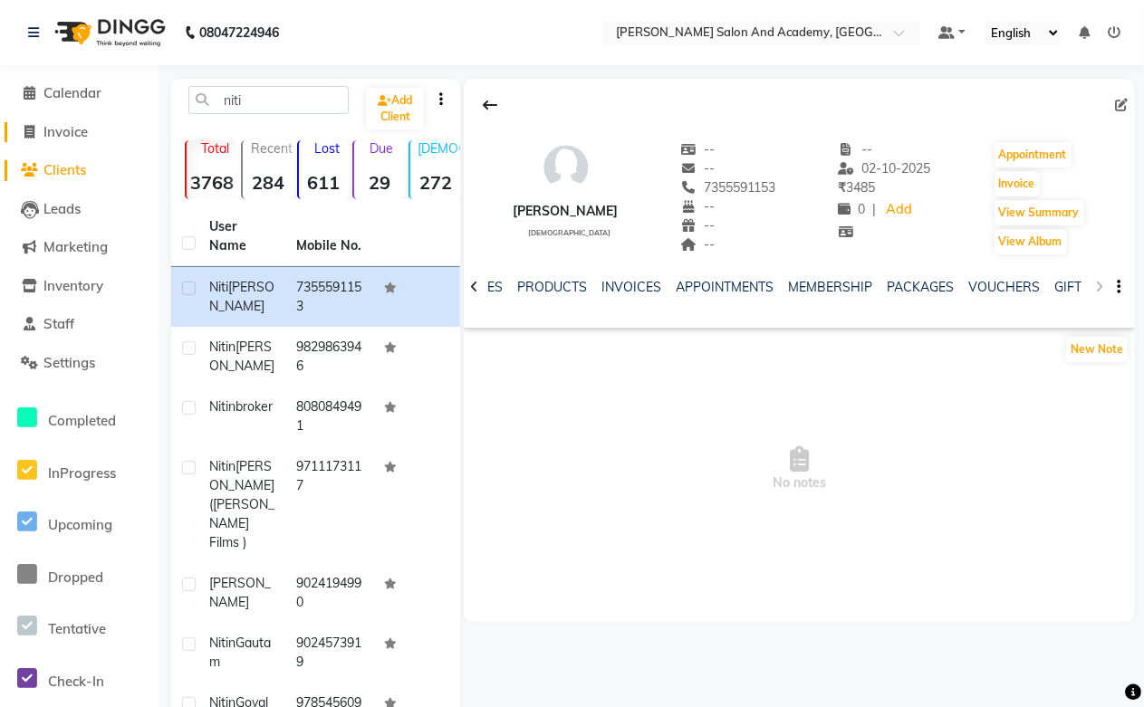
click at [86, 134] on span "Invoice" at bounding box center [65, 131] width 44 height 17
select select "6453"
select select "service"
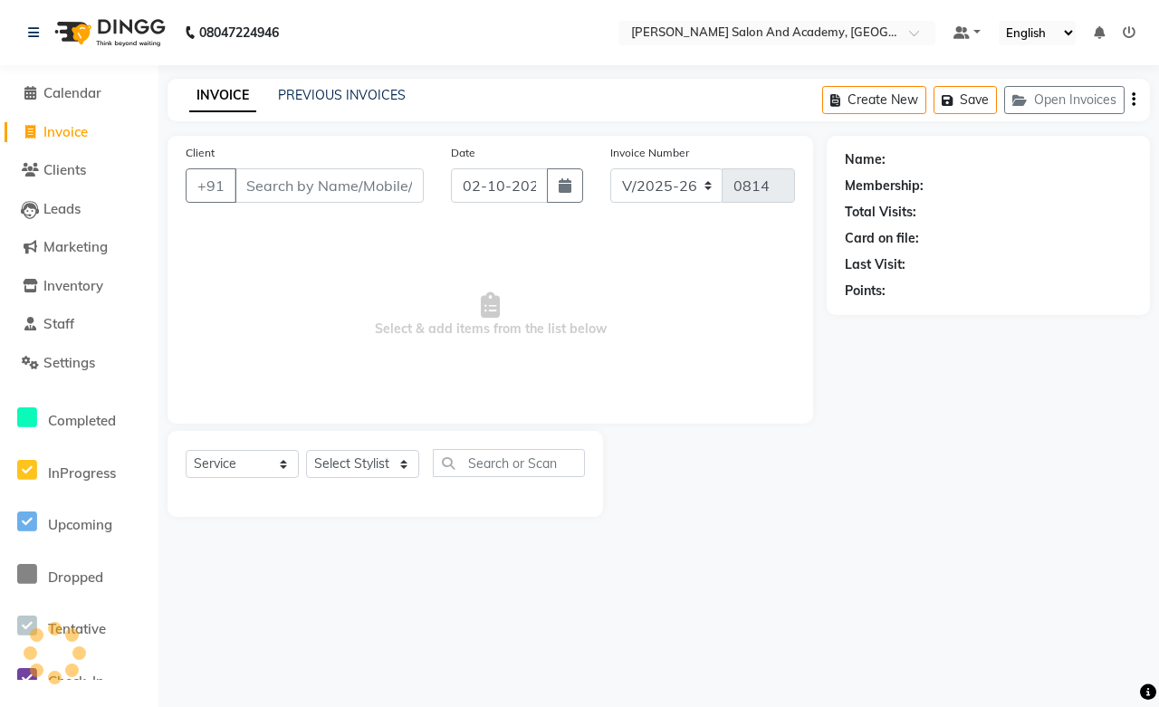
click at [371, 193] on input "Client" at bounding box center [329, 185] width 189 height 34
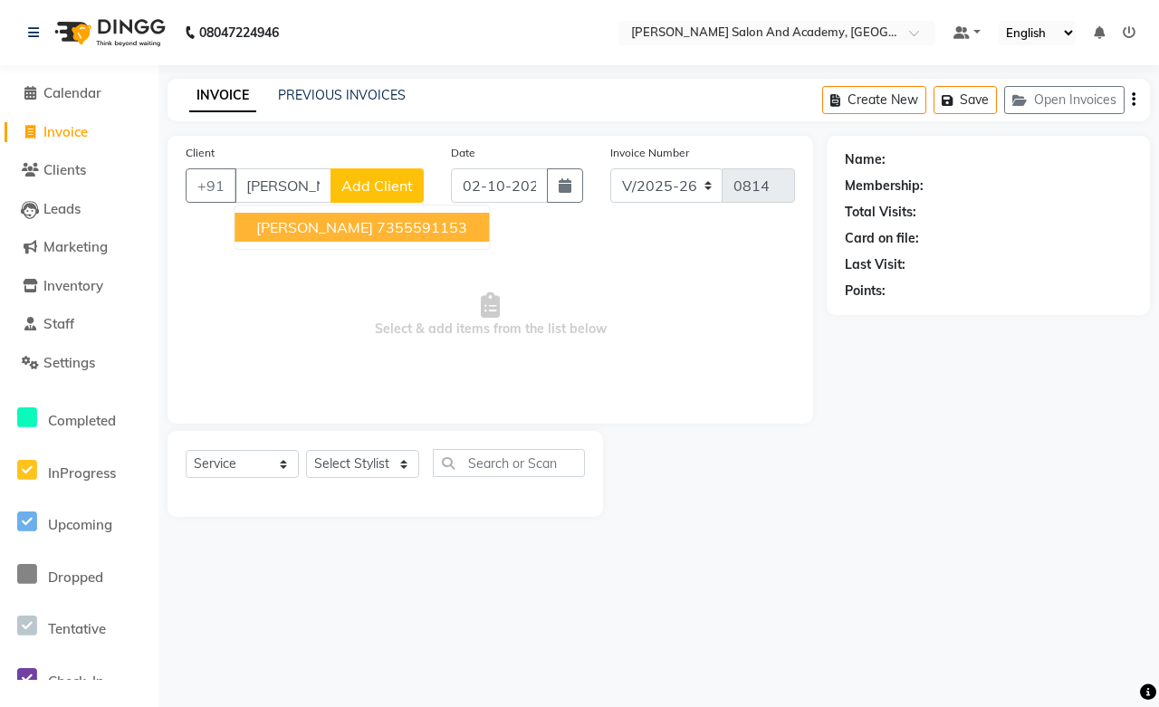
click at [377, 223] on ngb-highlight "7355591153" at bounding box center [422, 227] width 91 height 18
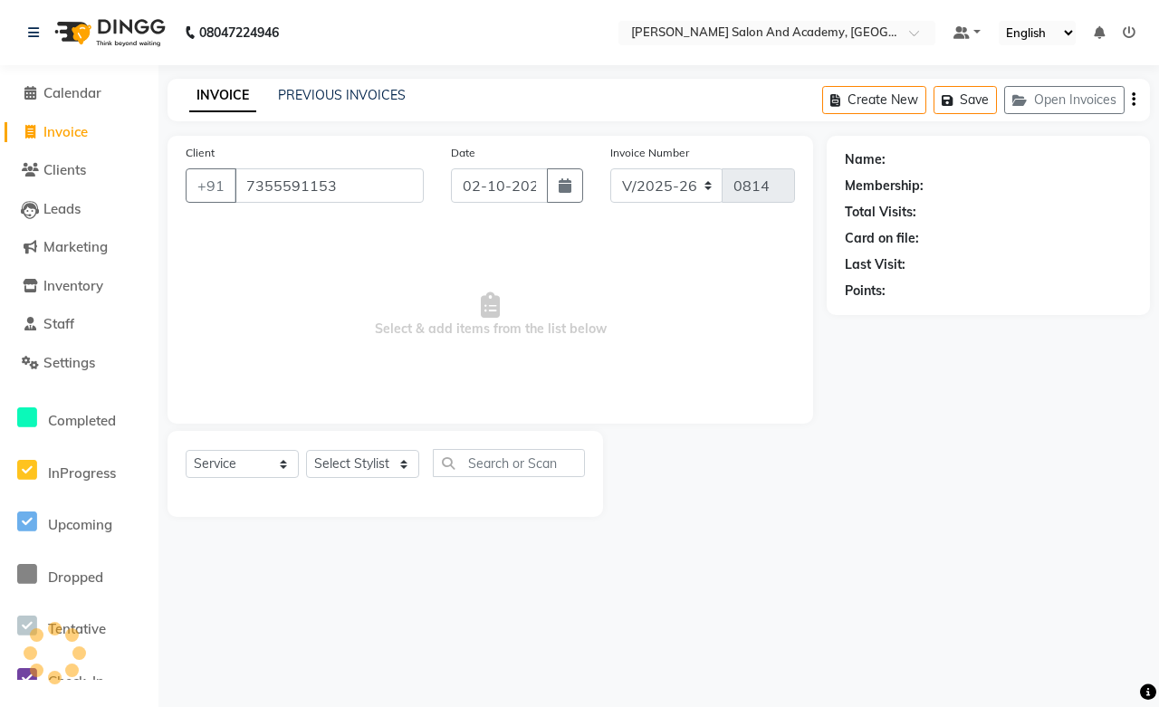
type input "7355591153"
select select "1: Object"
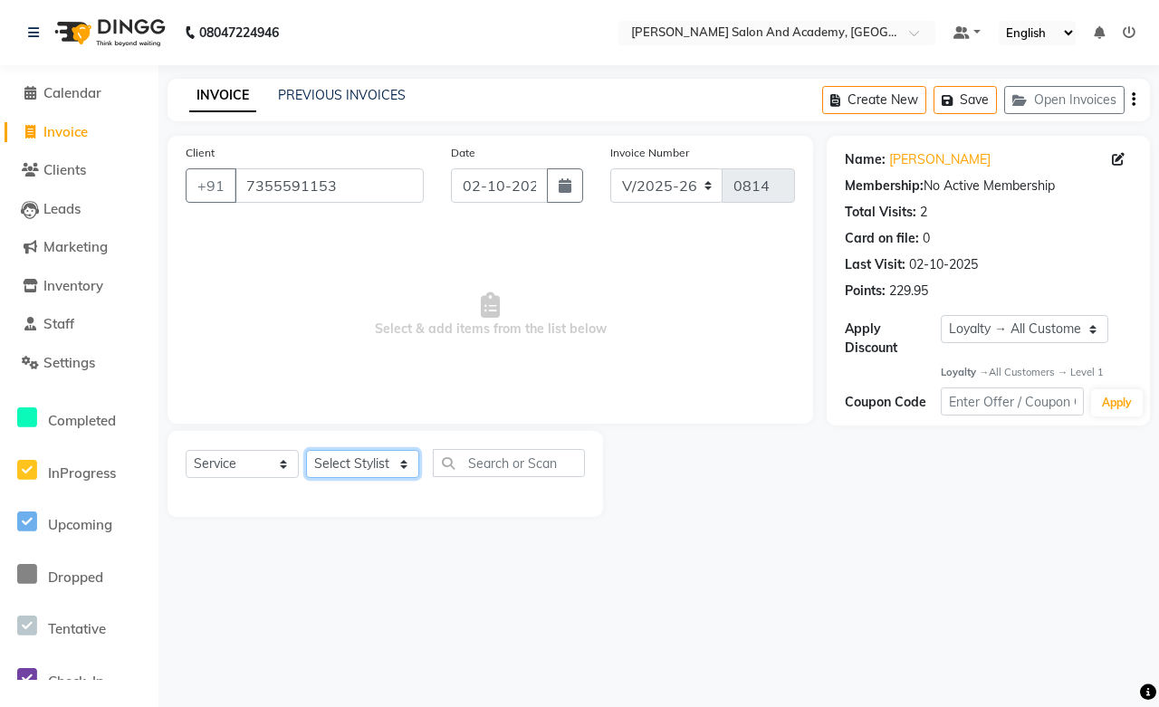
click at [378, 469] on select "Select Stylist [PERSON_NAME] [PERSON_NAME] [PERSON_NAME] [PERSON_NAME] [PERSON_…" at bounding box center [362, 464] width 113 height 28
select select "69604"
click at [306, 451] on select "Select Stylist [PERSON_NAME] [PERSON_NAME] [PERSON_NAME] [PERSON_NAME] [PERSON_…" at bounding box center [362, 464] width 113 height 28
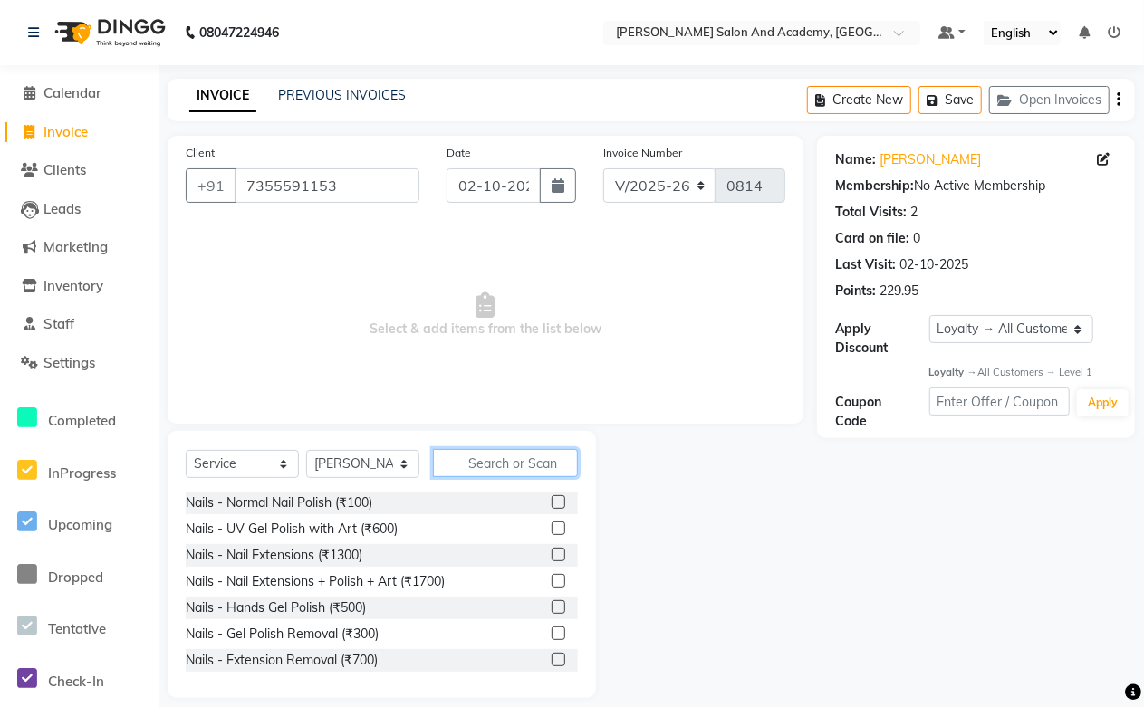
click at [473, 476] on input "text" at bounding box center [505, 463] width 145 height 28
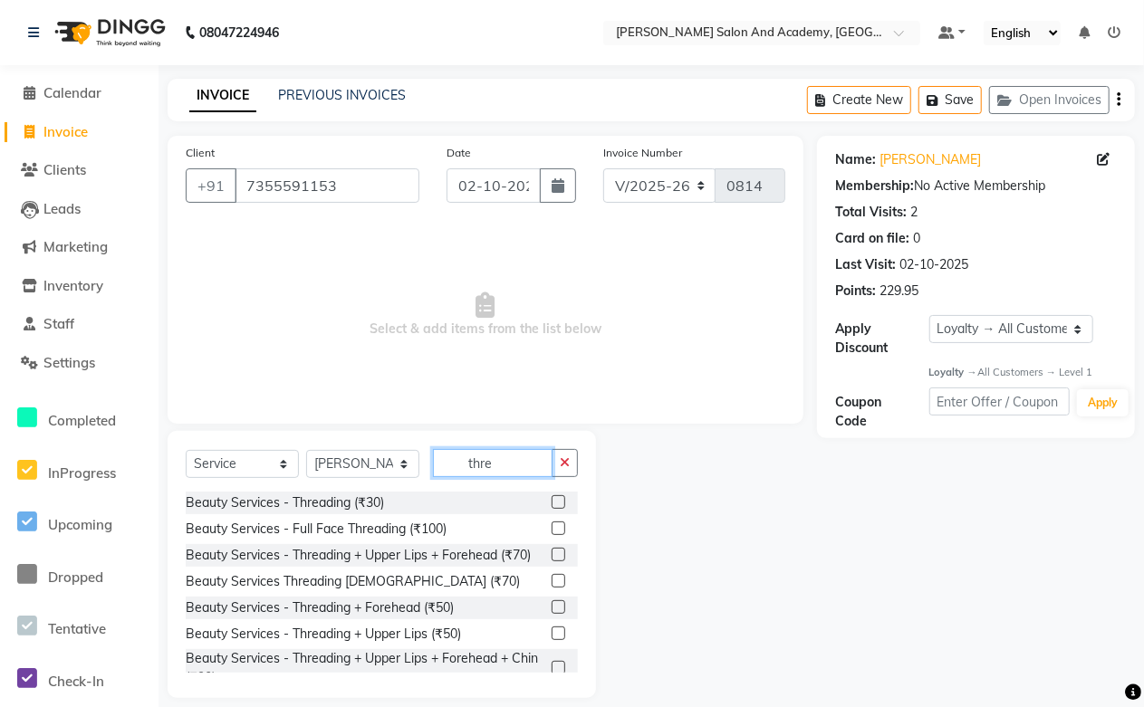
type input "thre"
click at [552, 505] on label at bounding box center [559, 502] width 14 height 14
click at [552, 505] on input "checkbox" at bounding box center [558, 503] width 12 height 12
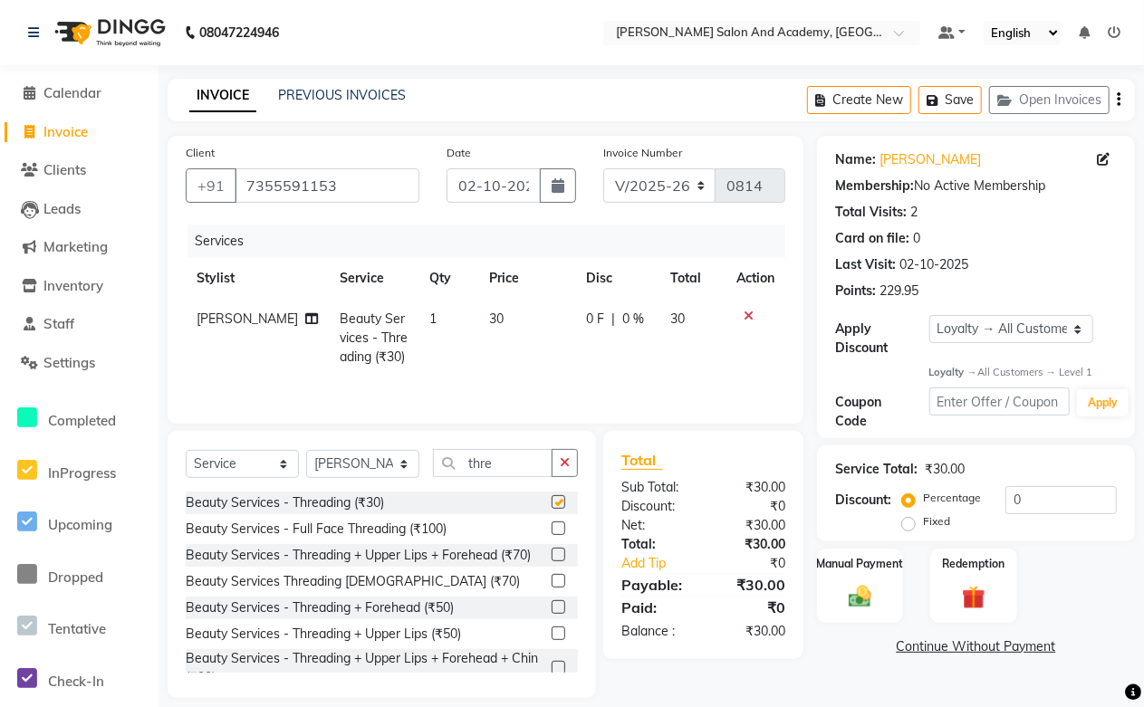
checkbox input "false"
click at [997, 332] on select "Select Loyalty → All Customers → Level 1" at bounding box center [1011, 329] width 164 height 28
click at [929, 315] on select "Select Loyalty → All Customers → Level 1" at bounding box center [1011, 329] width 164 height 28
click at [509, 465] on input "thre" at bounding box center [493, 463] width 120 height 28
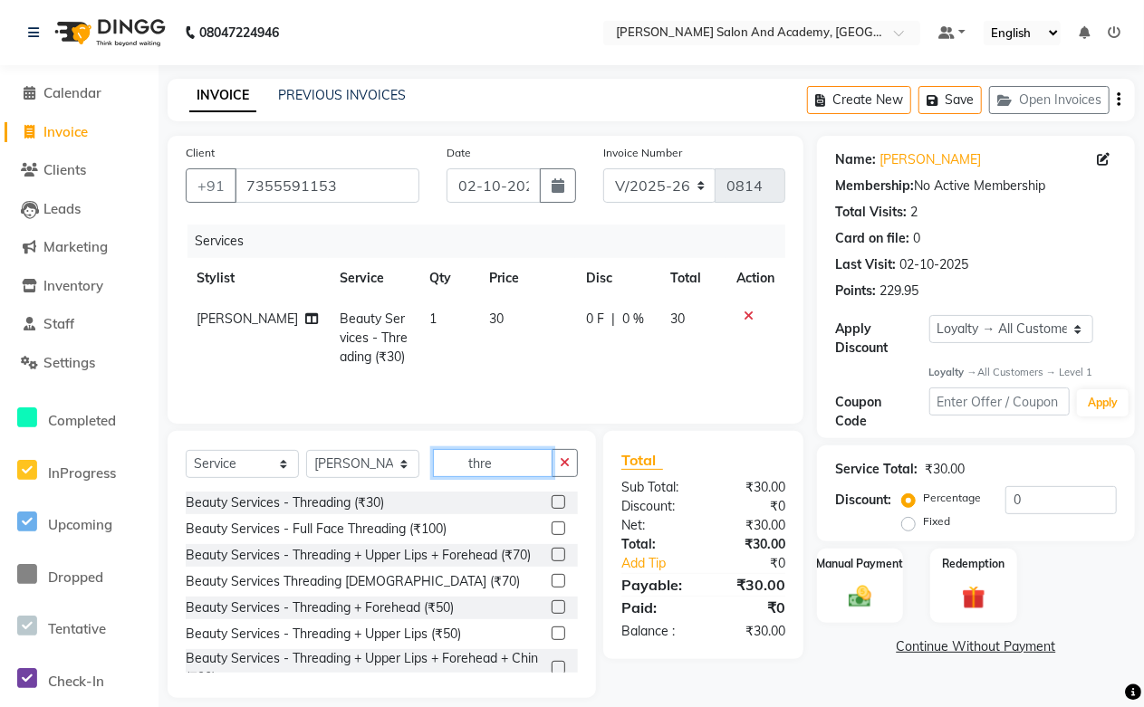
click at [509, 465] on input "thre" at bounding box center [493, 463] width 120 height 28
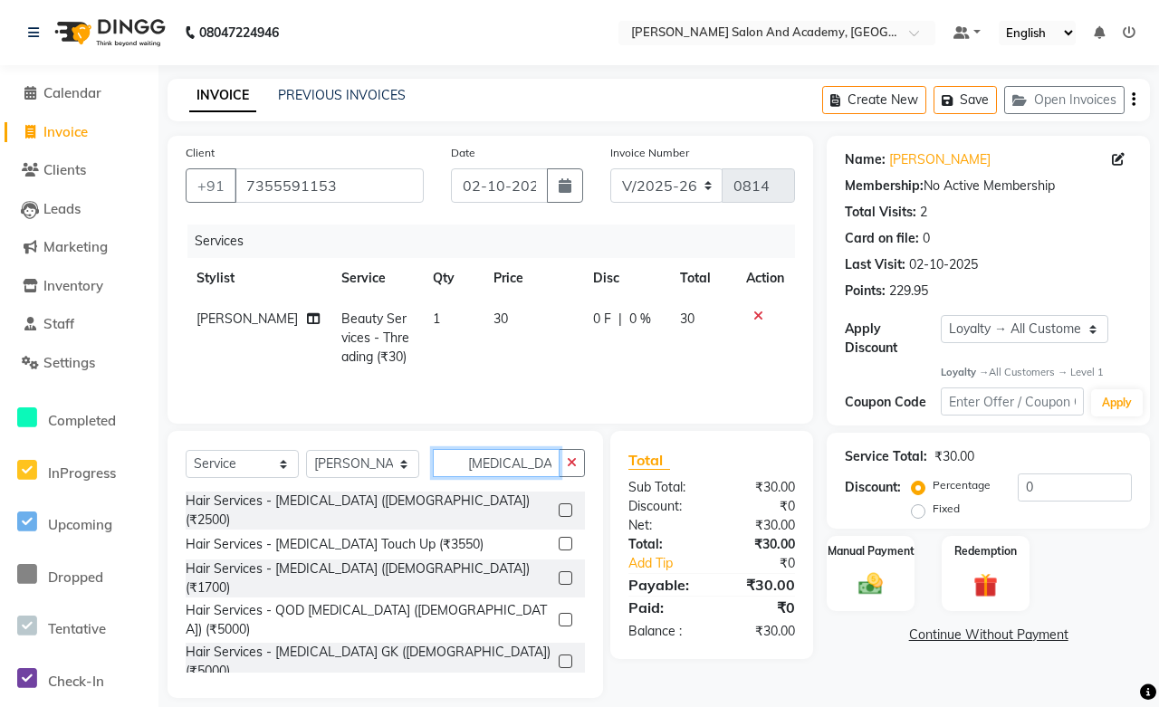
type input "botox"
click at [560, 505] on label at bounding box center [566, 511] width 14 height 14
click at [560, 505] on input "checkbox" at bounding box center [565, 511] width 12 height 12
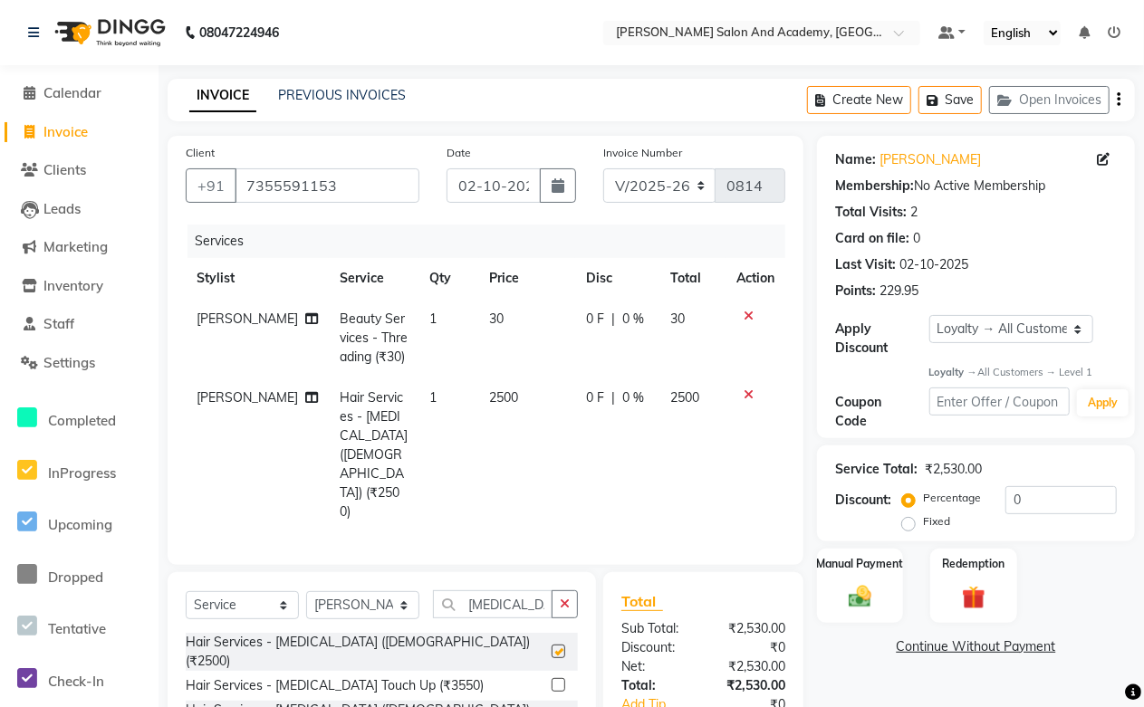
checkbox input "false"
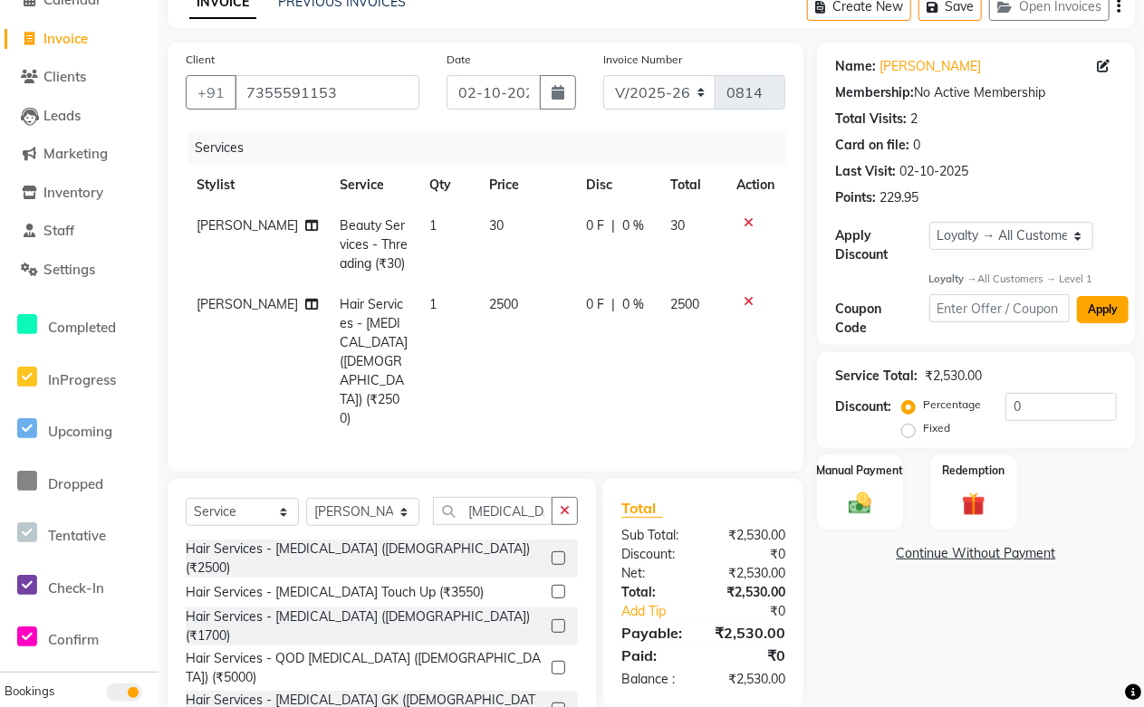
click at [1097, 309] on button "Apply" at bounding box center [1103, 309] width 52 height 27
click at [1021, 314] on input "text" at bounding box center [999, 308] width 141 height 28
click at [747, 302] on icon at bounding box center [749, 301] width 10 height 13
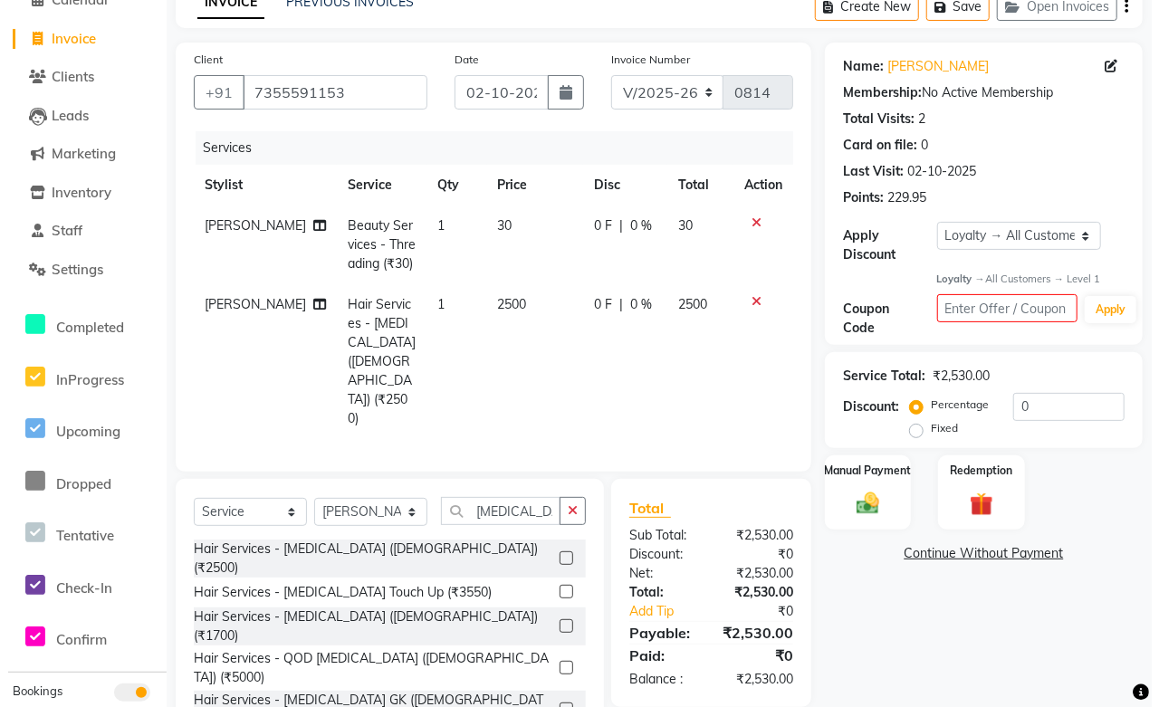
scroll to position [0, 0]
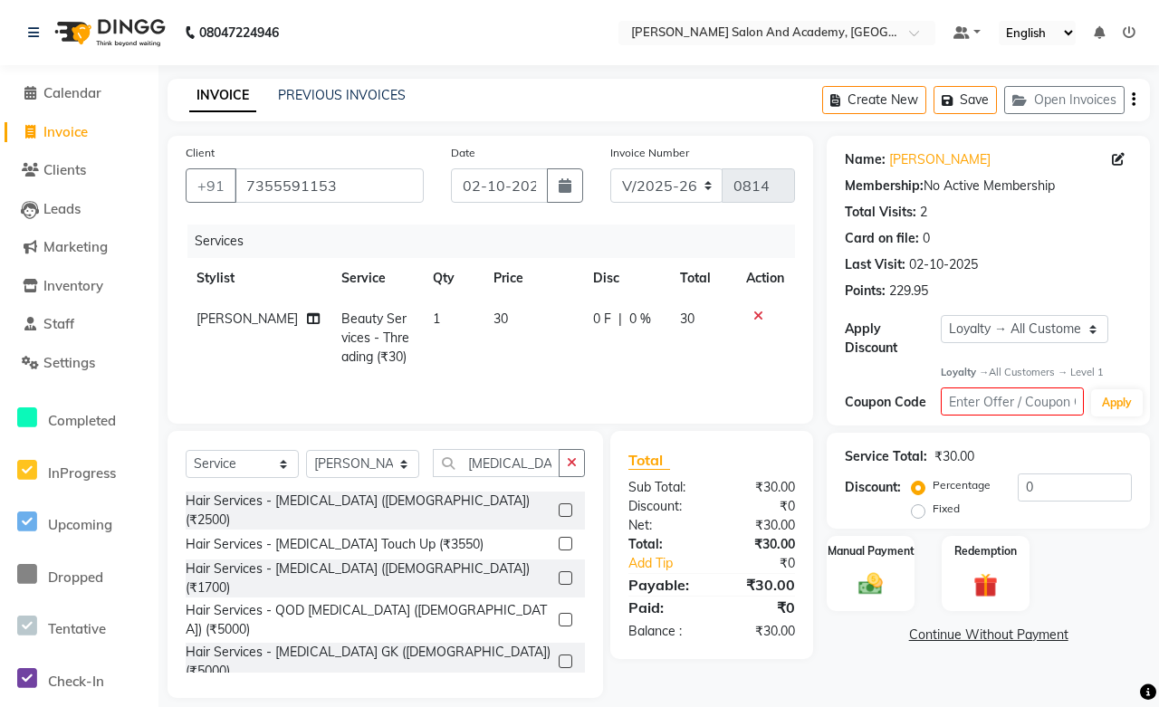
click at [755, 317] on icon at bounding box center [759, 316] width 10 height 13
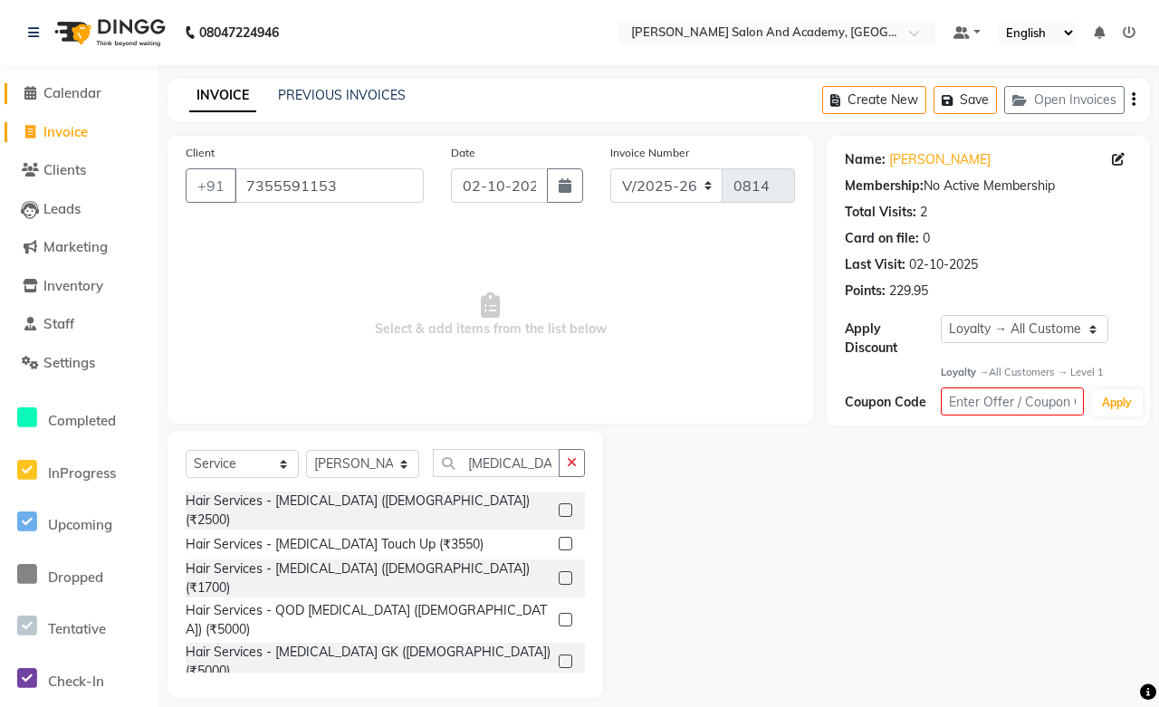
click at [71, 89] on span "Calendar" at bounding box center [72, 92] width 58 height 17
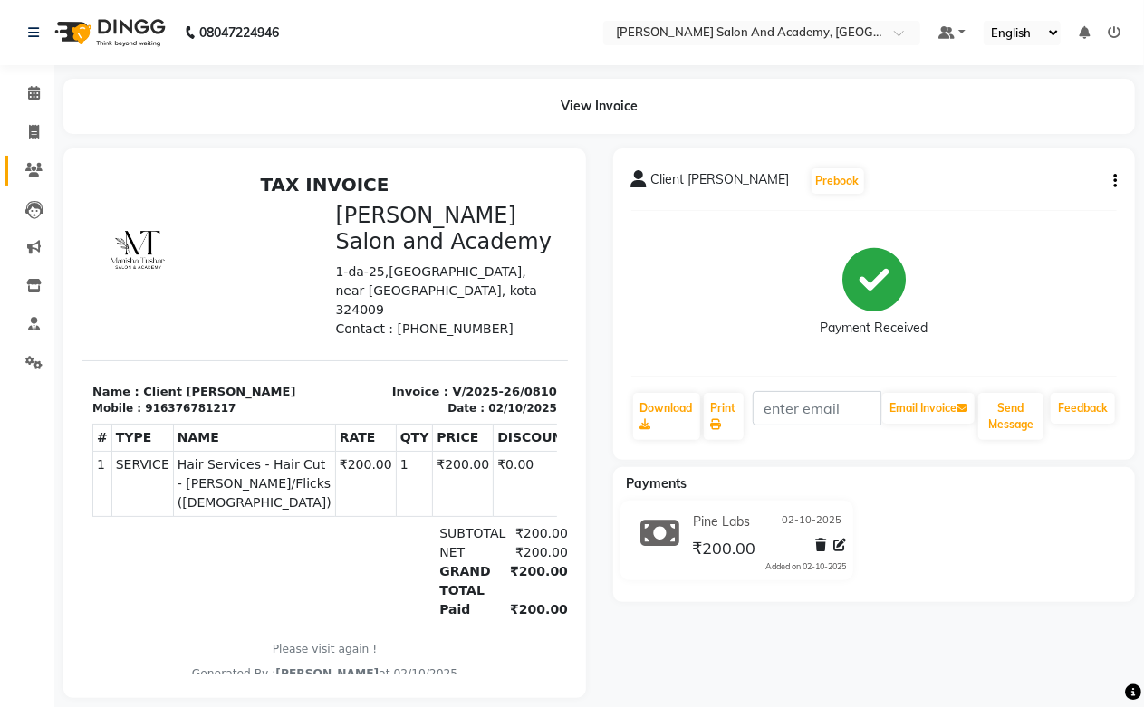
click at [40, 159] on link "Clients" at bounding box center [26, 171] width 43 height 30
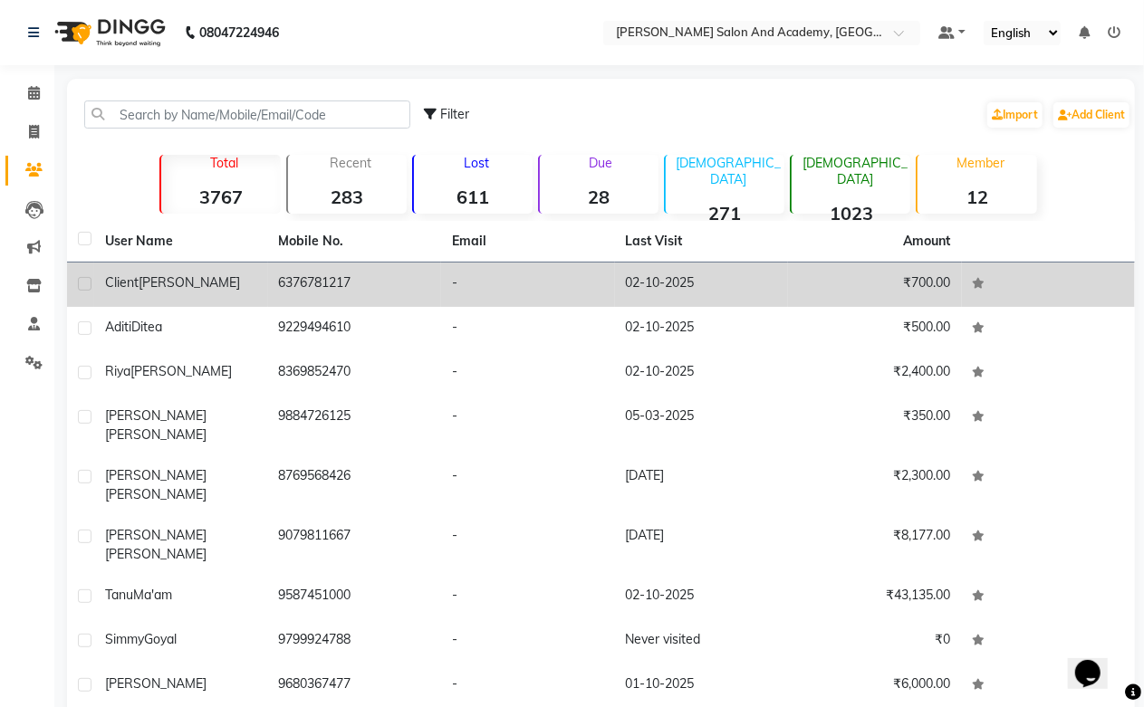
click at [212, 281] on span "[PERSON_NAME]" at bounding box center [189, 282] width 101 height 16
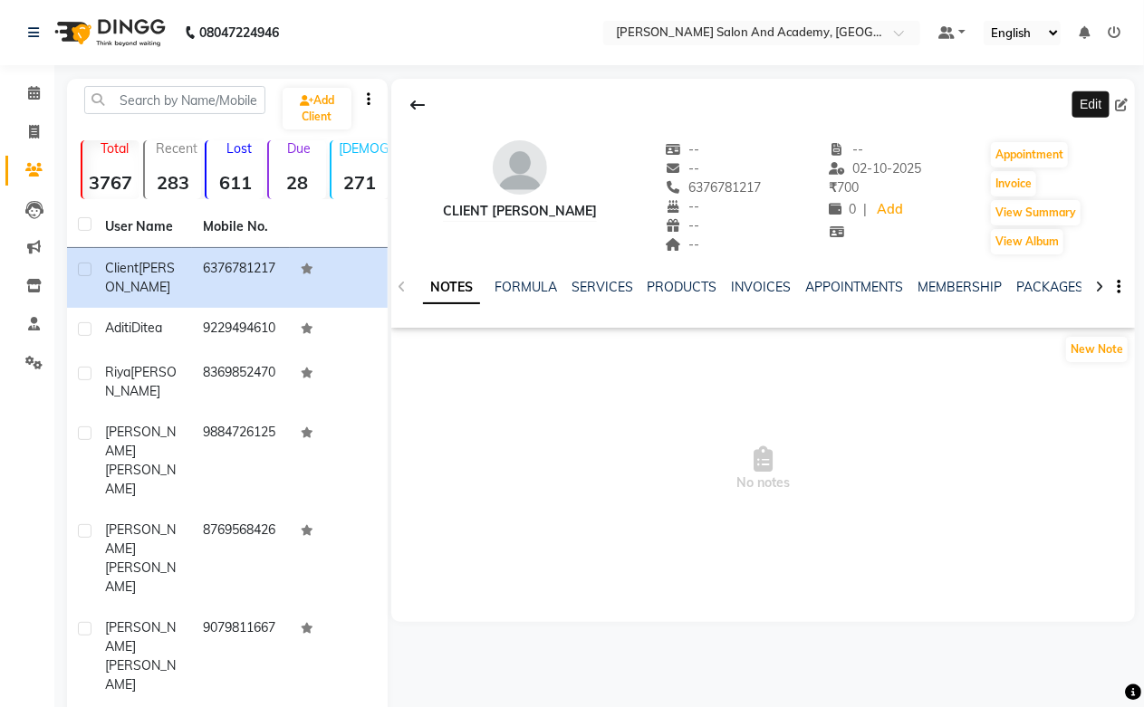
click at [1120, 100] on icon at bounding box center [1121, 105] width 13 height 13
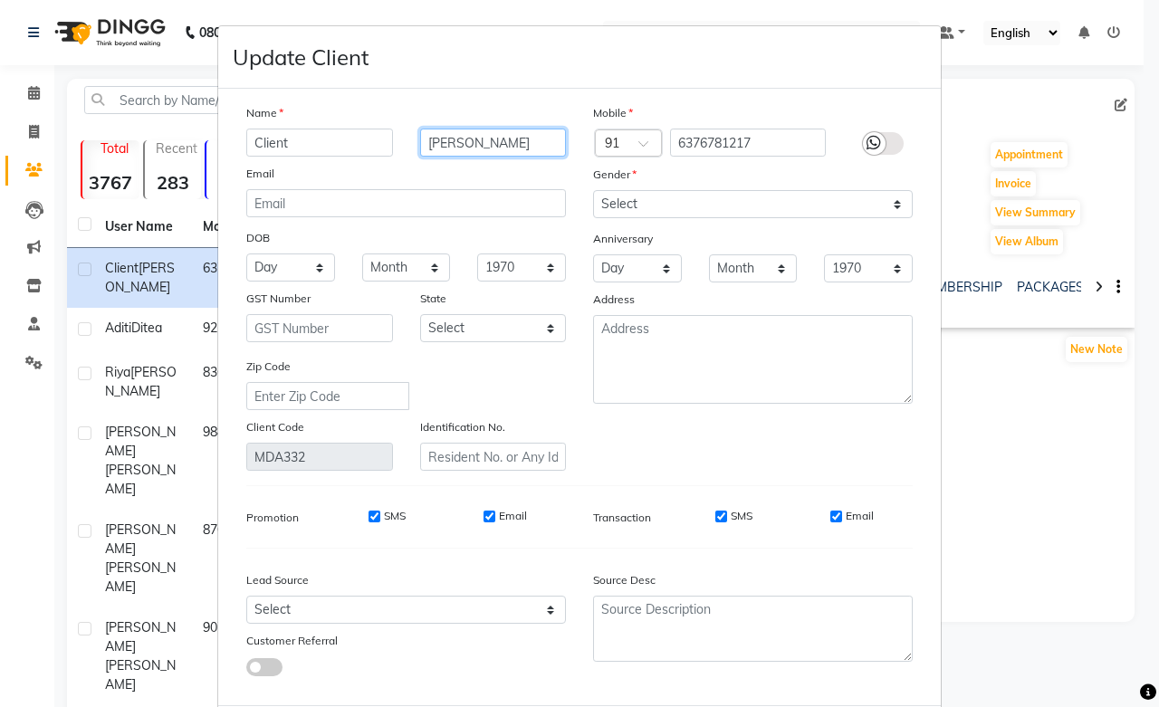
drag, startPoint x: 457, startPoint y: 145, endPoint x: 402, endPoint y: 145, distance: 54.3
click at [407, 145] on div "[PERSON_NAME]" at bounding box center [494, 143] width 174 height 28
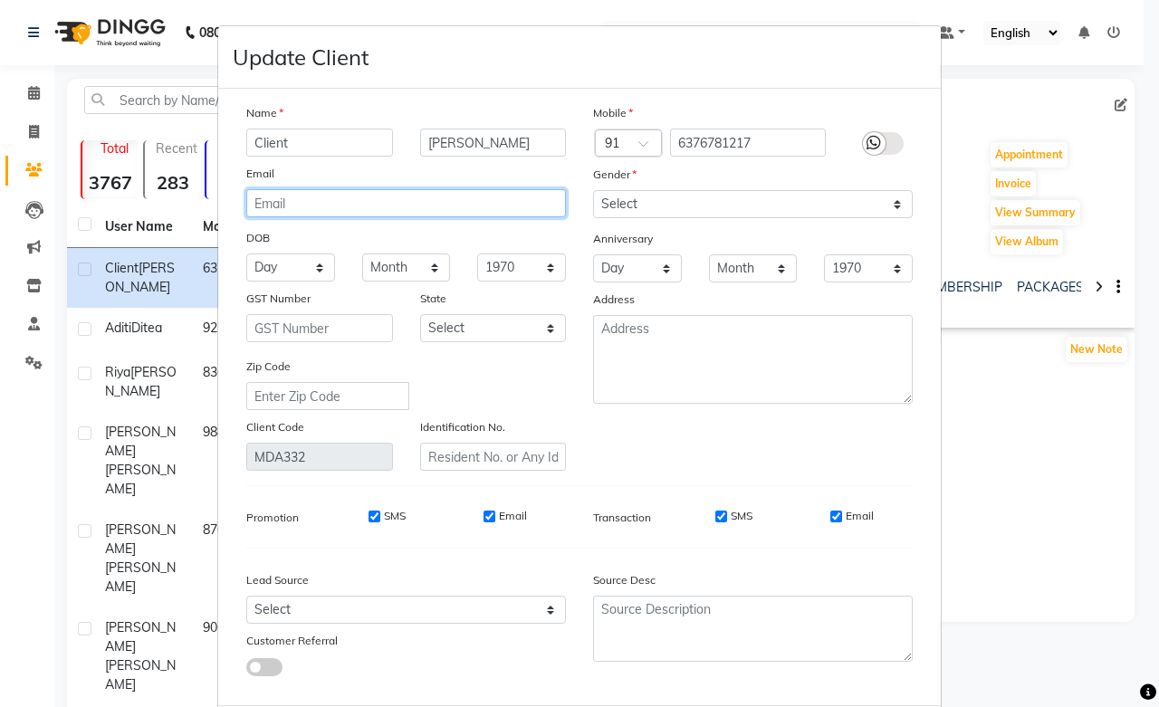
drag, startPoint x: 426, startPoint y: 143, endPoint x: 414, endPoint y: 199, distance: 57.4
click at [414, 199] on input "email" at bounding box center [406, 203] width 320 height 28
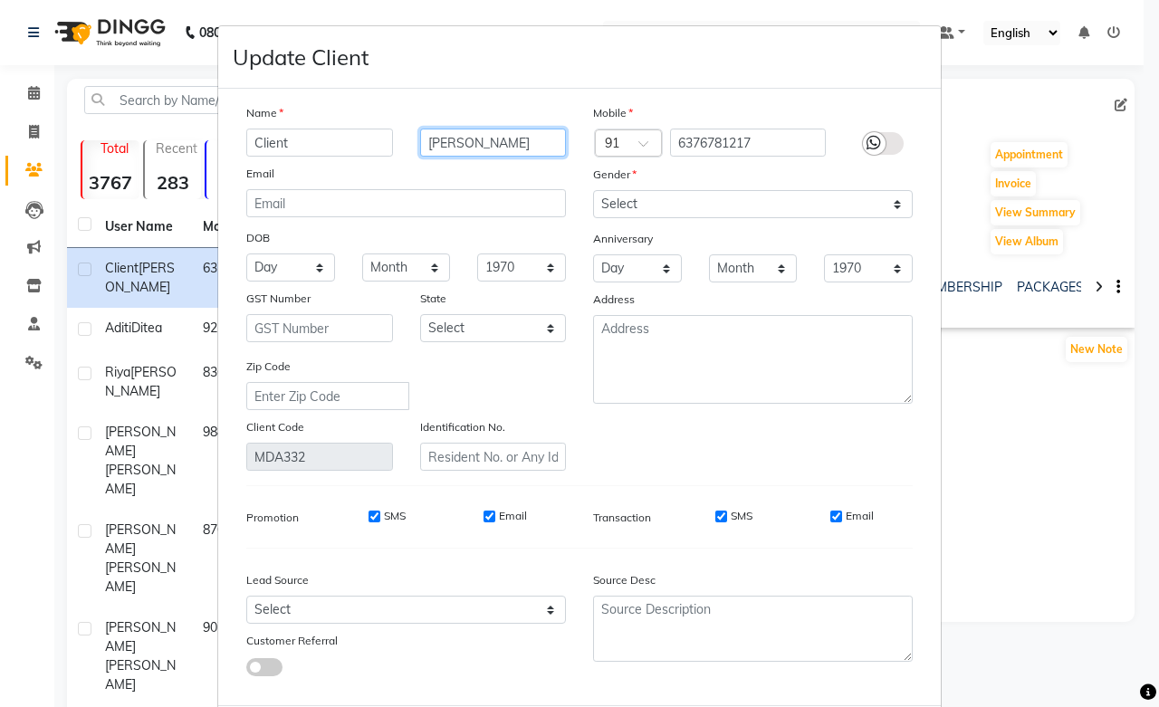
drag, startPoint x: 460, startPoint y: 140, endPoint x: 393, endPoint y: 149, distance: 67.5
click at [393, 149] on div "Client [PERSON_NAME]" at bounding box center [406, 143] width 347 height 28
type input "[PERSON_NAME]"
drag, startPoint x: 303, startPoint y: 146, endPoint x: 166, endPoint y: 141, distance: 136.9
click at [166, 141] on ngb-modal-window "Update Client Name Client [PERSON_NAME] Email DOB Day 01 02 03 04 05 06 07 08 0…" at bounding box center [579, 353] width 1159 height 707
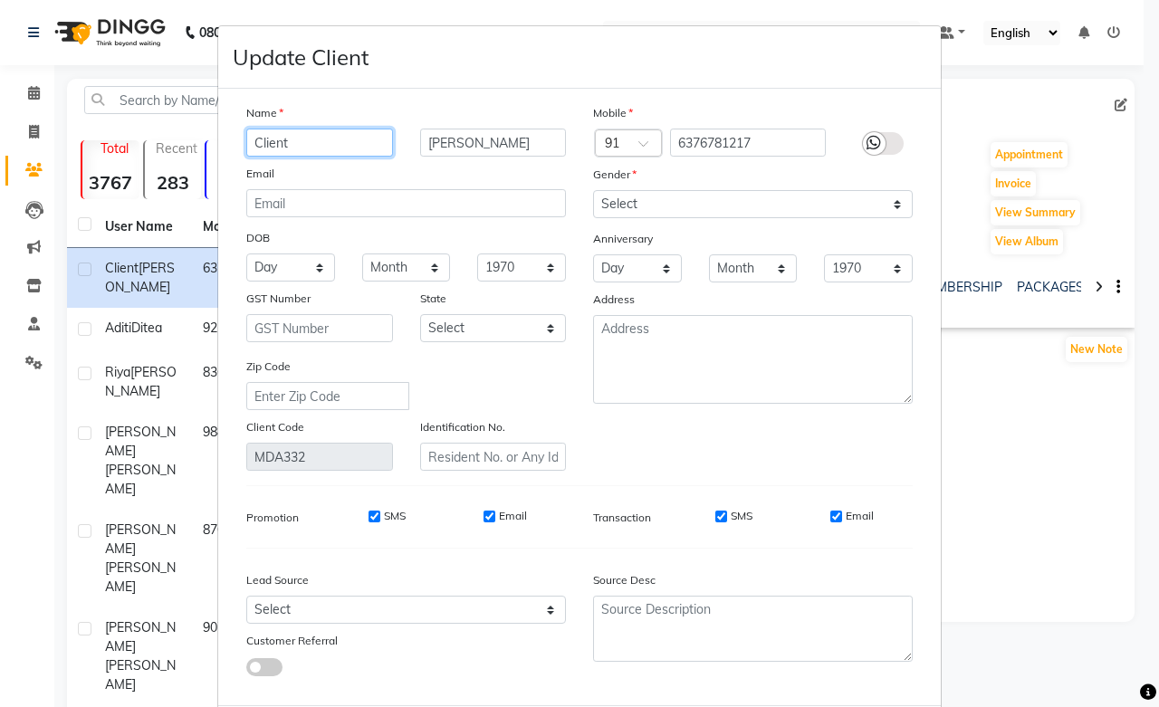
paste input "[PERSON_NAME]"
type input "[PERSON_NAME]"
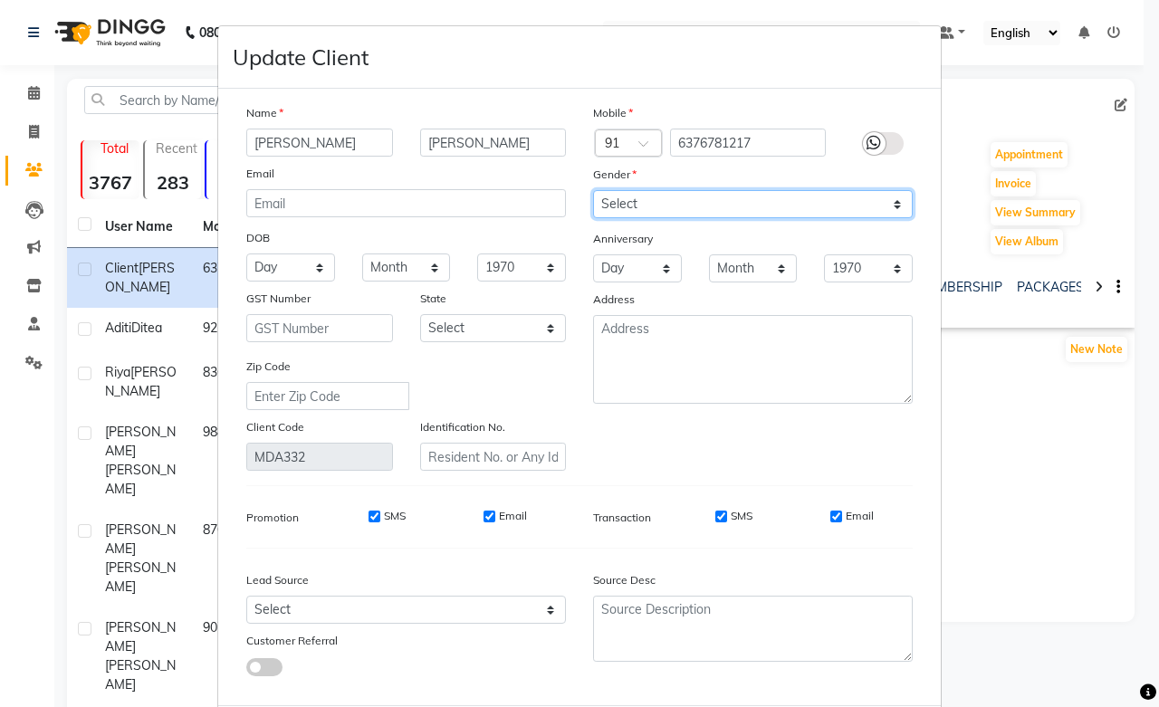
click at [622, 207] on select "Select [DEMOGRAPHIC_DATA] [DEMOGRAPHIC_DATA] Other Prefer Not To Say" at bounding box center [753, 204] width 320 height 28
select select "[DEMOGRAPHIC_DATA]"
click at [593, 190] on select "Select [DEMOGRAPHIC_DATA] [DEMOGRAPHIC_DATA] Other Prefer Not To Say" at bounding box center [753, 204] width 320 height 28
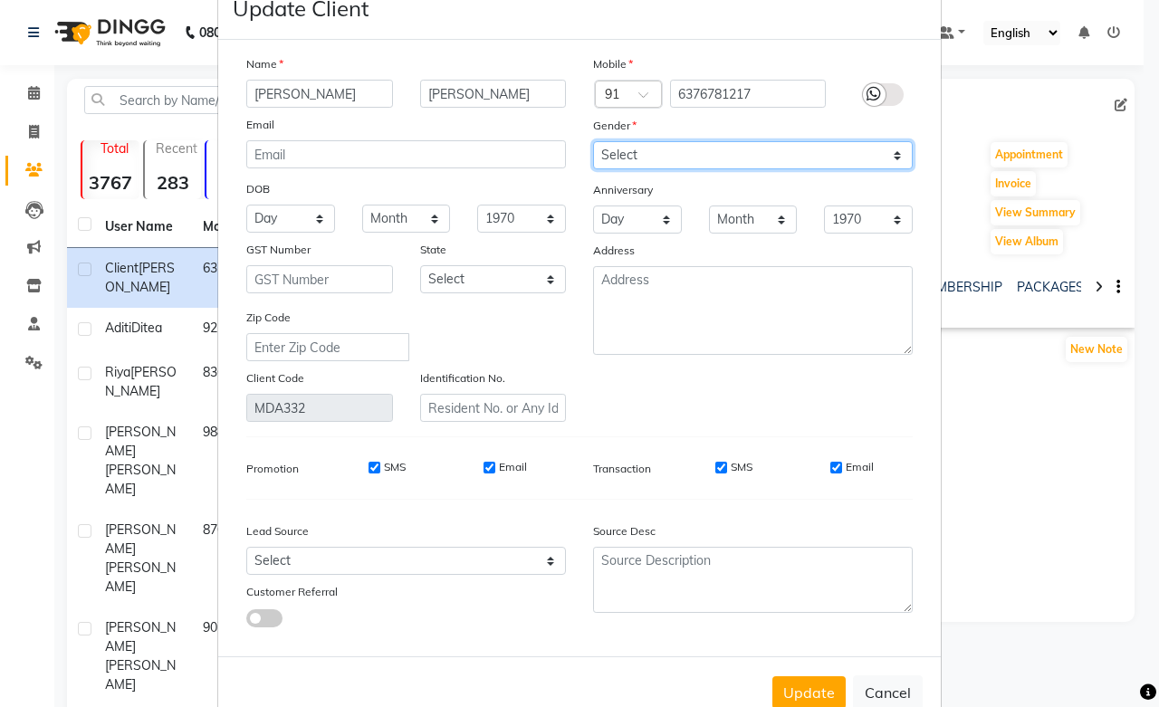
scroll to position [98, 0]
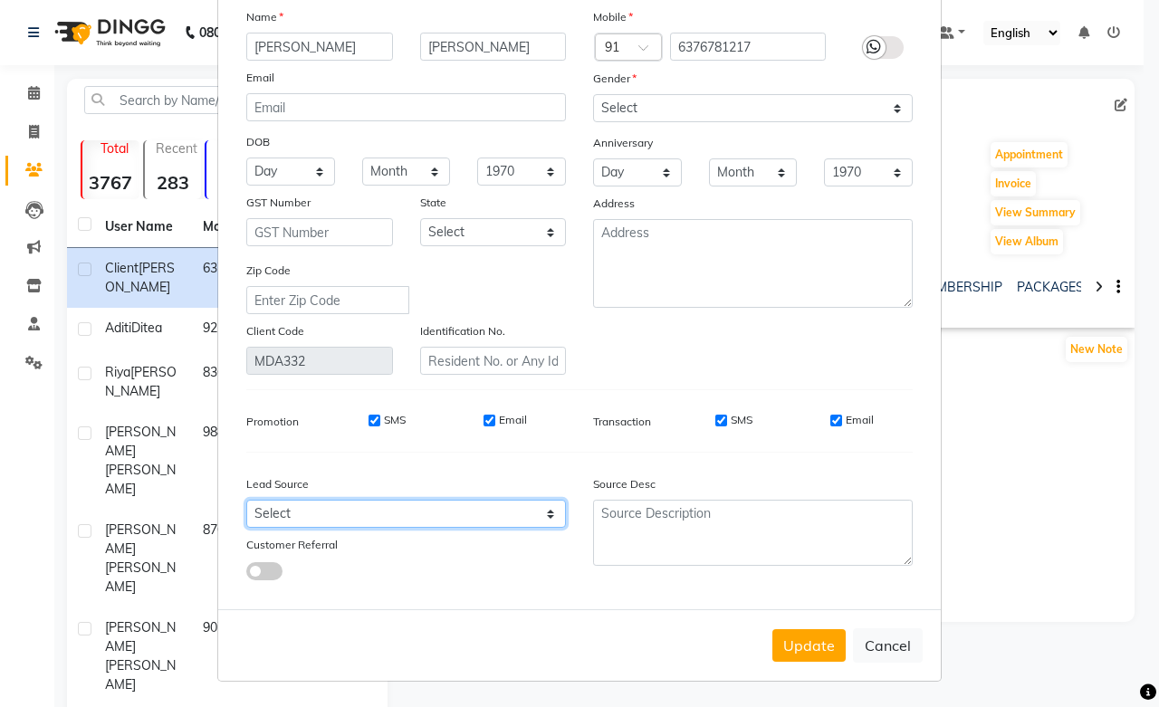
click at [274, 515] on select "Select Walk-in Referral Internet Friend Word of Mouth Advertisement Facebook Ju…" at bounding box center [406, 514] width 320 height 28
click at [246, 500] on select "Select Walk-in Referral Internet Friend Word of Mouth Advertisement Facebook Ju…" at bounding box center [406, 514] width 320 height 28
click at [277, 509] on select "Select Walk-in Referral Internet Friend Word of Mouth Advertisement Facebook Ju…" at bounding box center [406, 514] width 320 height 28
select select "46007"
click at [246, 500] on select "Select Walk-in Referral Internet Friend Word of Mouth Advertisement Facebook Ju…" at bounding box center [406, 514] width 320 height 28
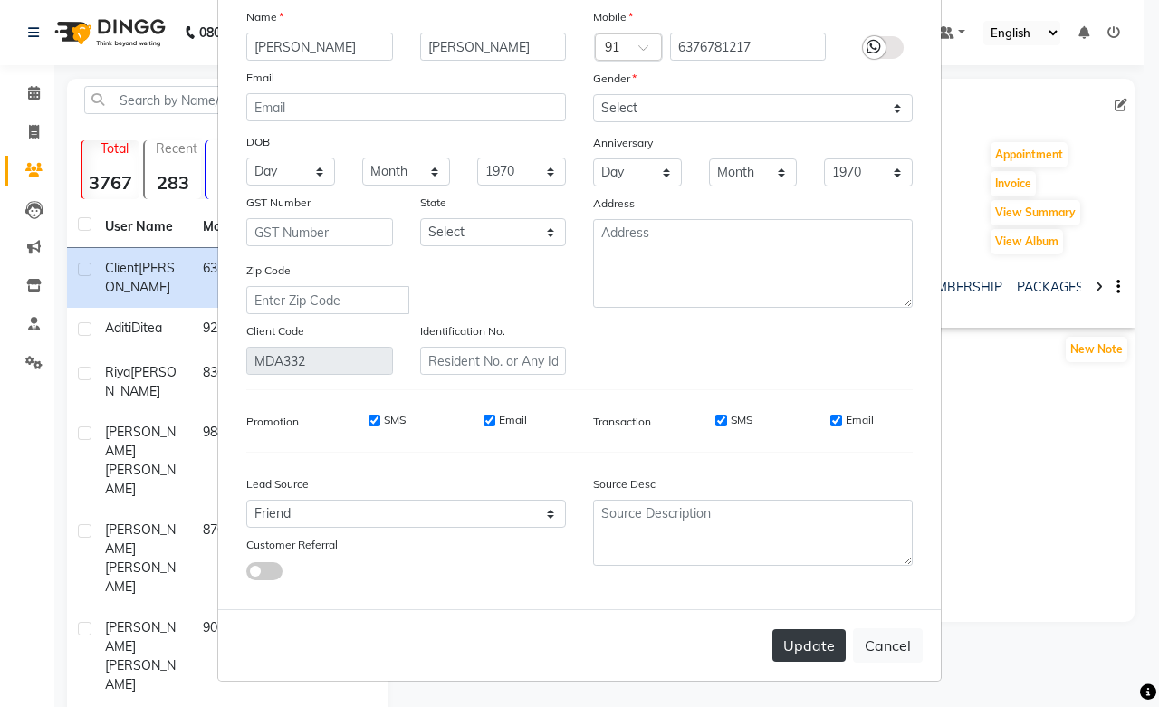
click at [802, 639] on button "Update" at bounding box center [809, 646] width 73 height 33
select select
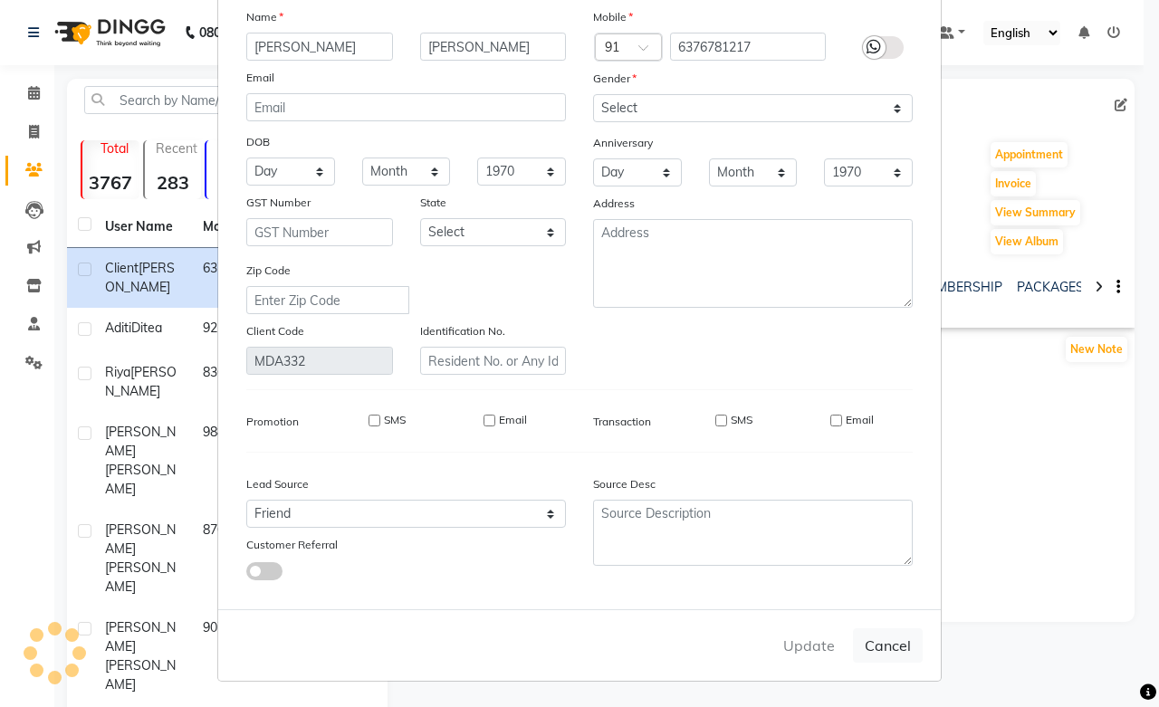
select select
checkbox input "false"
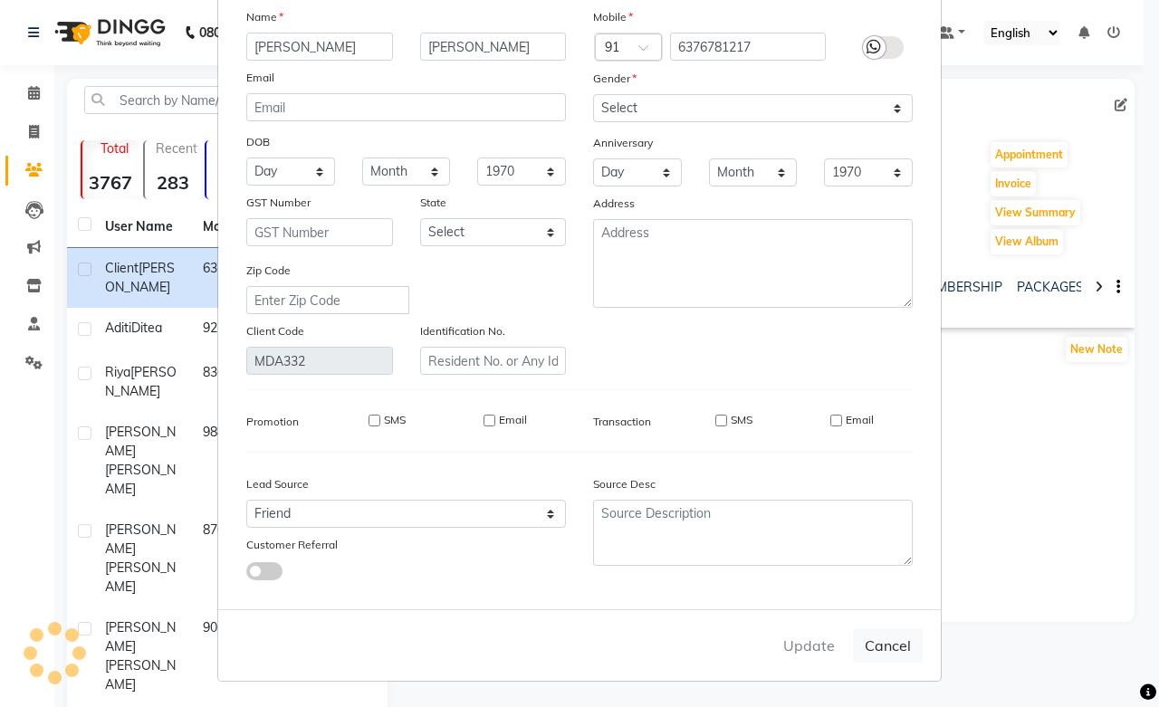
checkbox input "false"
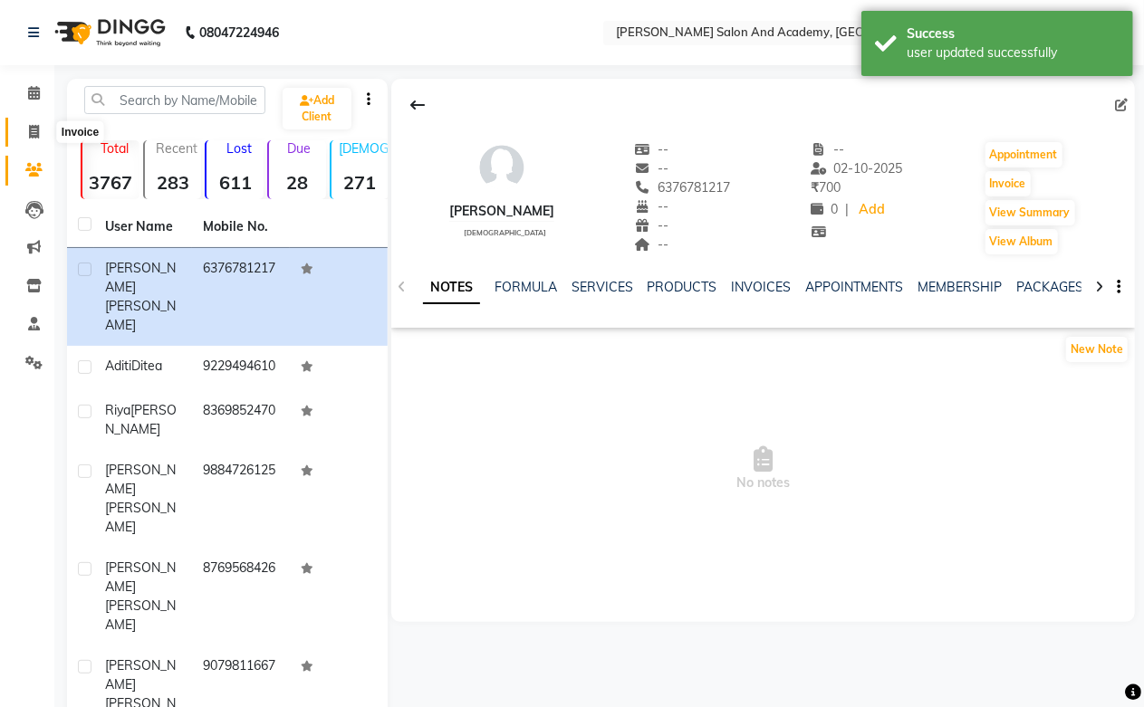
click at [24, 133] on span at bounding box center [34, 132] width 32 height 21
select select "service"
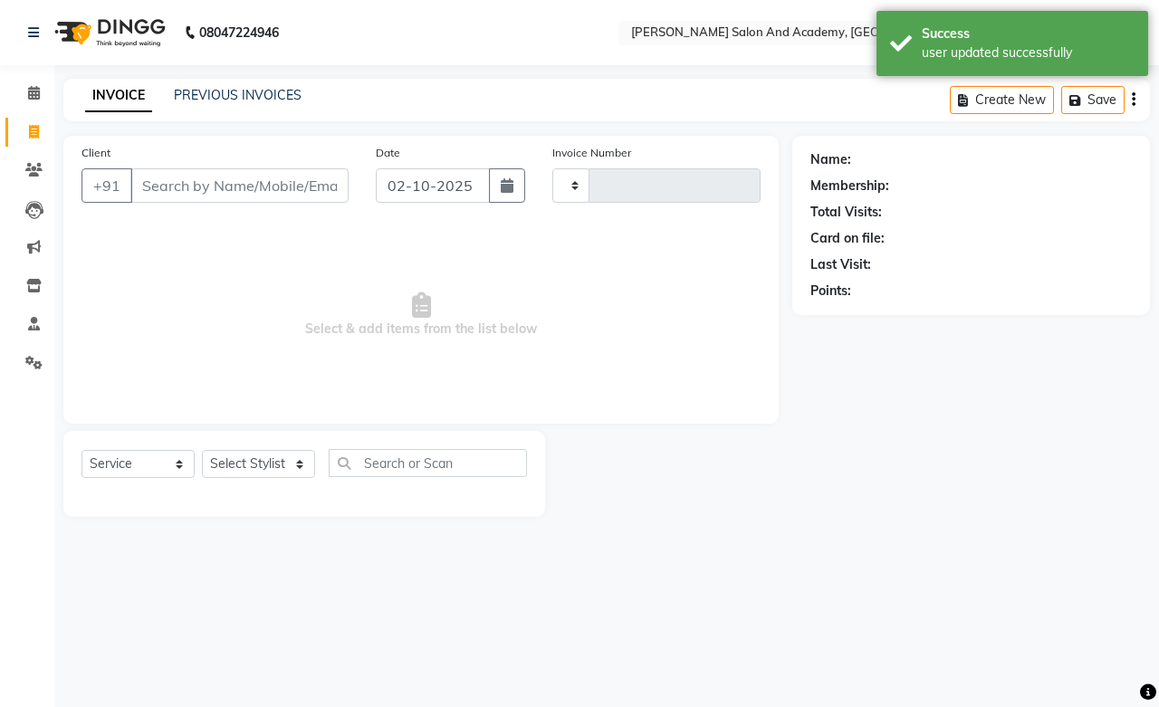
type input "0811"
select select "6453"
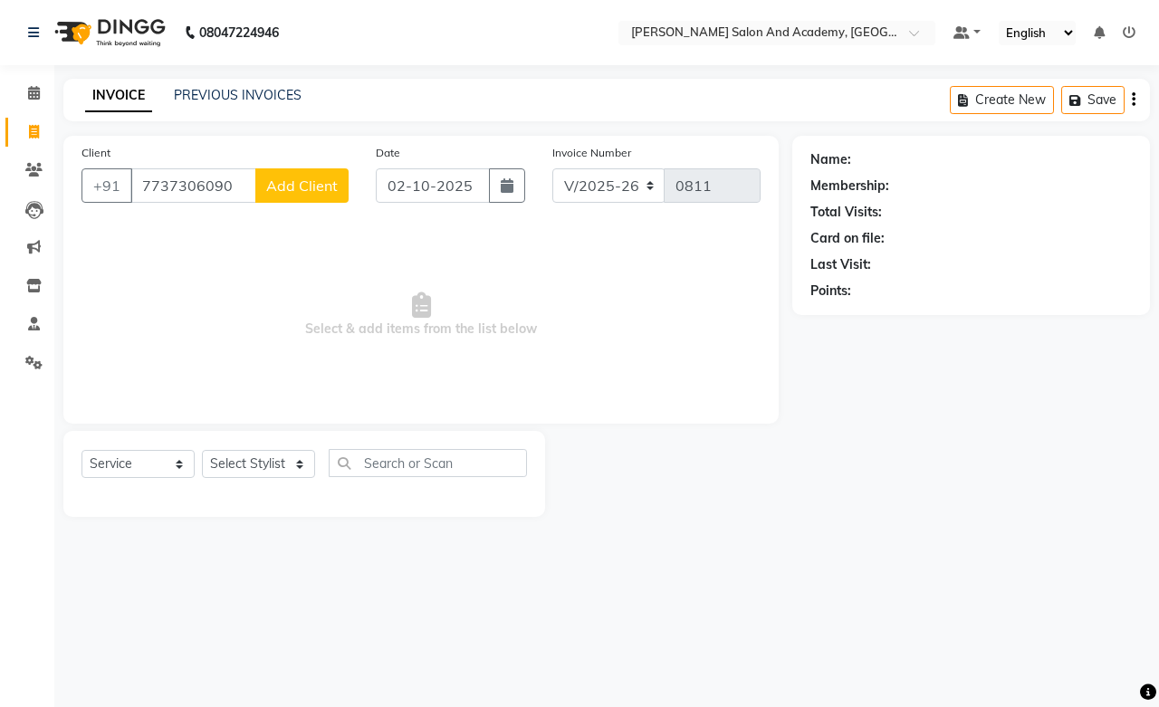
type input "7737306090"
click at [299, 196] on button "Add Client" at bounding box center [301, 185] width 93 height 34
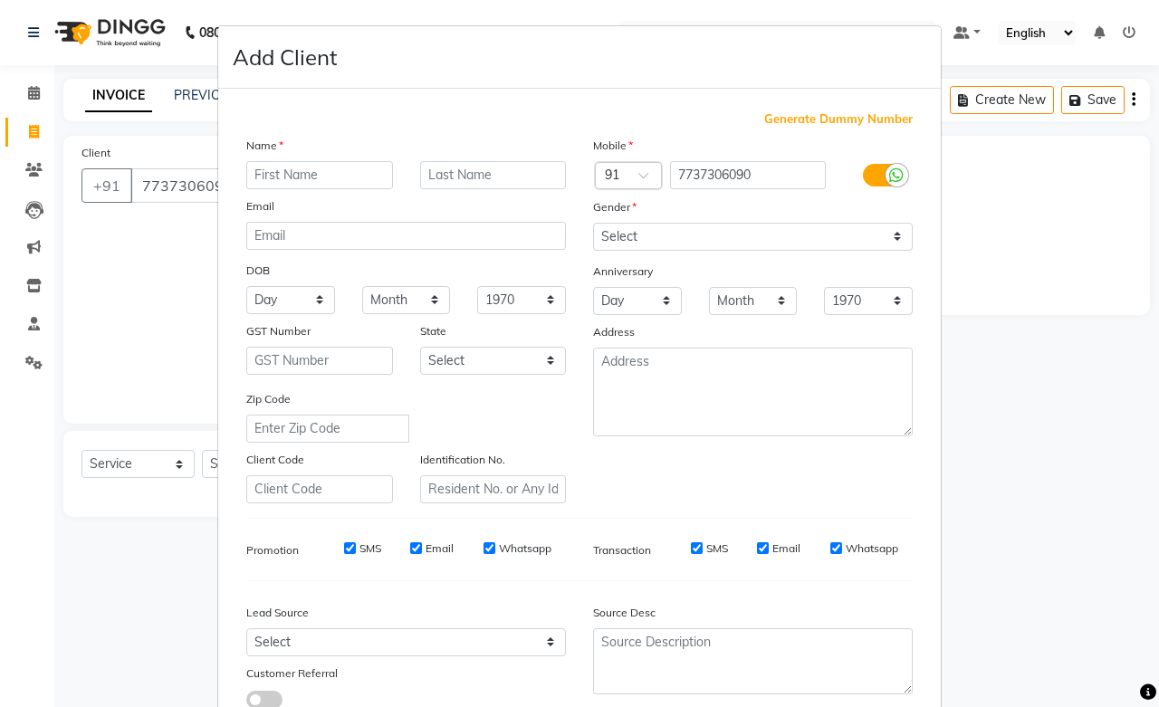
click at [267, 173] on input "text" at bounding box center [319, 175] width 147 height 28
type input "[DEMOGRAPHIC_DATA]"
click at [428, 179] on input "text" at bounding box center [493, 175] width 147 height 28
type input "Social Media"
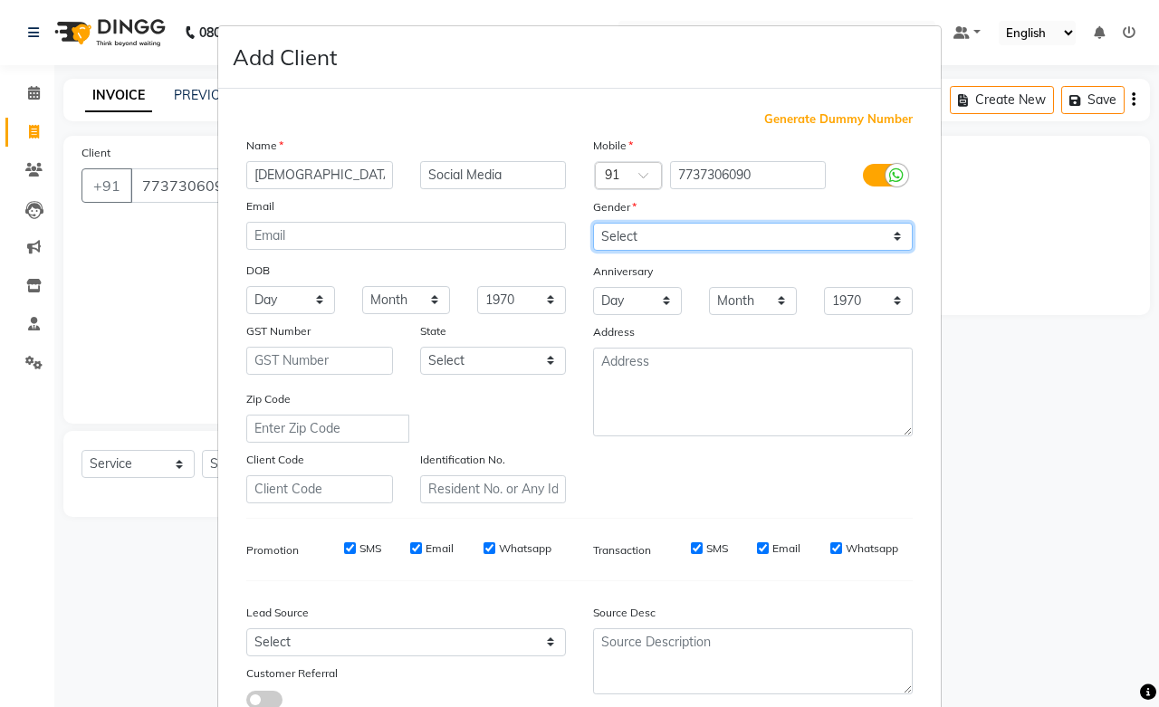
click at [639, 236] on select "Select [DEMOGRAPHIC_DATA] [DEMOGRAPHIC_DATA] Other Prefer Not To Say" at bounding box center [753, 237] width 320 height 28
select select "[DEMOGRAPHIC_DATA]"
click at [593, 223] on select "Select [DEMOGRAPHIC_DATA] [DEMOGRAPHIC_DATA] Other Prefer Not To Say" at bounding box center [753, 237] width 320 height 28
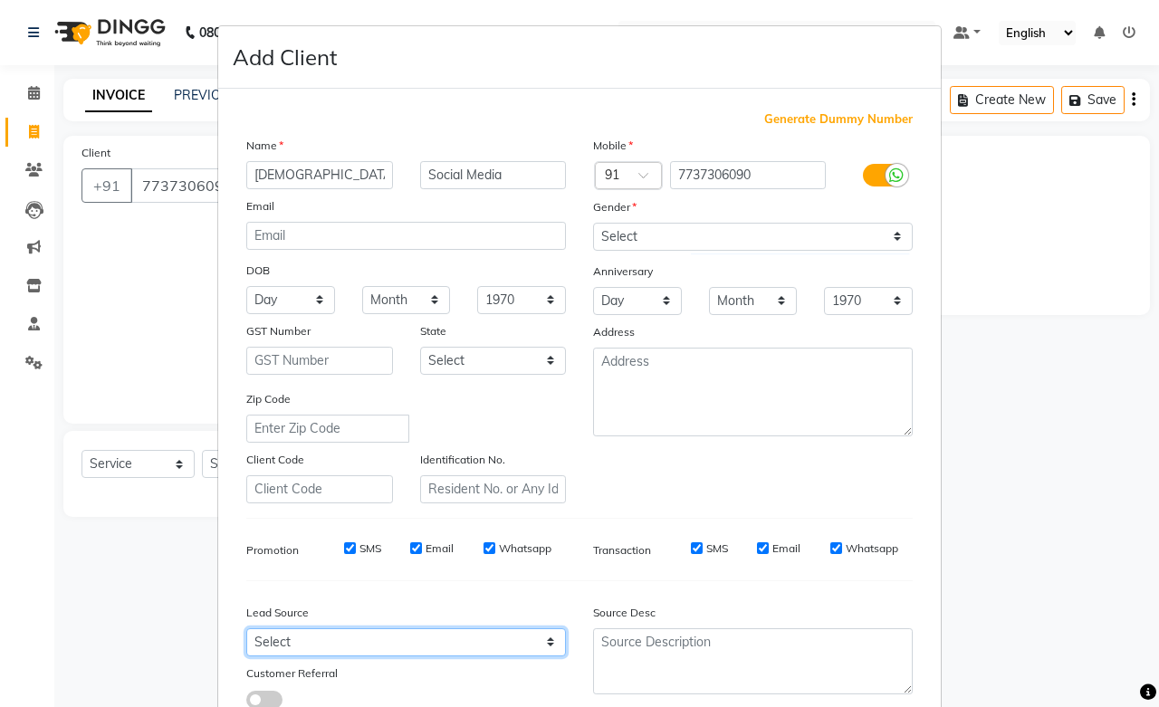
click at [303, 641] on select "Select Walk-in Referral Internet Friend Word of Mouth Advertisement Facebook Ju…" at bounding box center [406, 643] width 320 height 28
select select "46007"
click at [246, 630] on select "Select Walk-in Referral Internet Friend Word of Mouth Advertisement Facebook Ju…" at bounding box center [406, 643] width 320 height 28
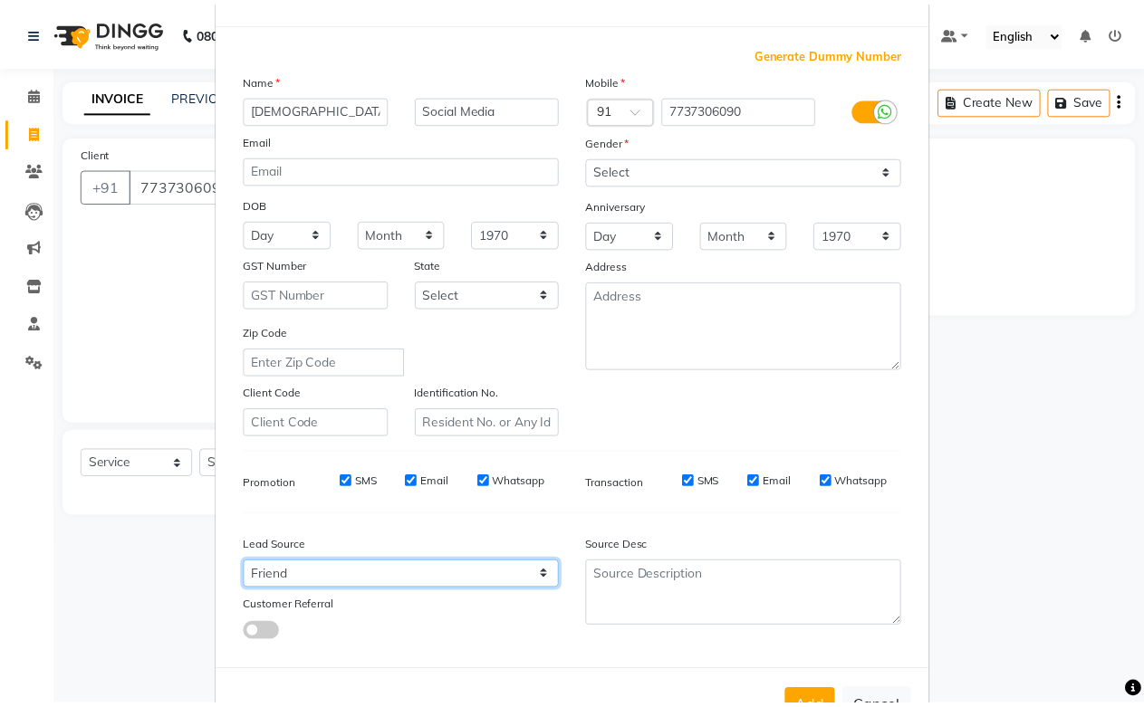
scroll to position [130, 0]
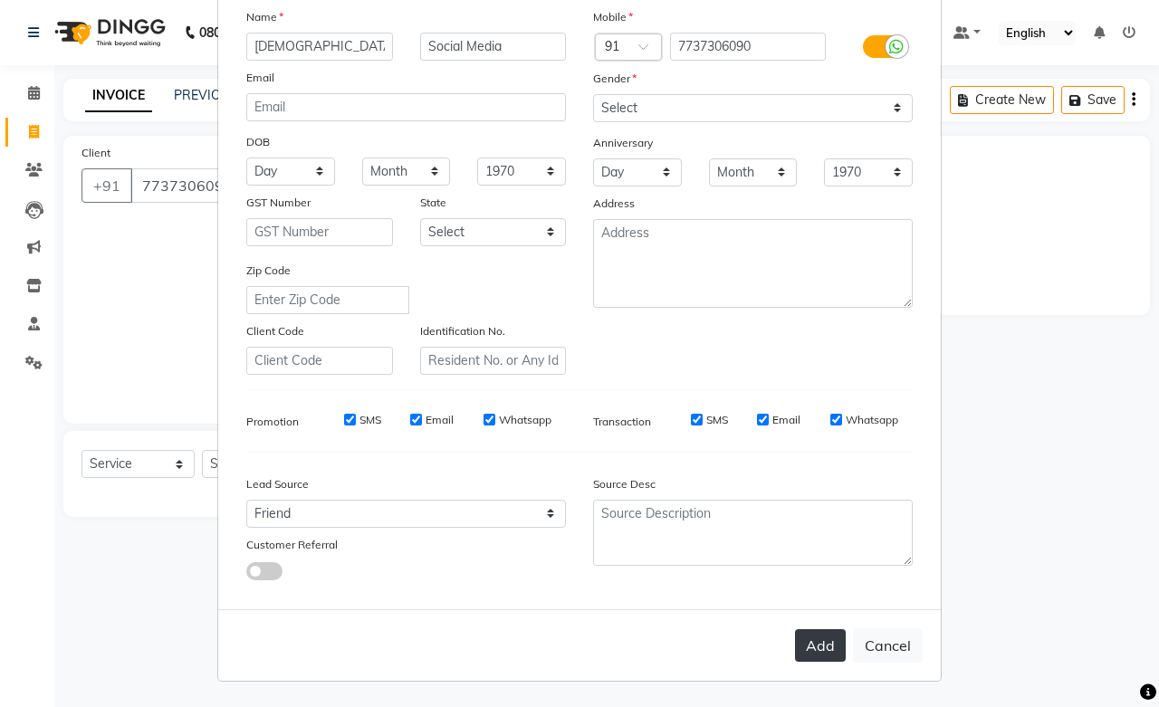
click at [806, 645] on button "Add" at bounding box center [820, 646] width 51 height 33
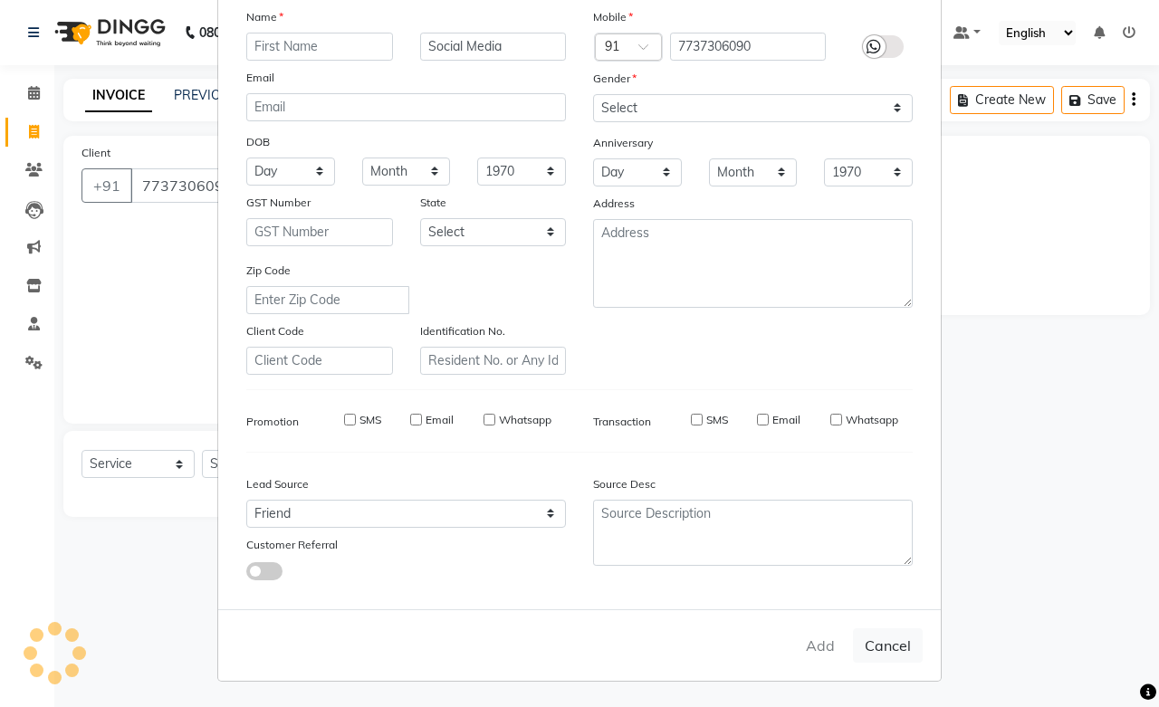
select select
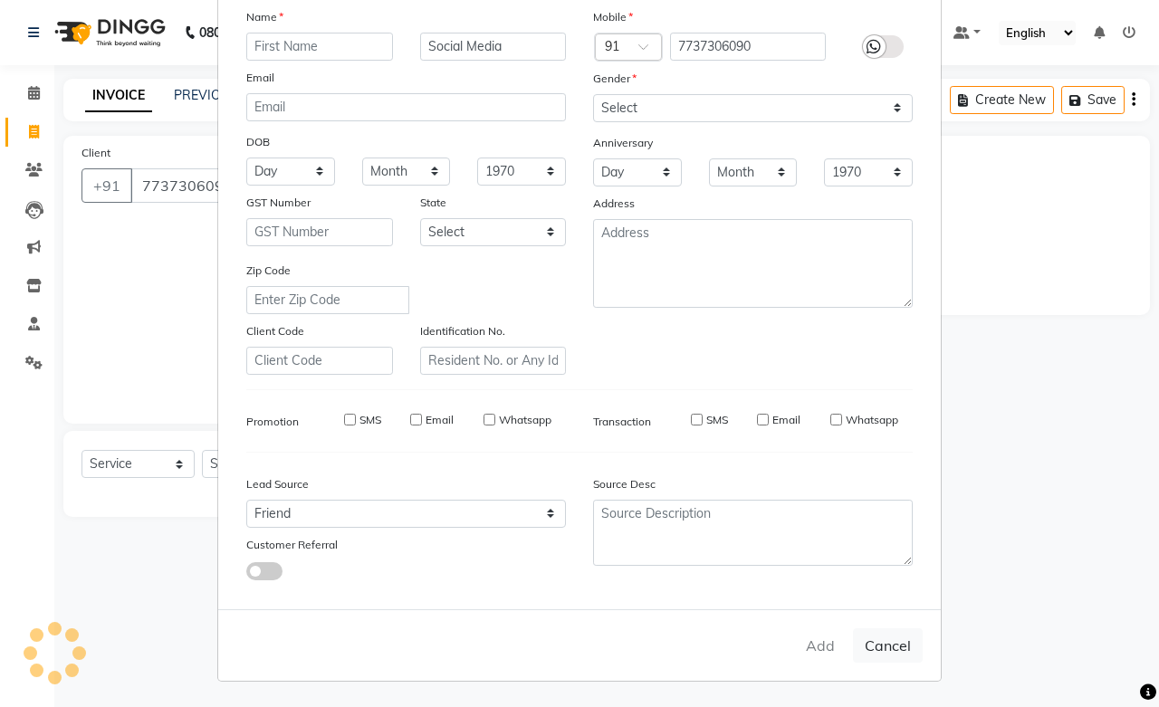
select select
checkbox input "false"
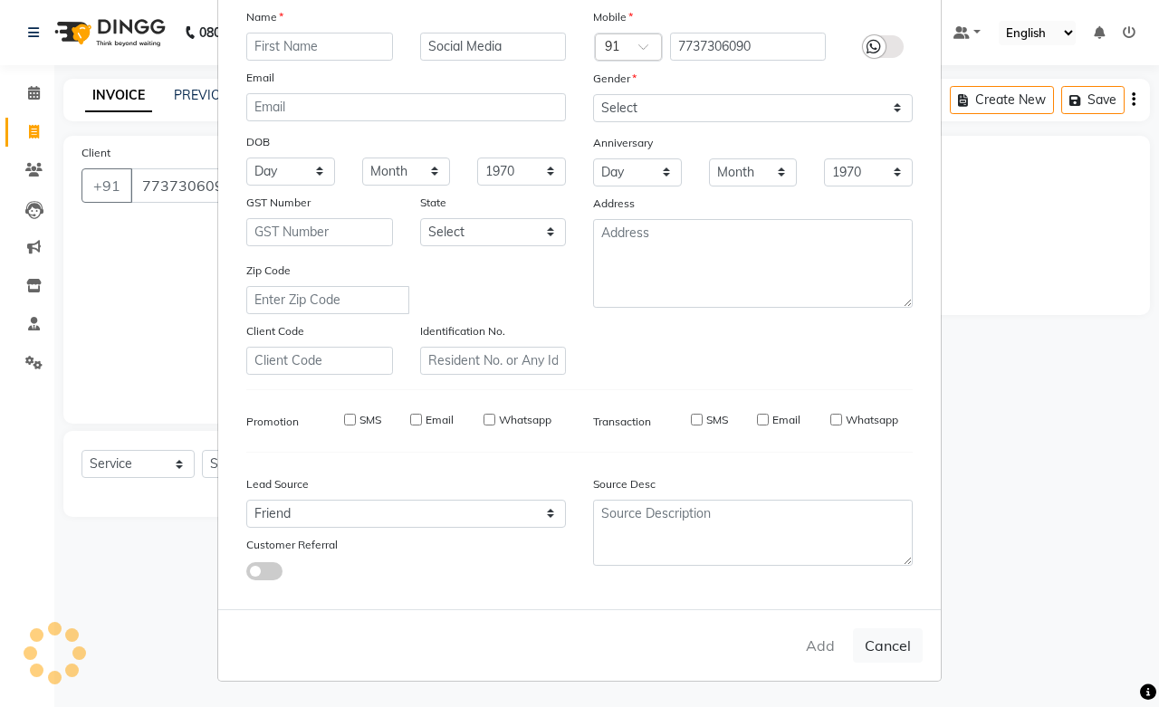
checkbox input "false"
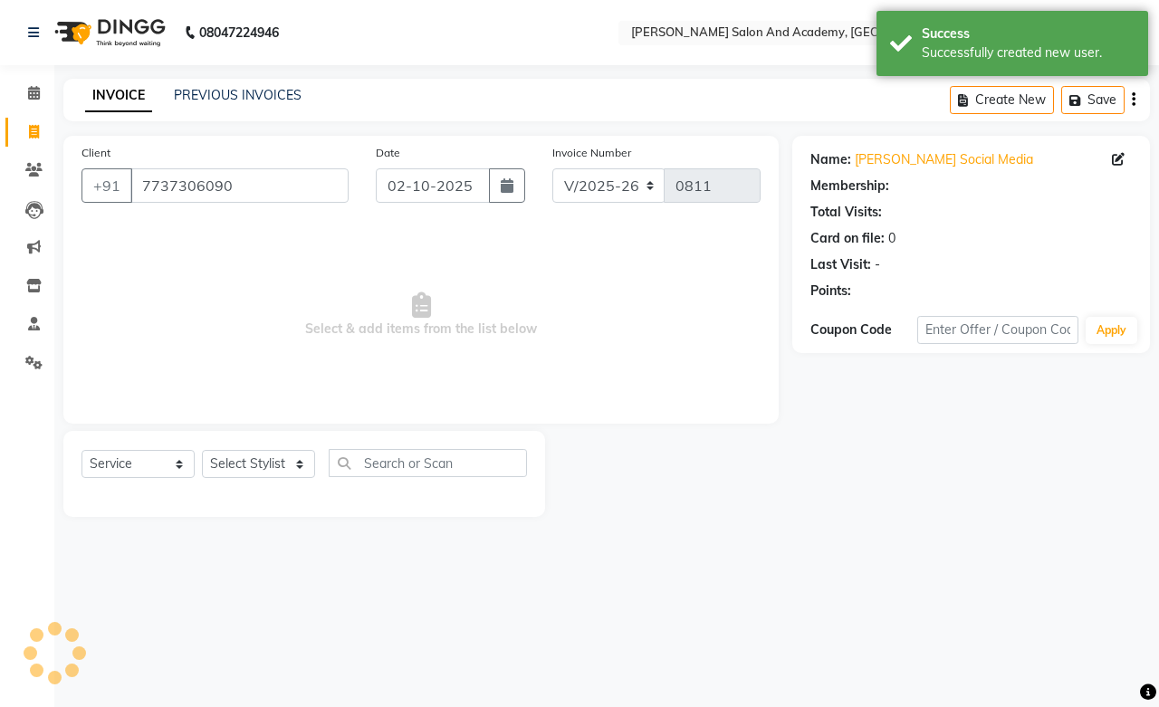
select select "1: Object"
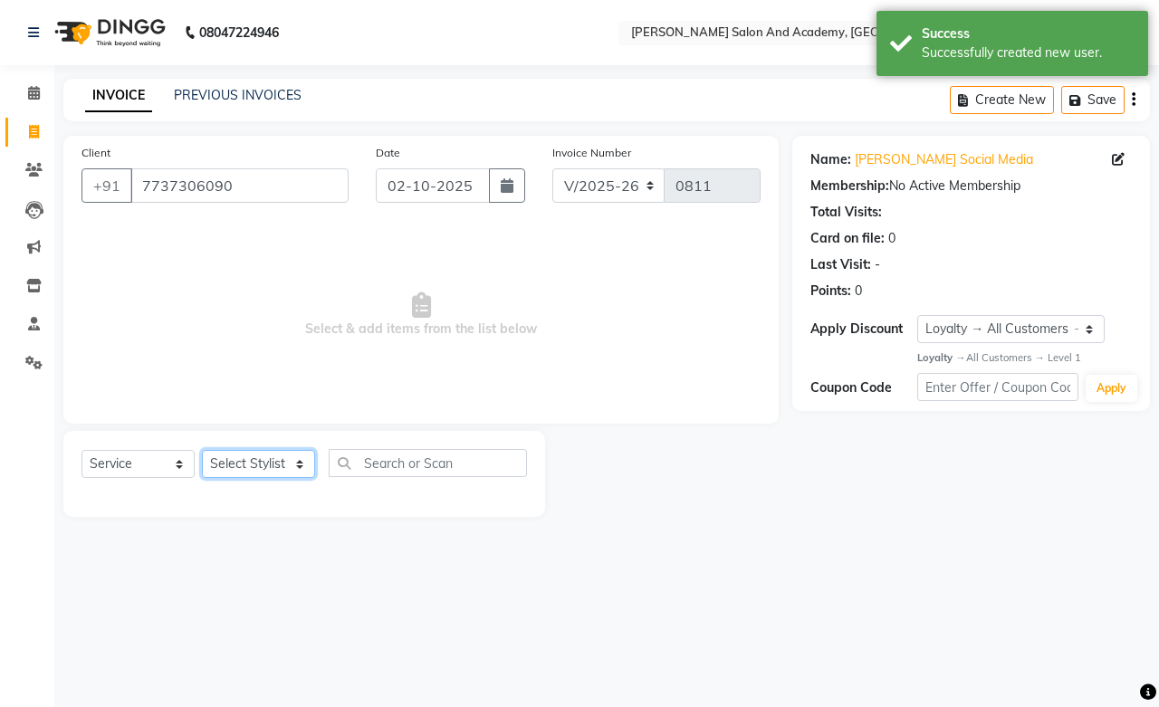
click at [255, 464] on select "Select Stylist [PERSON_NAME] [PERSON_NAME] [PERSON_NAME] [PERSON_NAME] [PERSON_…" at bounding box center [258, 464] width 113 height 28
select select "93074"
click at [202, 451] on select "Select Stylist [PERSON_NAME] [PERSON_NAME] [PERSON_NAME] [PERSON_NAME] [PERSON_…" at bounding box center [258, 464] width 113 height 28
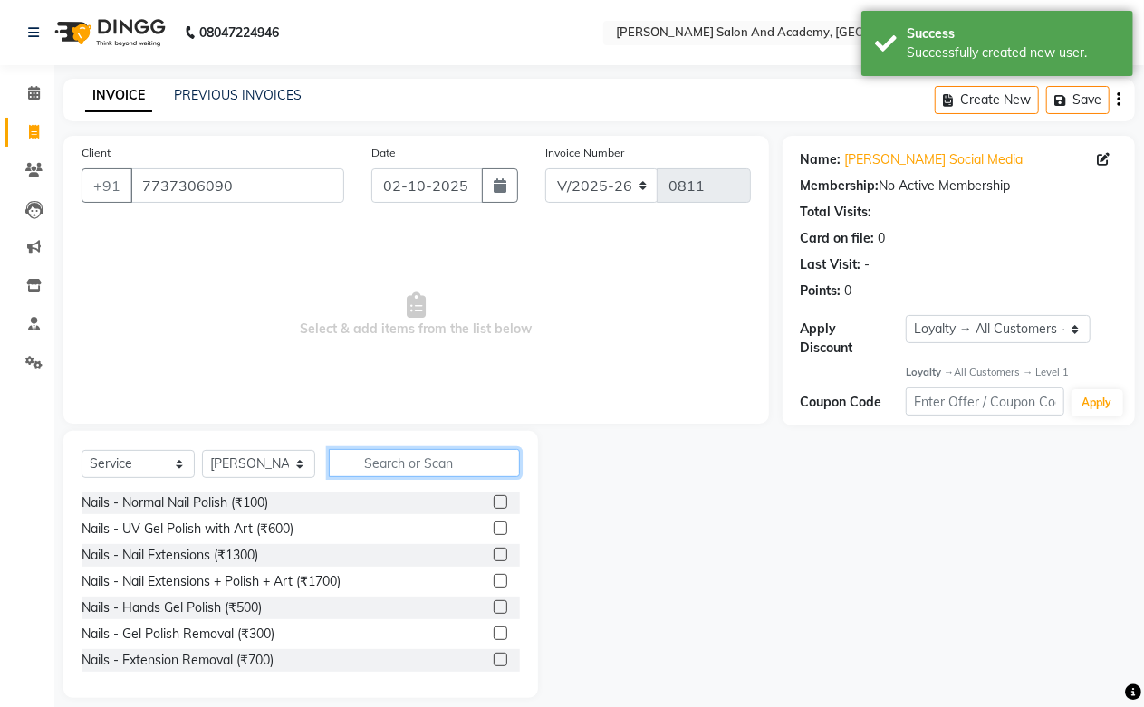
click at [382, 455] on input "text" at bounding box center [424, 463] width 191 height 28
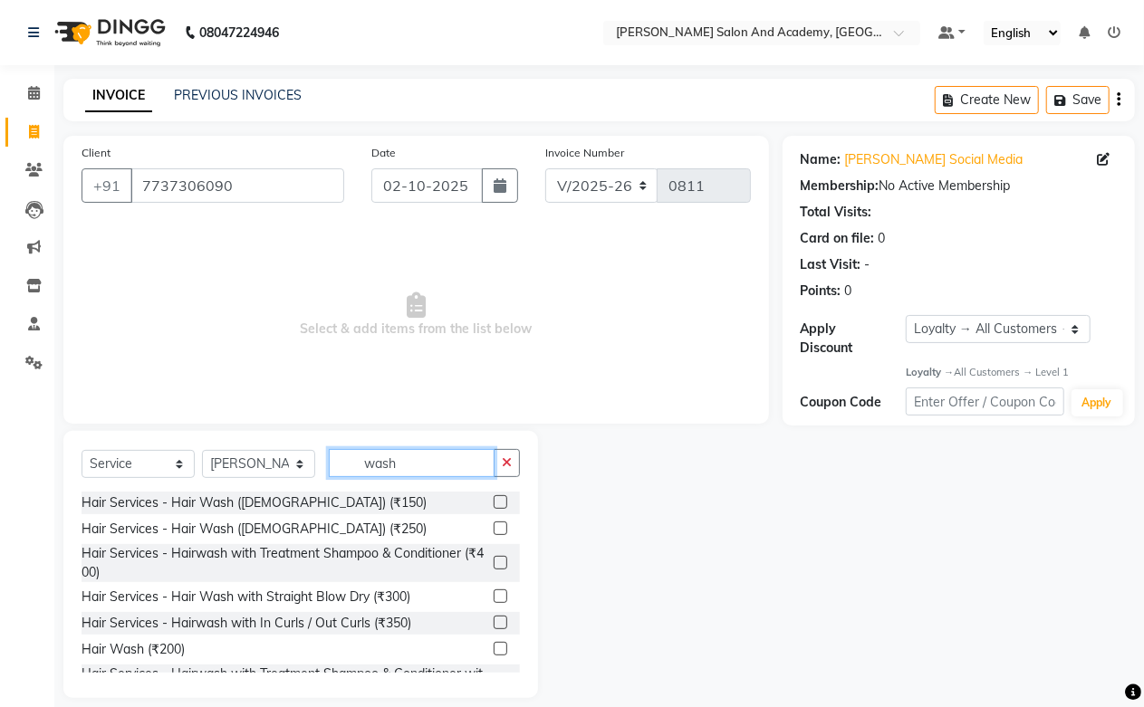
type input "wash"
click at [366, 634] on div "Hair Services - Hairwash with In Curls / Out Curls (₹350)" at bounding box center [301, 623] width 438 height 23
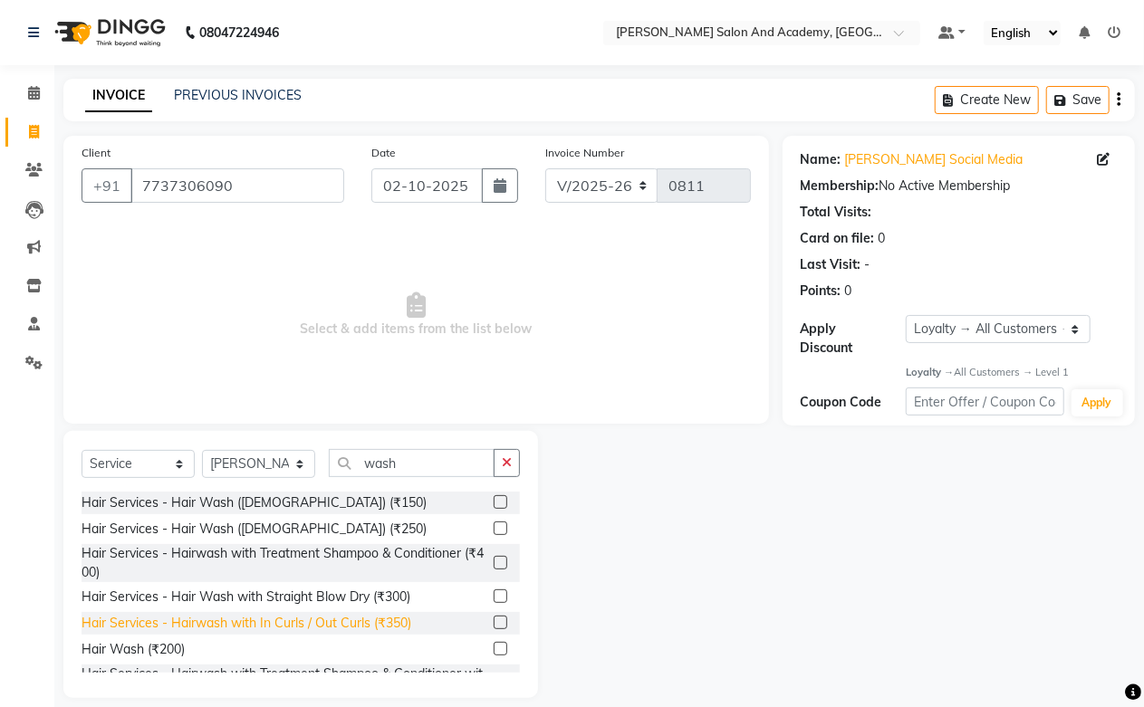
click at [366, 623] on div "Hair Services - Hairwash with In Curls / Out Curls (₹350)" at bounding box center [247, 623] width 330 height 19
checkbox input "false"
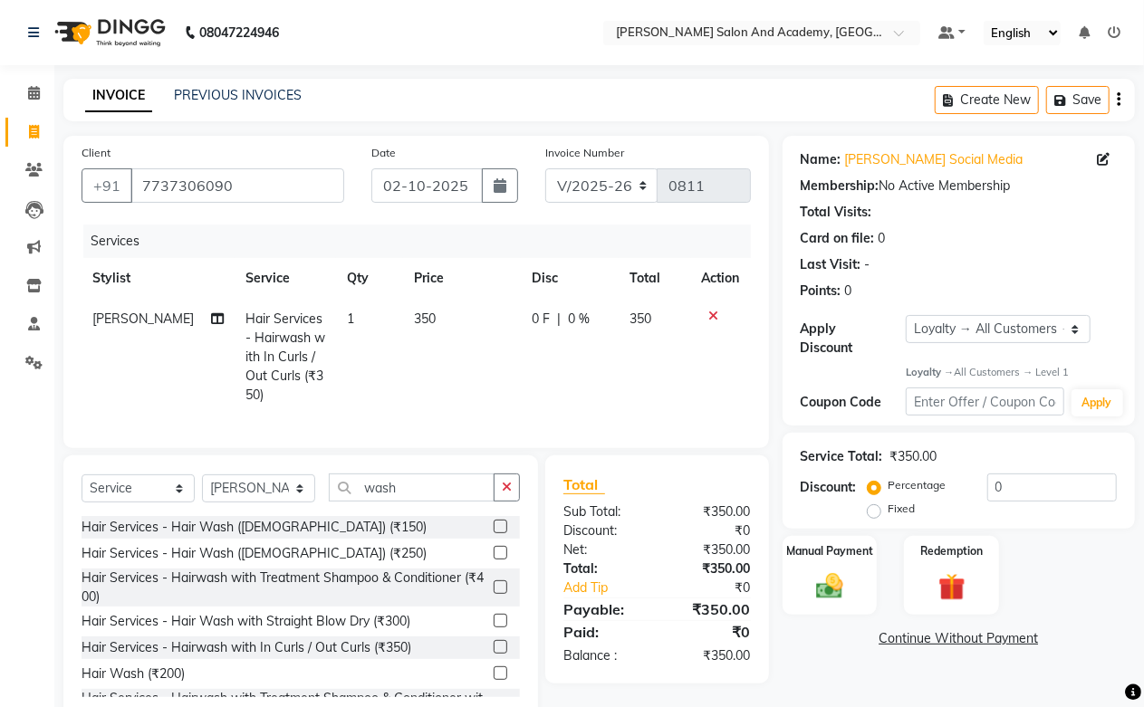
click at [938, 640] on link "Continue Without Payment" at bounding box center [958, 639] width 345 height 19
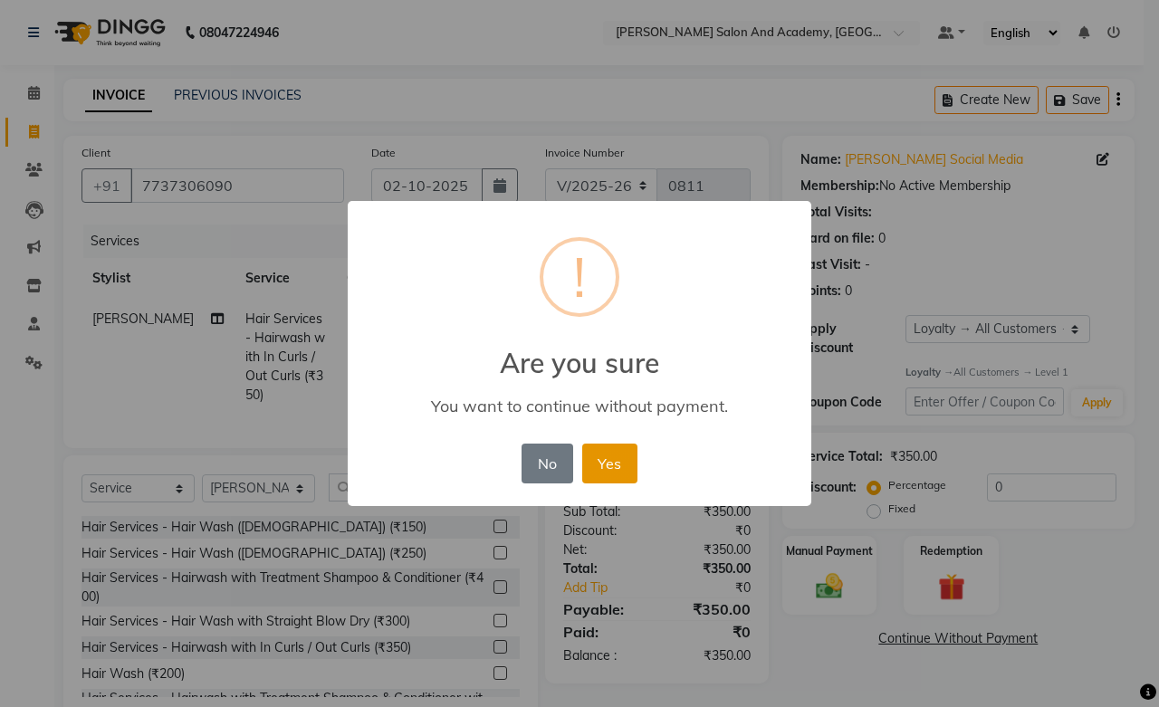
click at [605, 456] on button "Yes" at bounding box center [609, 464] width 55 height 40
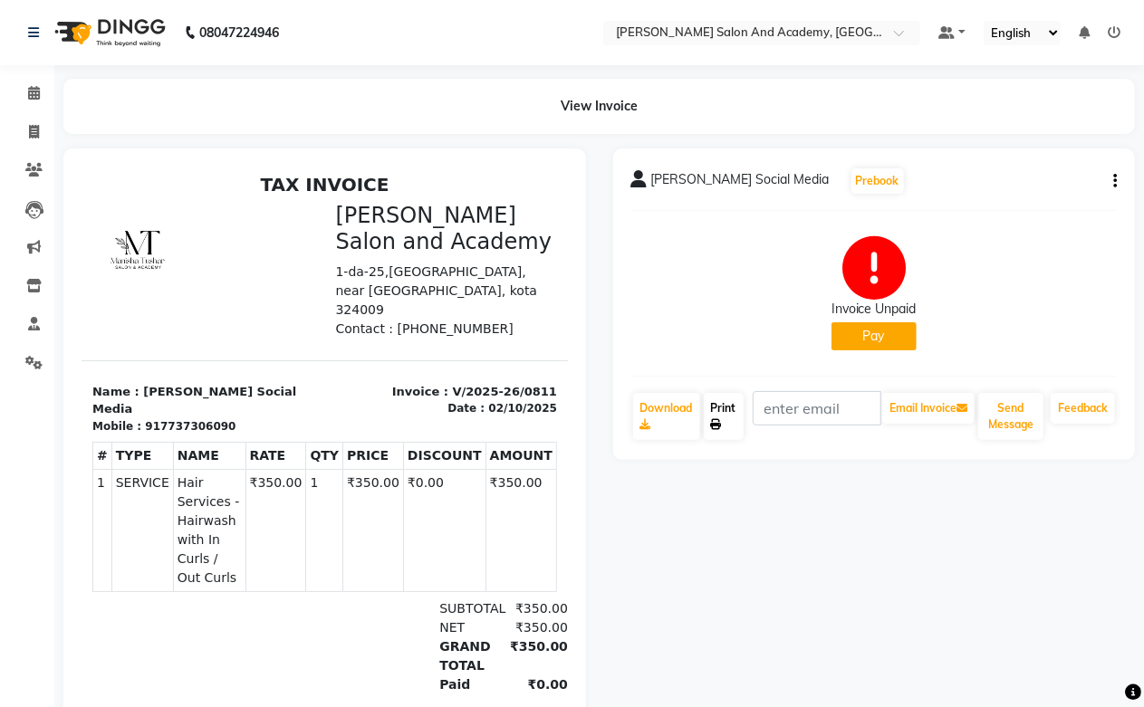
click at [717, 422] on icon at bounding box center [716, 424] width 11 height 11
